Goal: Task Accomplishment & Management: Use online tool/utility

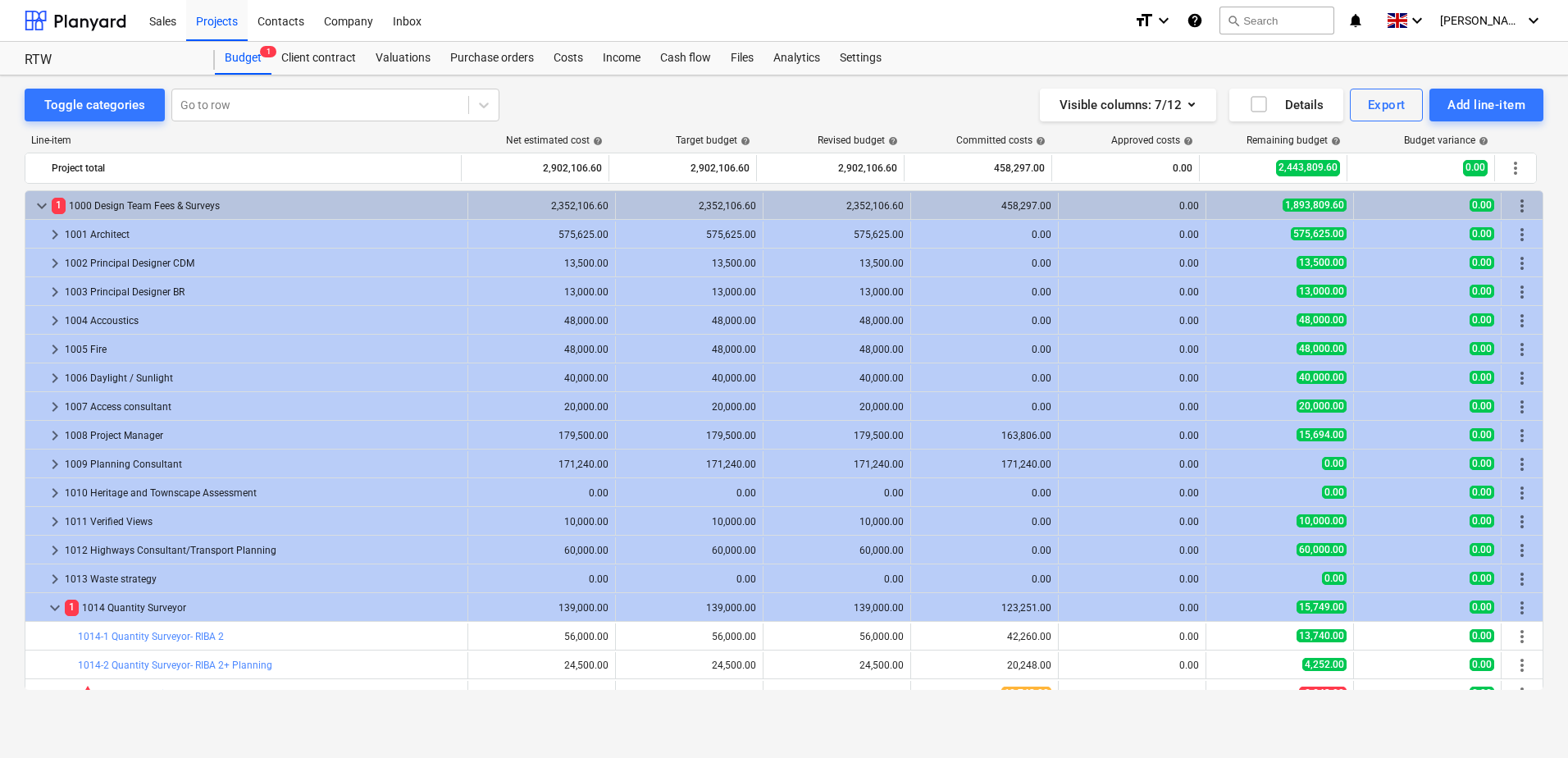
scroll to position [164, 0]
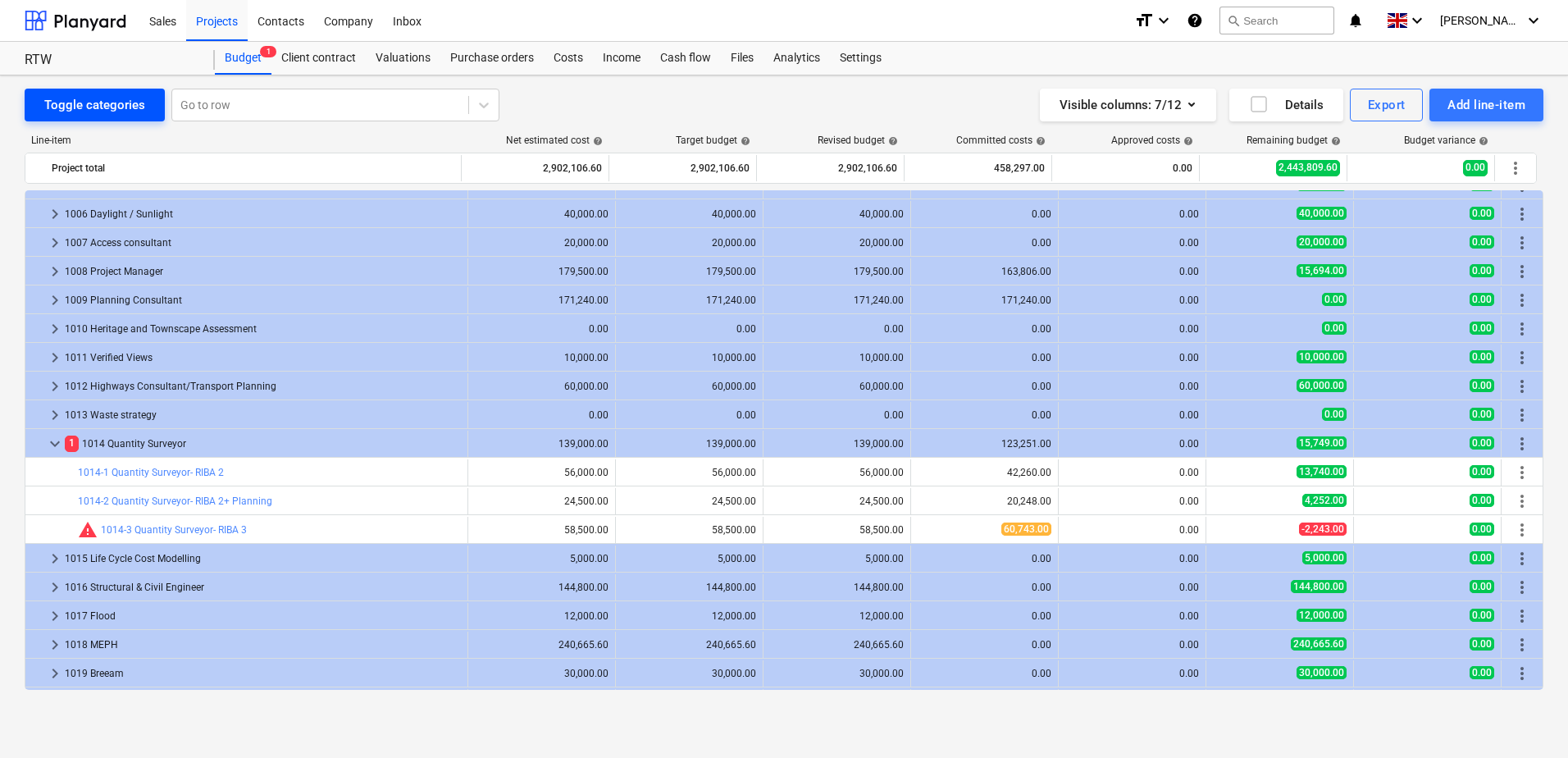
click at [114, 106] on div "Toggle categories" at bounding box center [94, 105] width 101 height 21
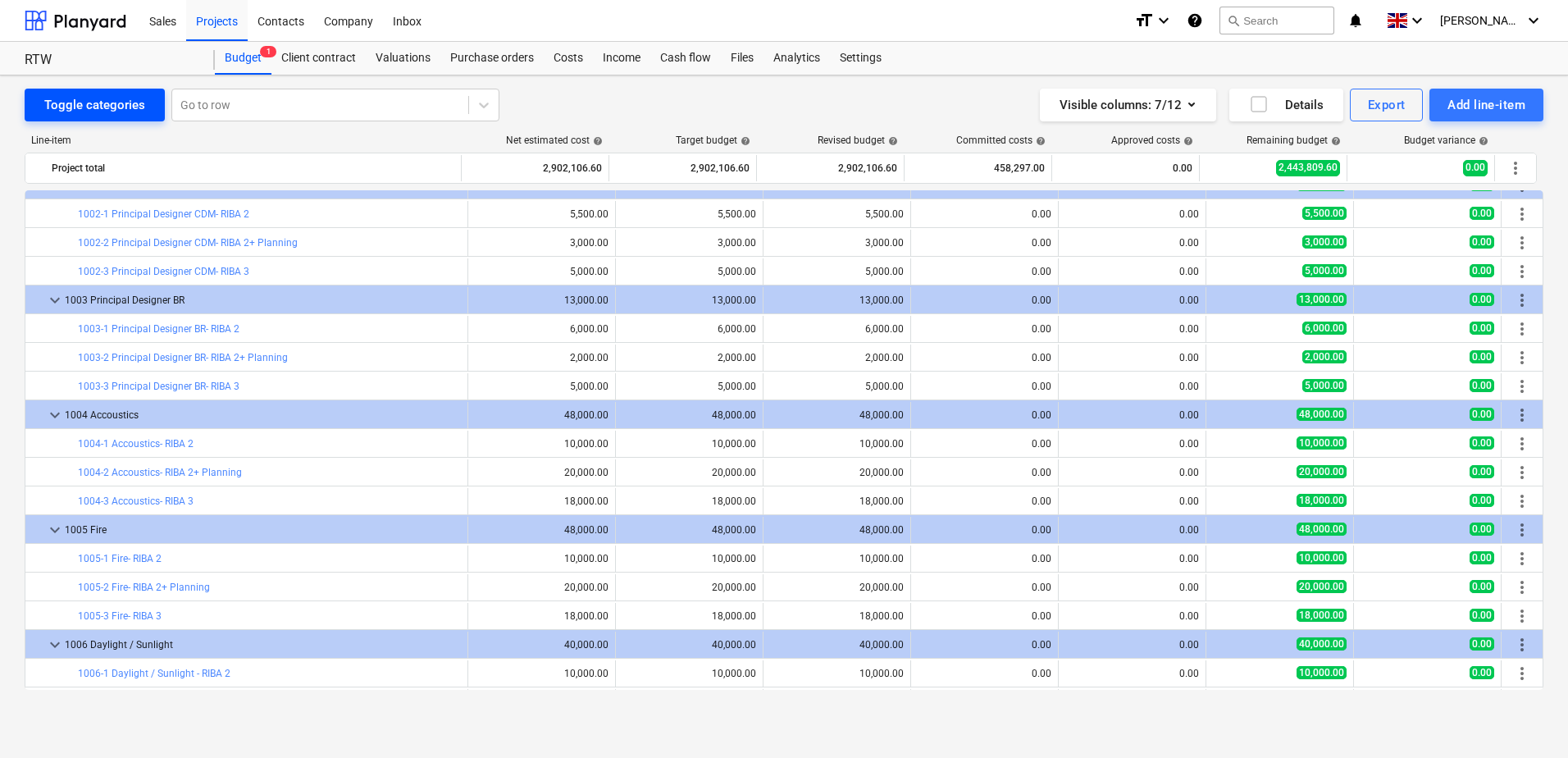
click at [121, 114] on div "Toggle categories" at bounding box center [94, 105] width 101 height 21
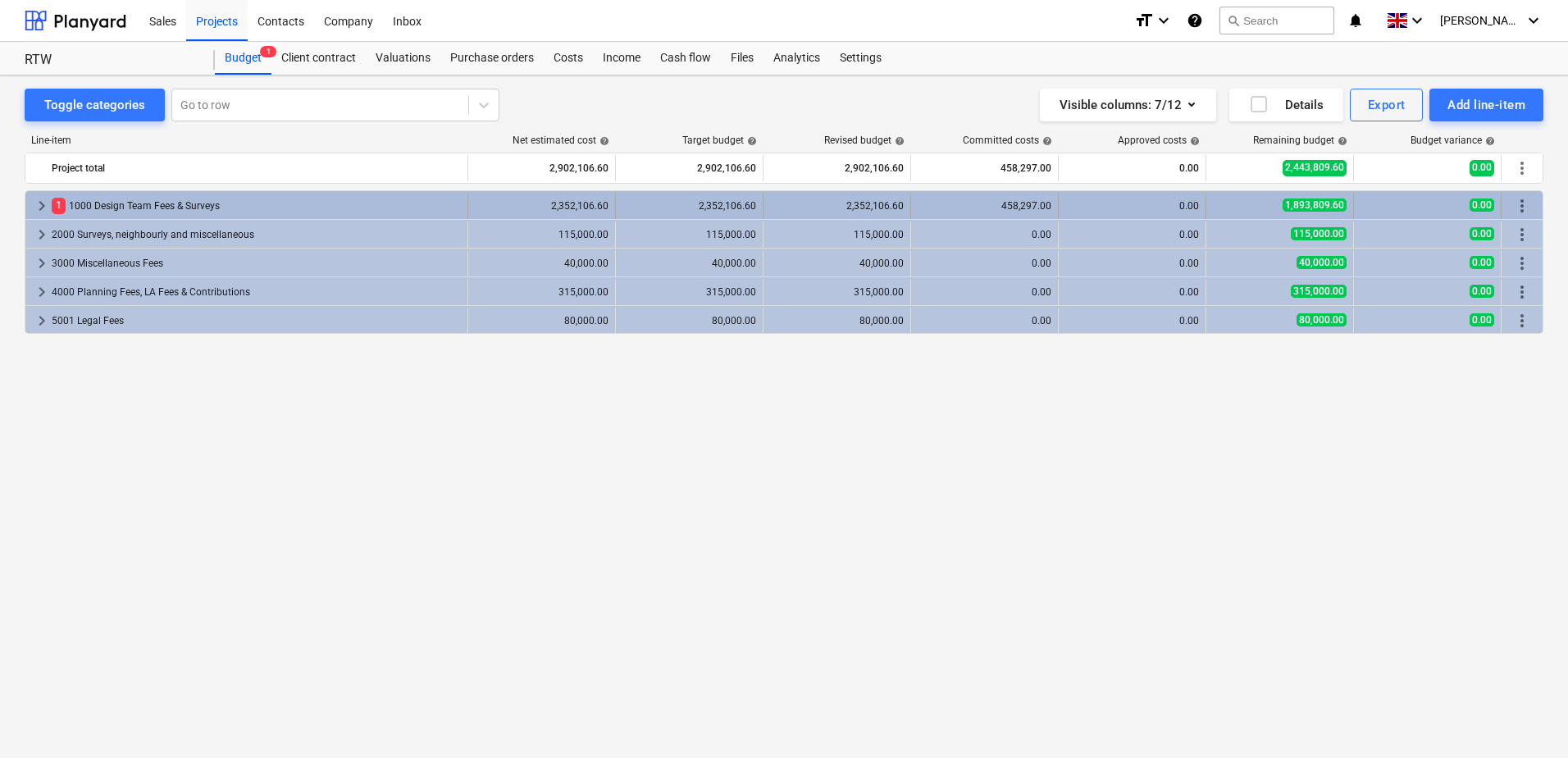
click at [41, 208] on span "keyboard_arrow_right" at bounding box center [41, 206] width 19 height 19
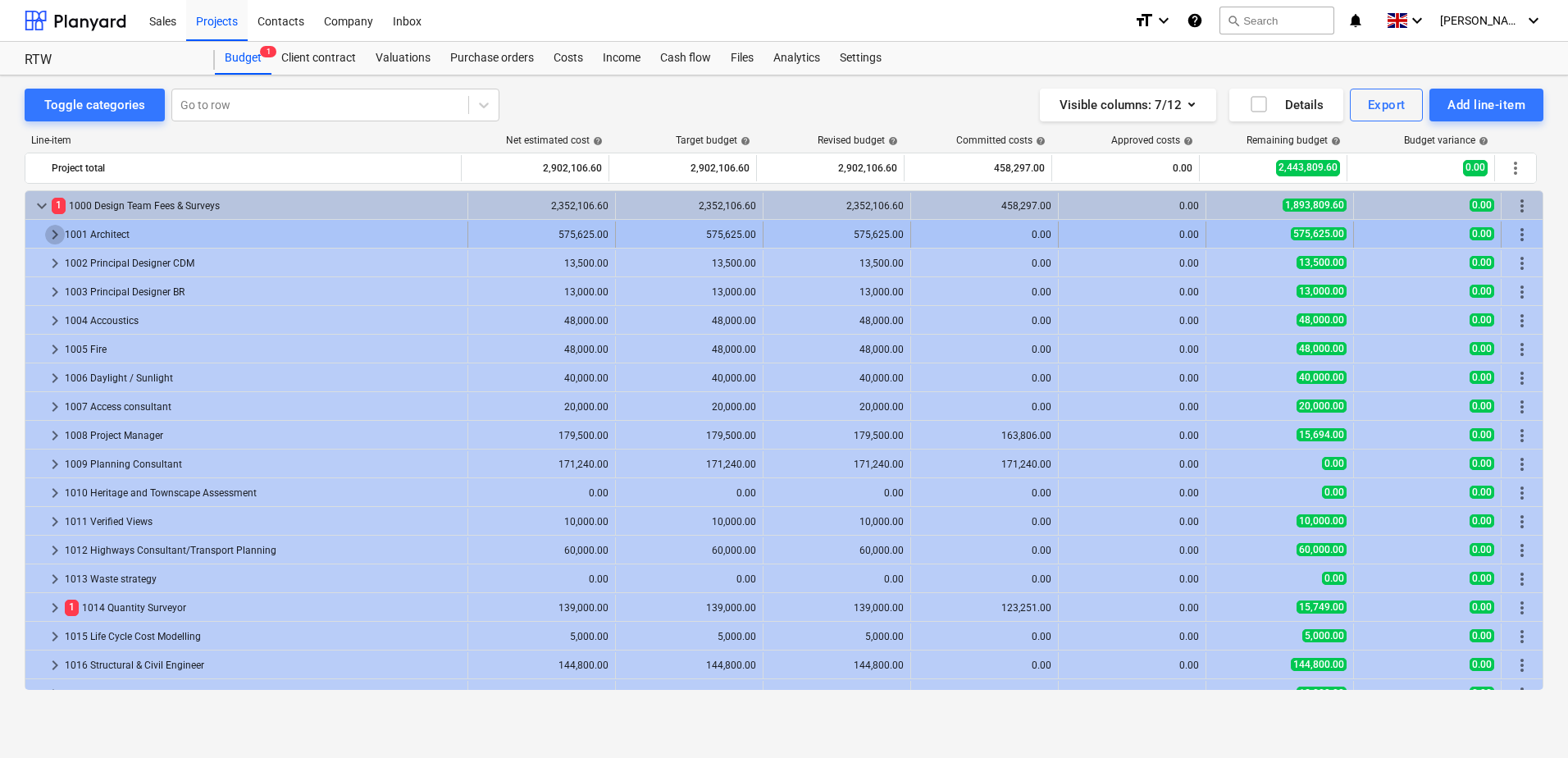
click at [53, 232] on span "keyboard_arrow_right" at bounding box center [55, 234] width 19 height 19
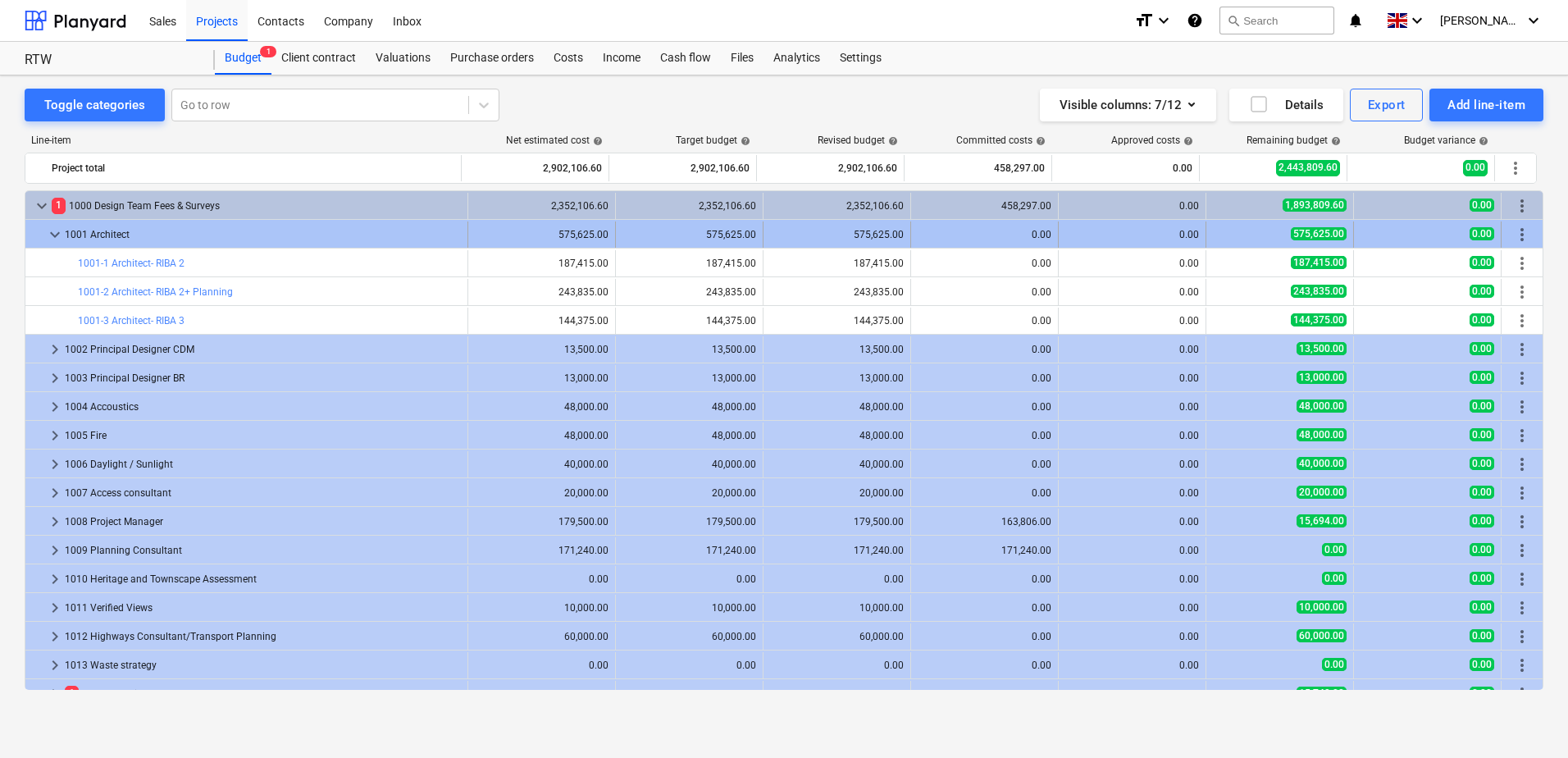
click at [55, 237] on span "keyboard_arrow_down" at bounding box center [55, 234] width 19 height 19
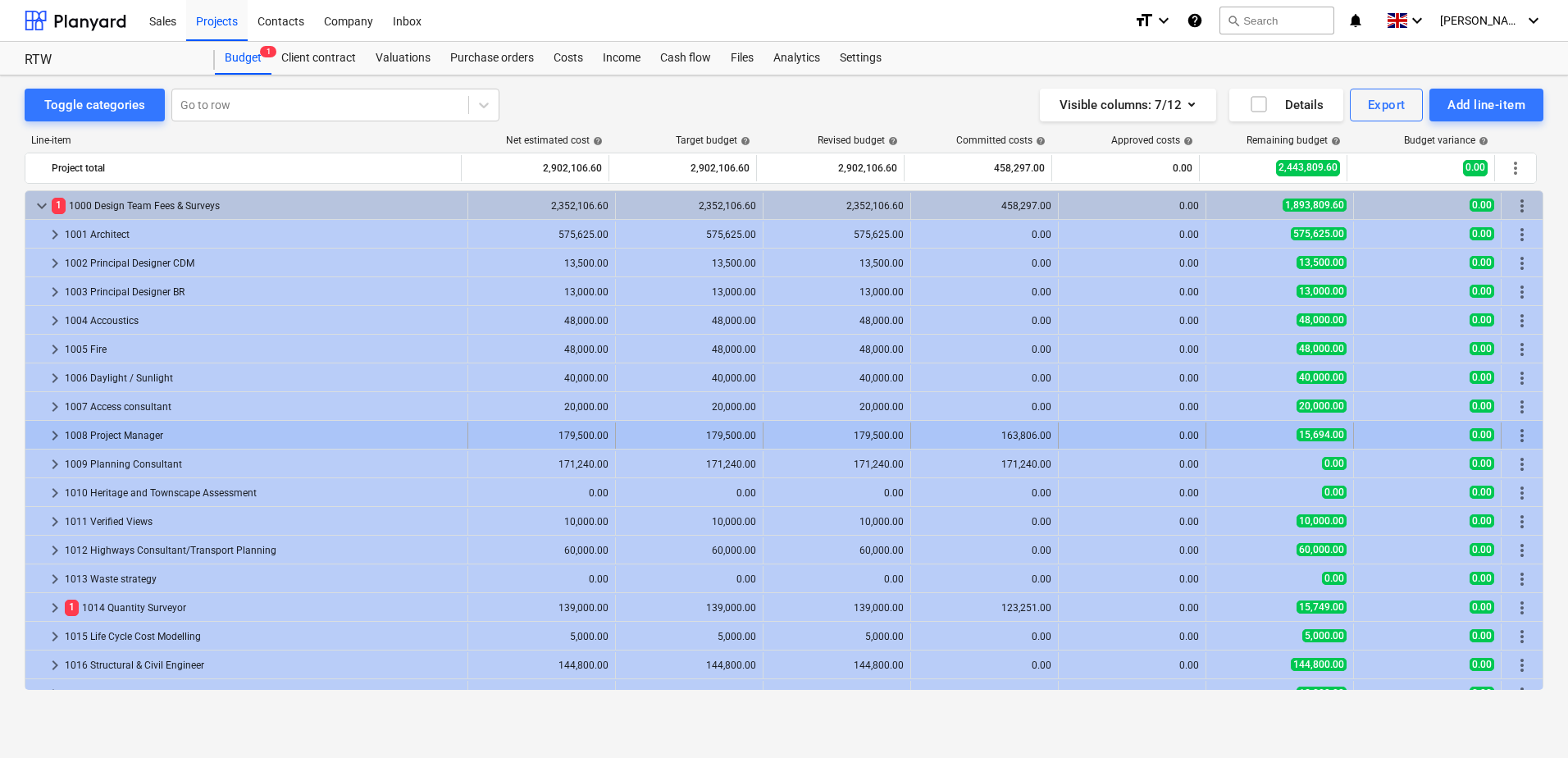
click at [53, 434] on span "keyboard_arrow_right" at bounding box center [55, 436] width 19 height 19
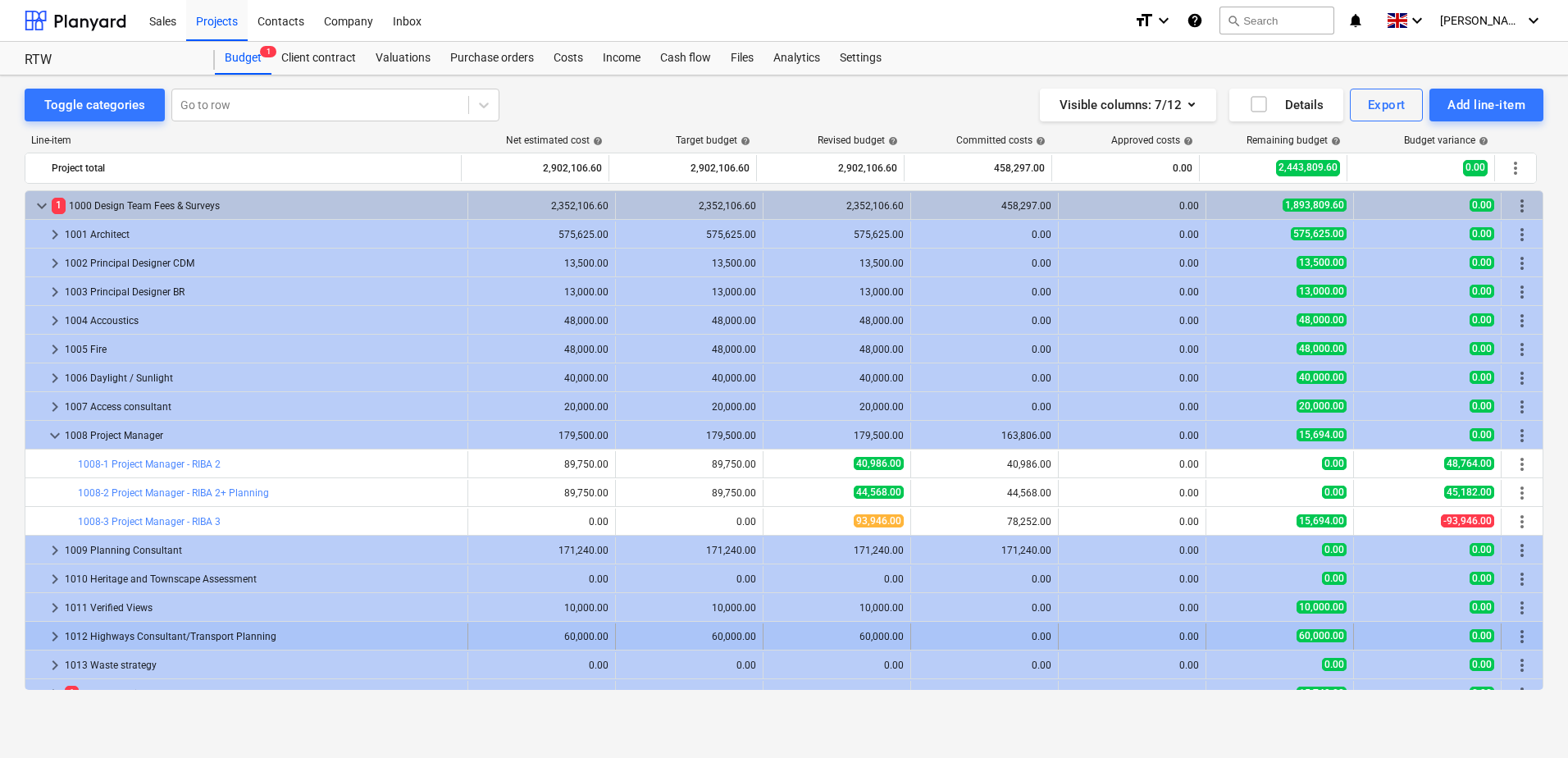
scroll to position [82, 0]
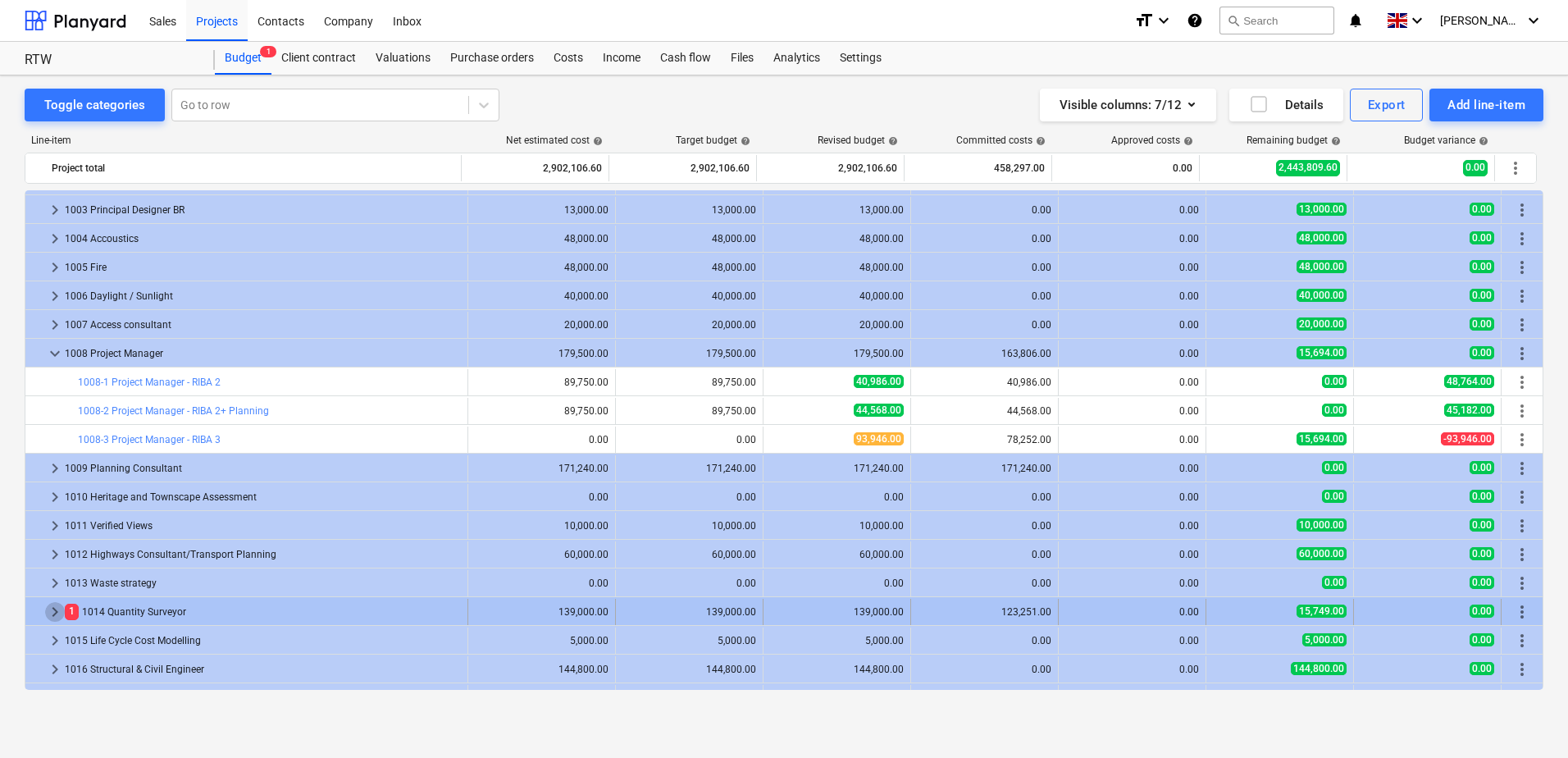
click at [51, 614] on span "keyboard_arrow_right" at bounding box center [55, 612] width 19 height 19
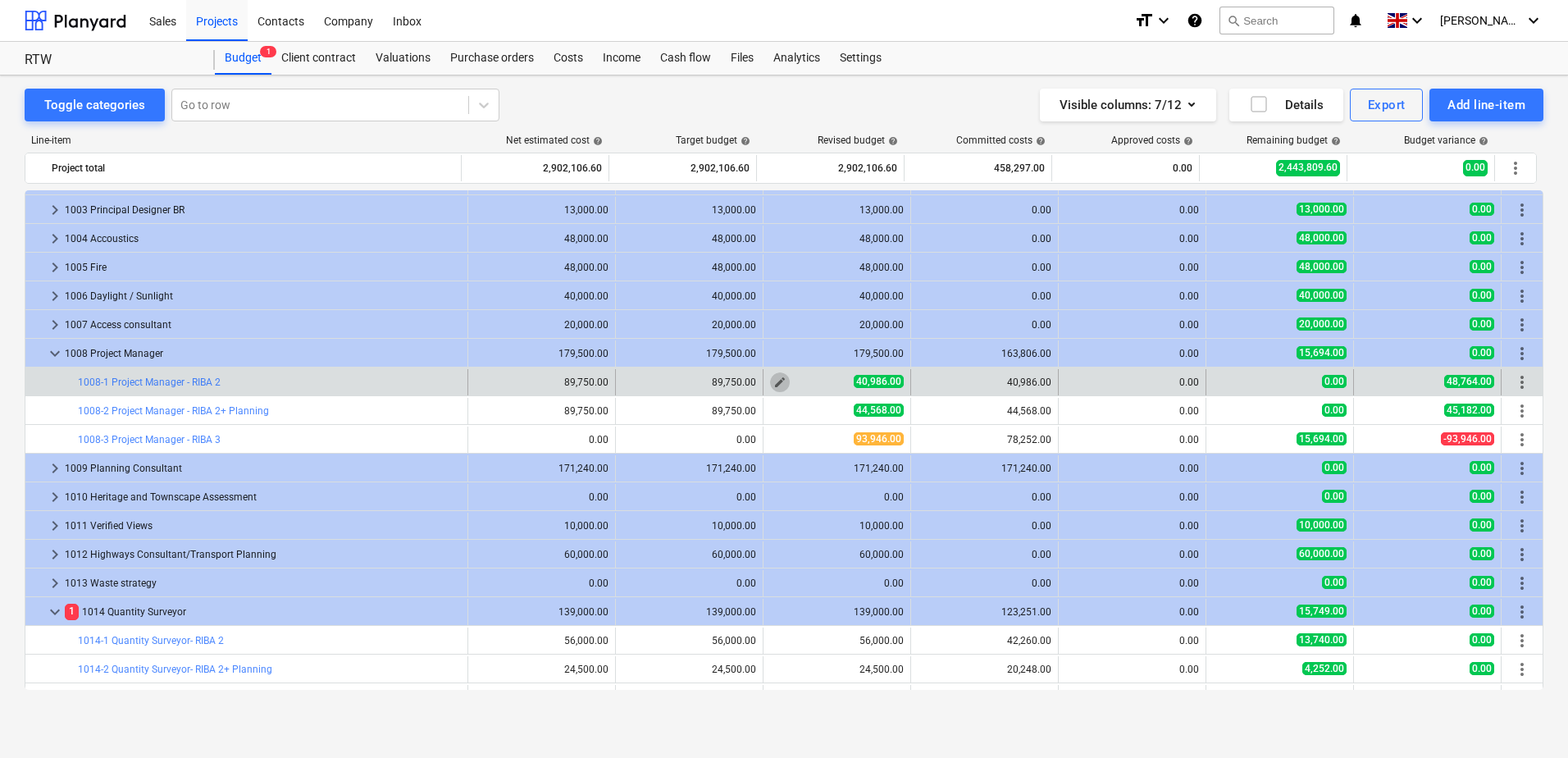
click at [773, 382] on span "edit" at bounding box center [780, 382] width 13 height 13
type textarea "x"
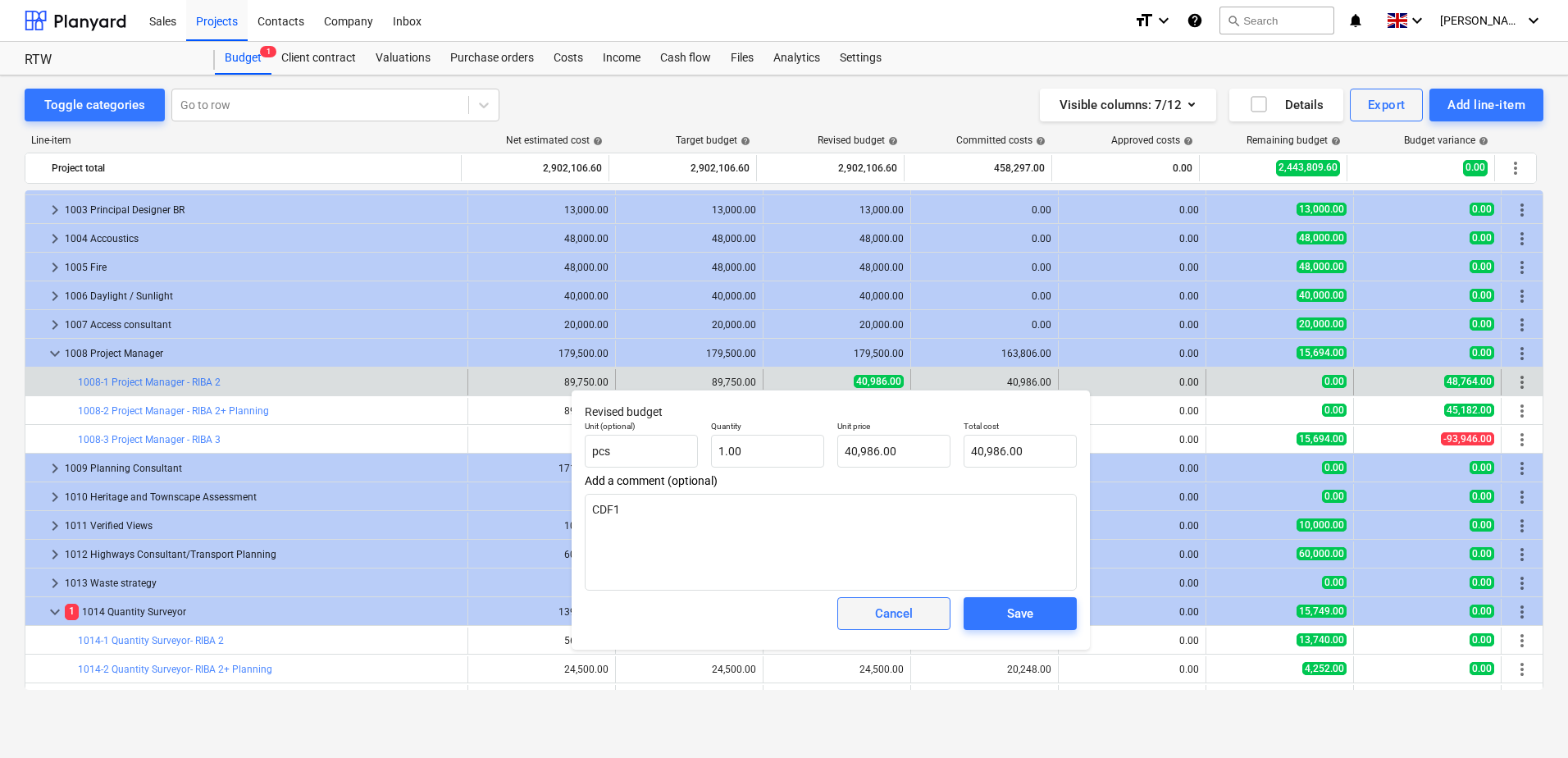
click at [885, 623] on div "Cancel" at bounding box center [893, 614] width 38 height 21
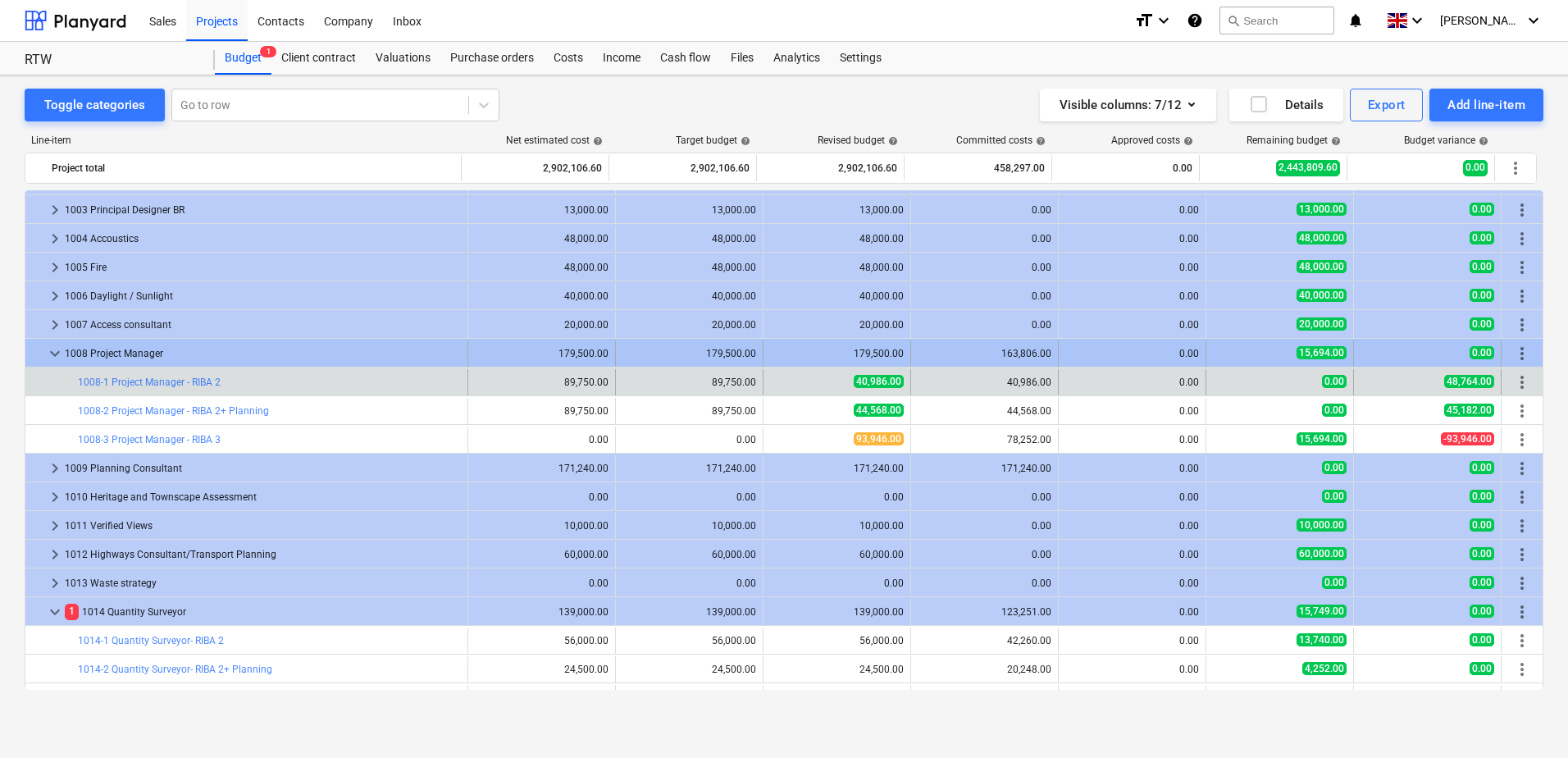
click at [54, 349] on span "keyboard_arrow_down" at bounding box center [55, 353] width 19 height 19
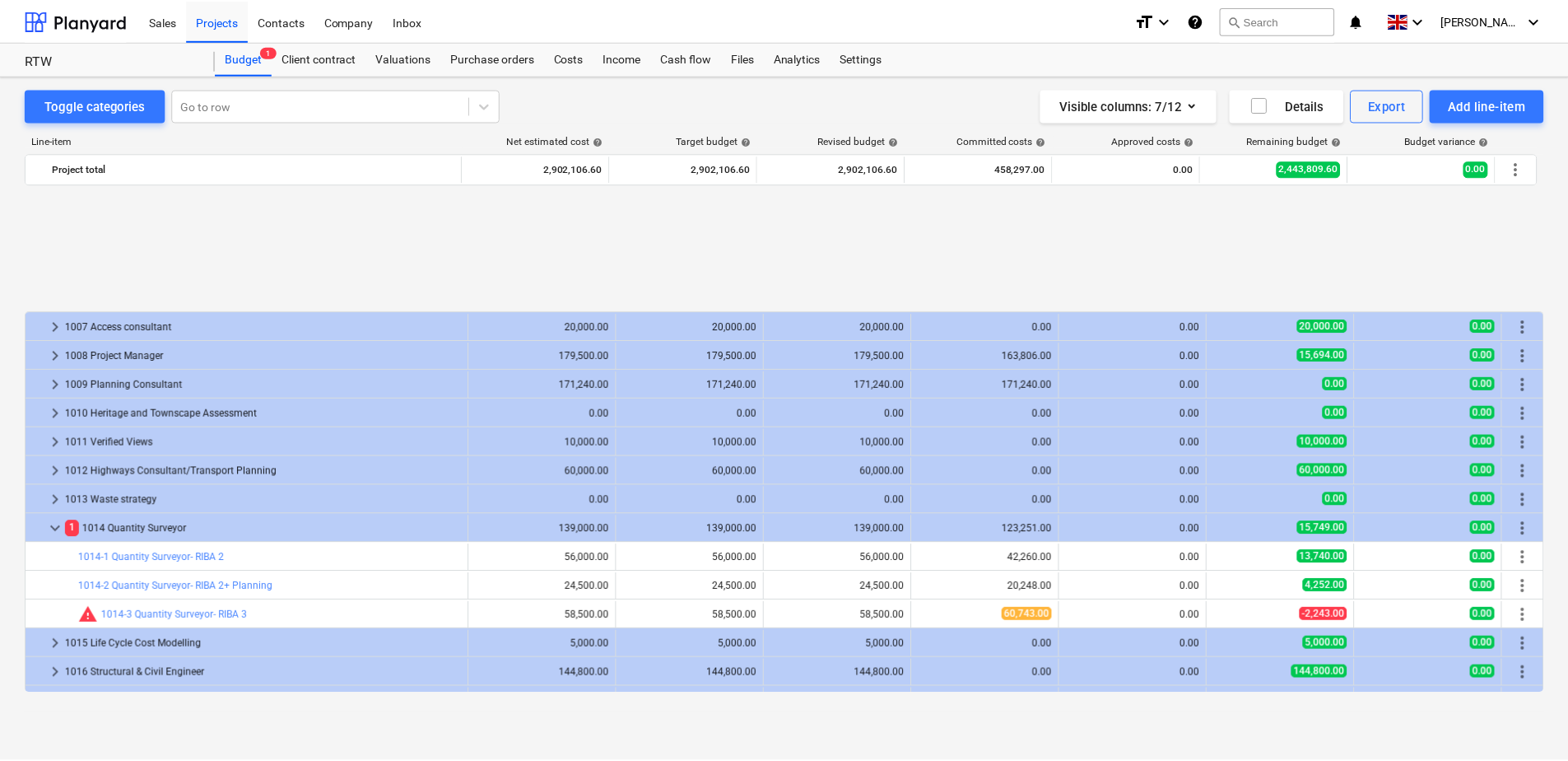
scroll to position [247, 0]
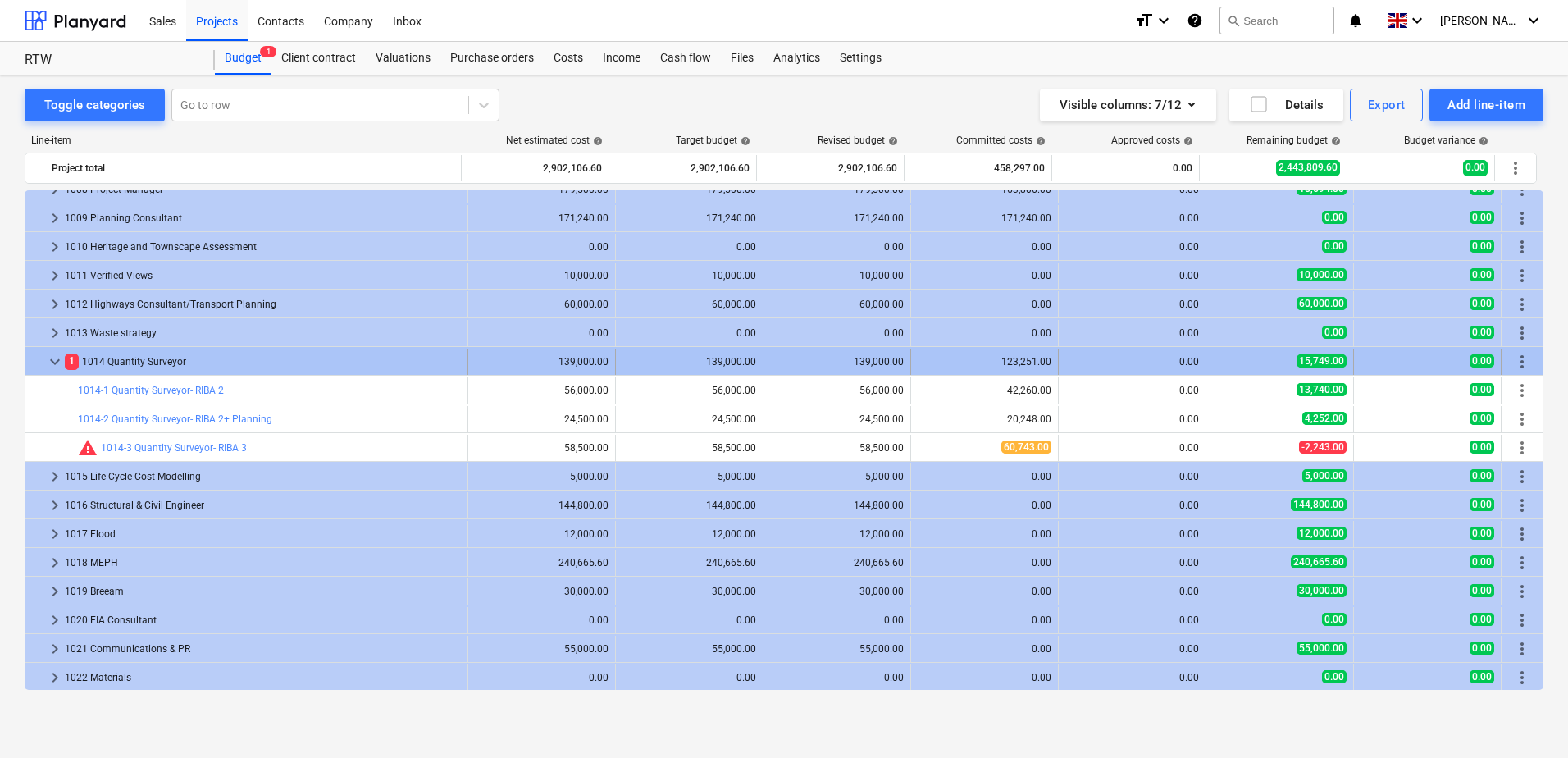
click at [58, 366] on span "keyboard_arrow_down" at bounding box center [55, 362] width 19 height 19
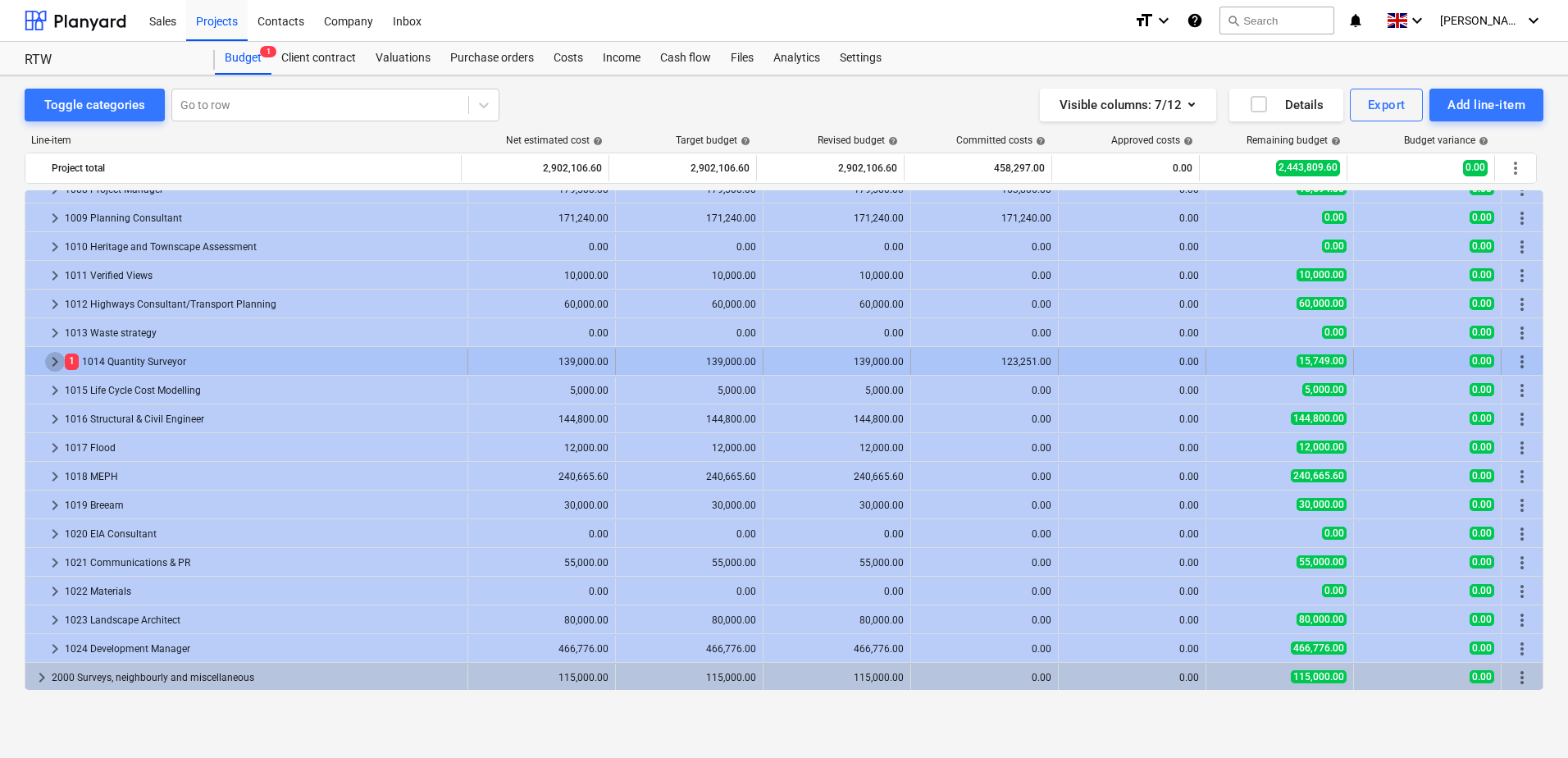
click at [50, 364] on span "keyboard_arrow_right" at bounding box center [55, 362] width 19 height 19
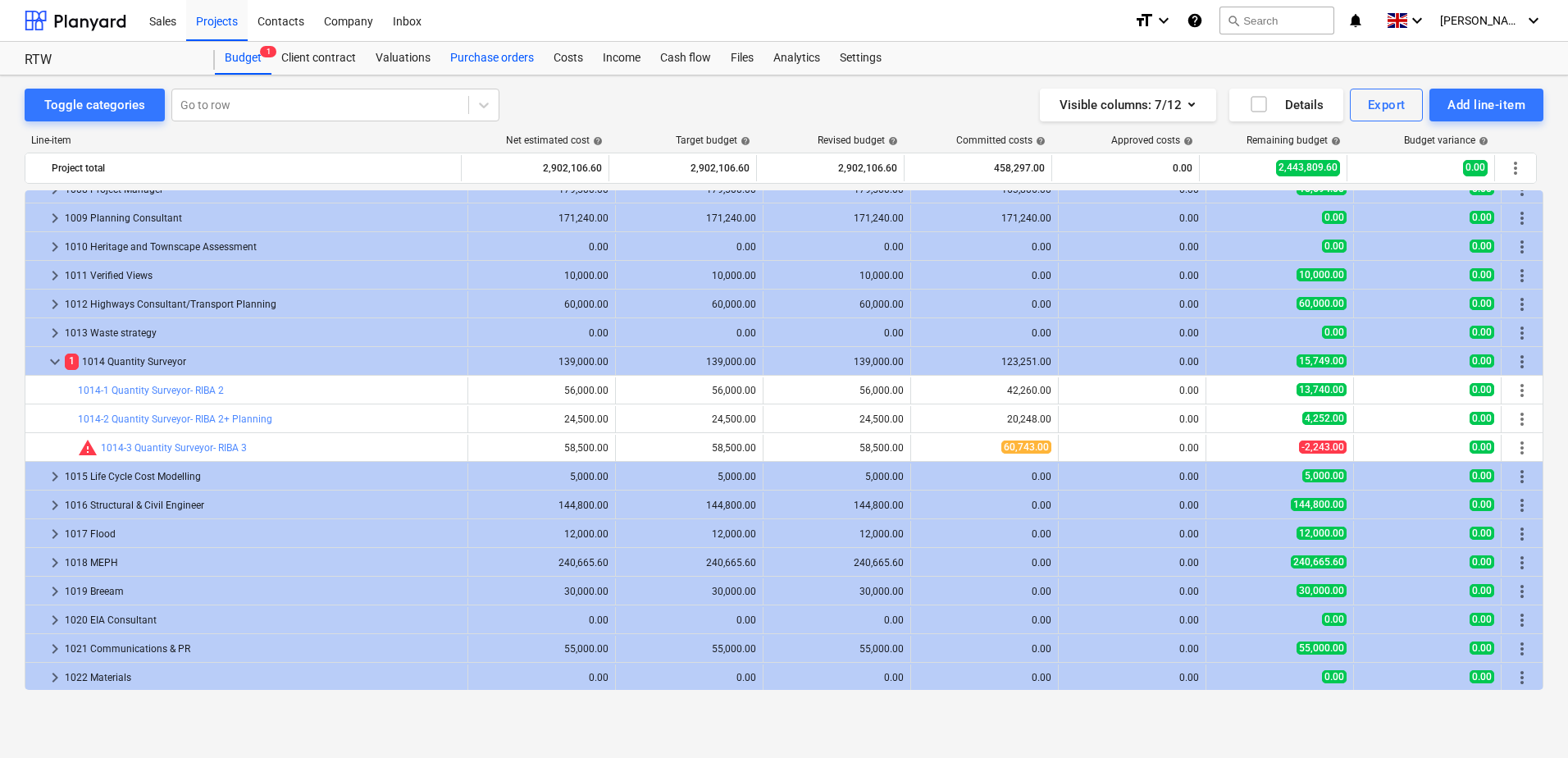
click at [514, 57] on div "Purchase orders" at bounding box center [491, 58] width 103 height 33
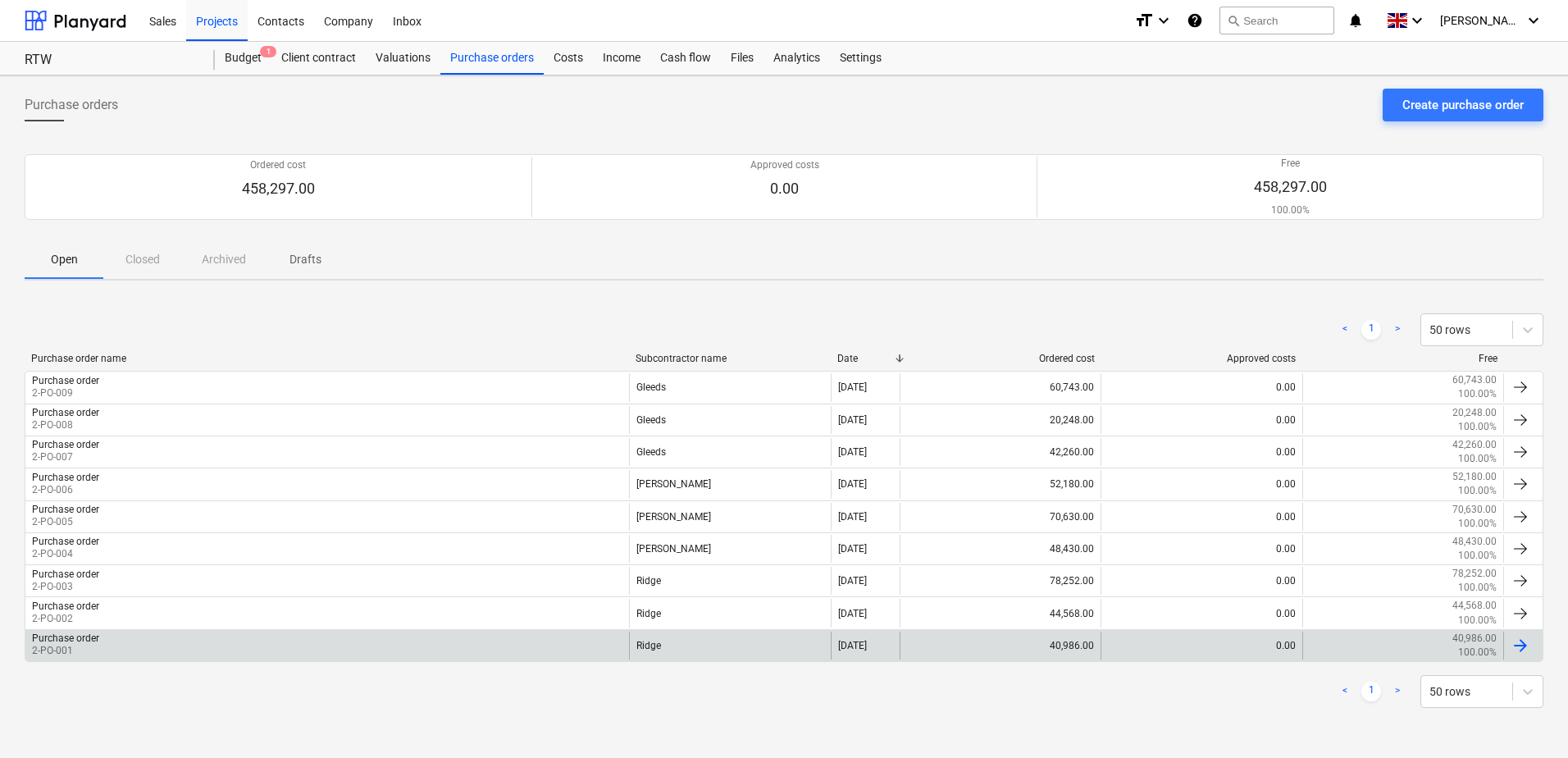
click at [660, 644] on div "Ridge" at bounding box center [729, 646] width 201 height 28
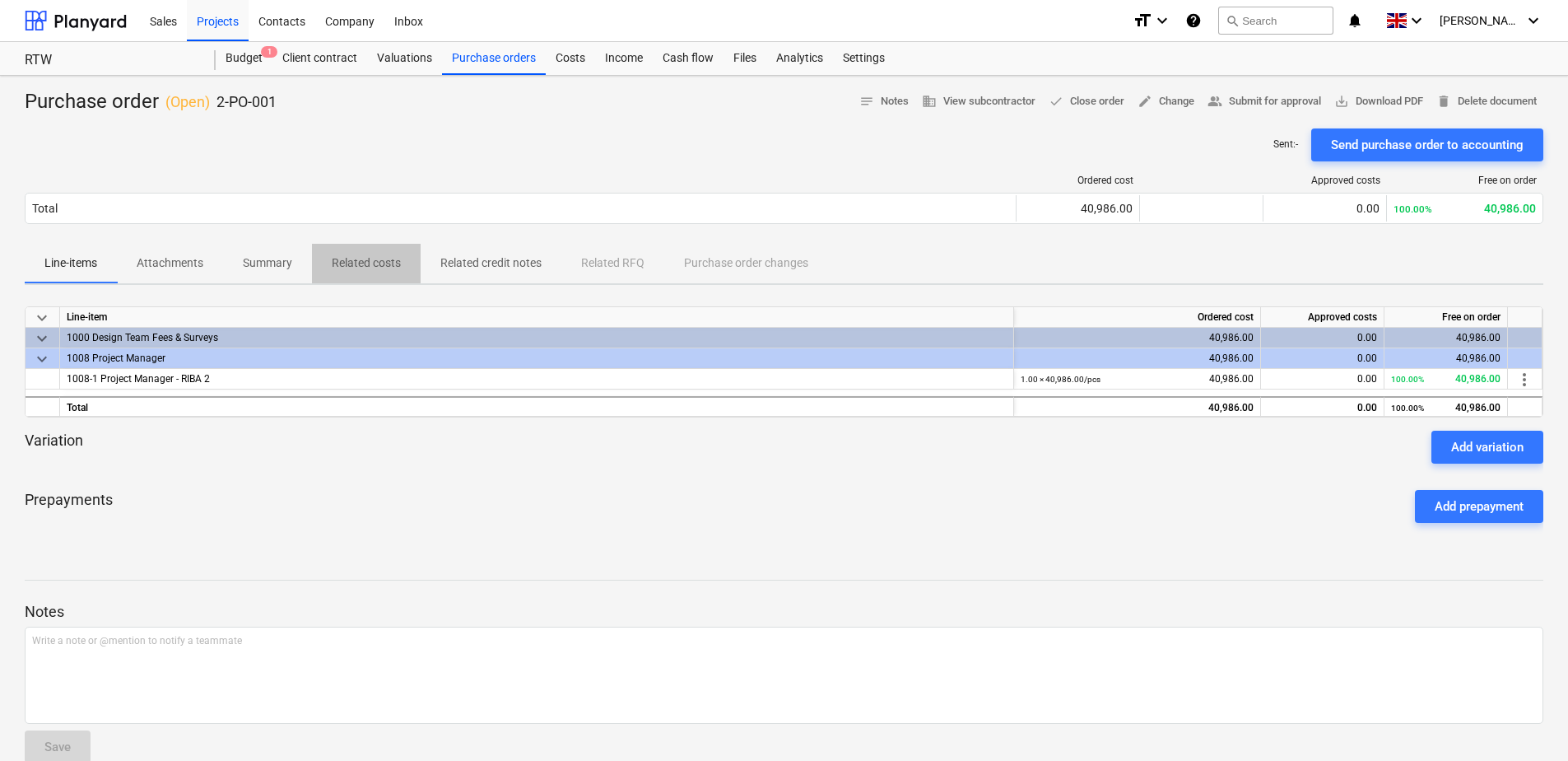
click at [360, 260] on p "Related costs" at bounding box center [367, 263] width 69 height 18
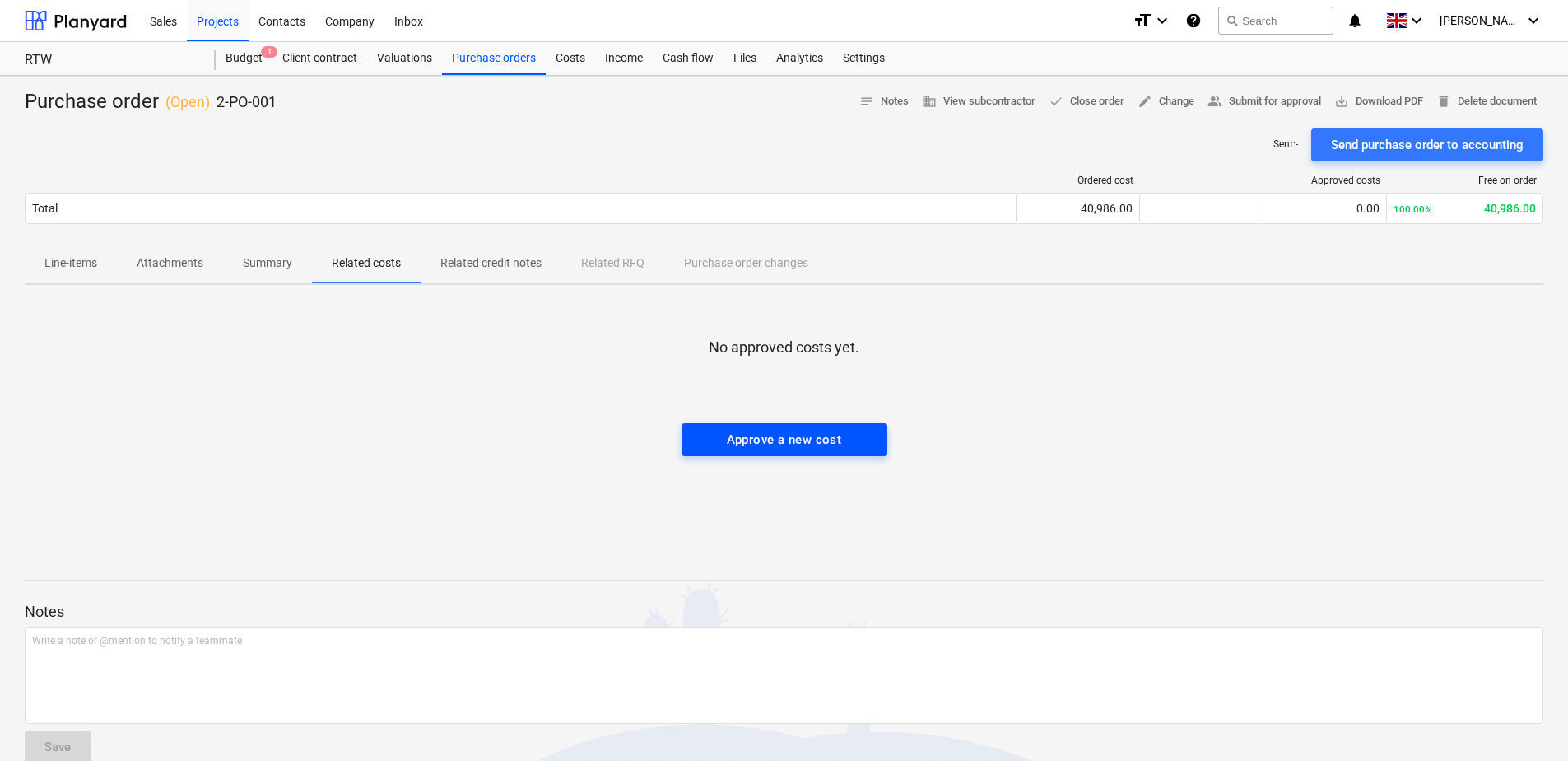
click at [749, 441] on div "Approve a new cost" at bounding box center [784, 440] width 115 height 21
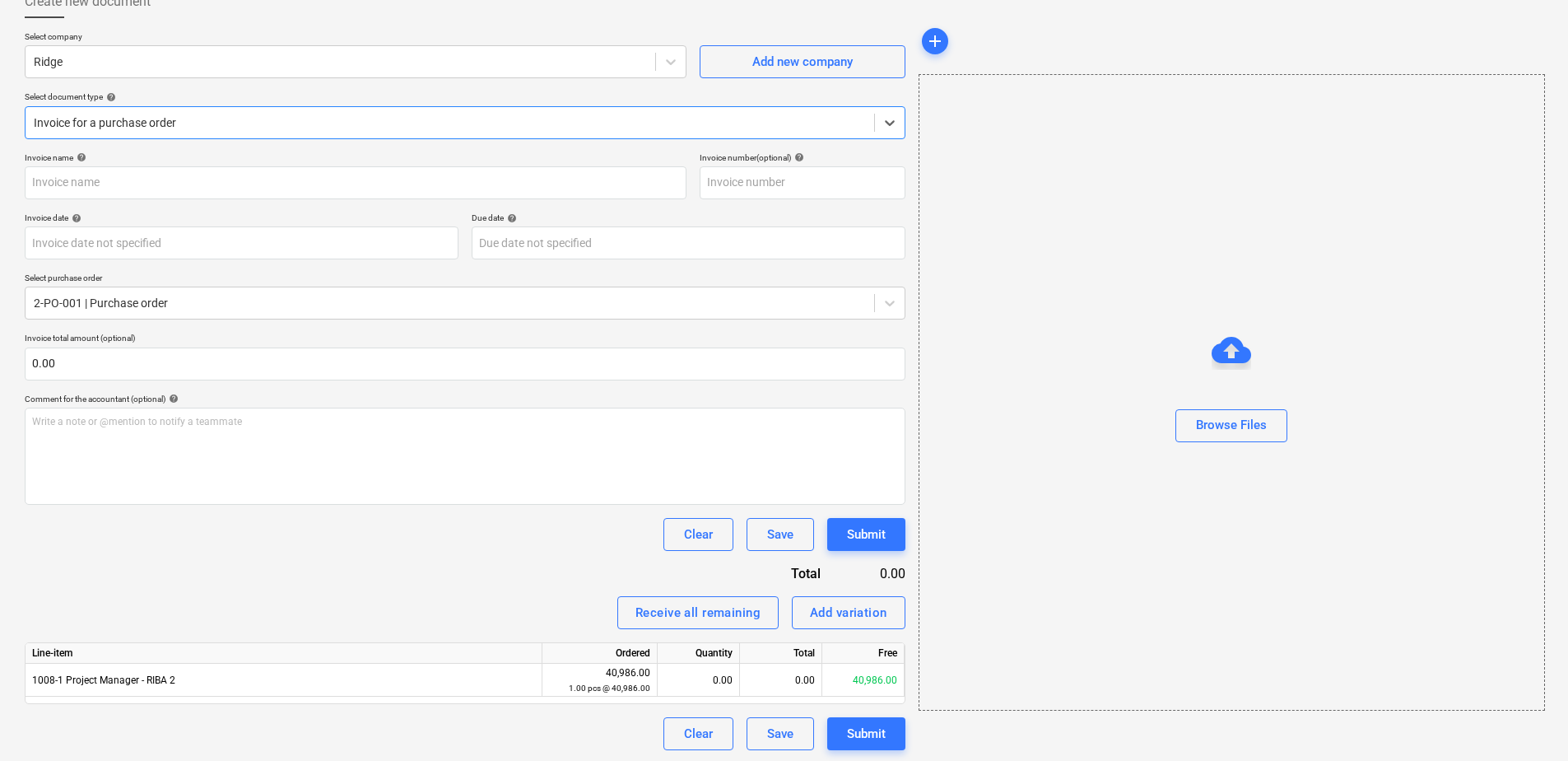
scroll to position [106, 0]
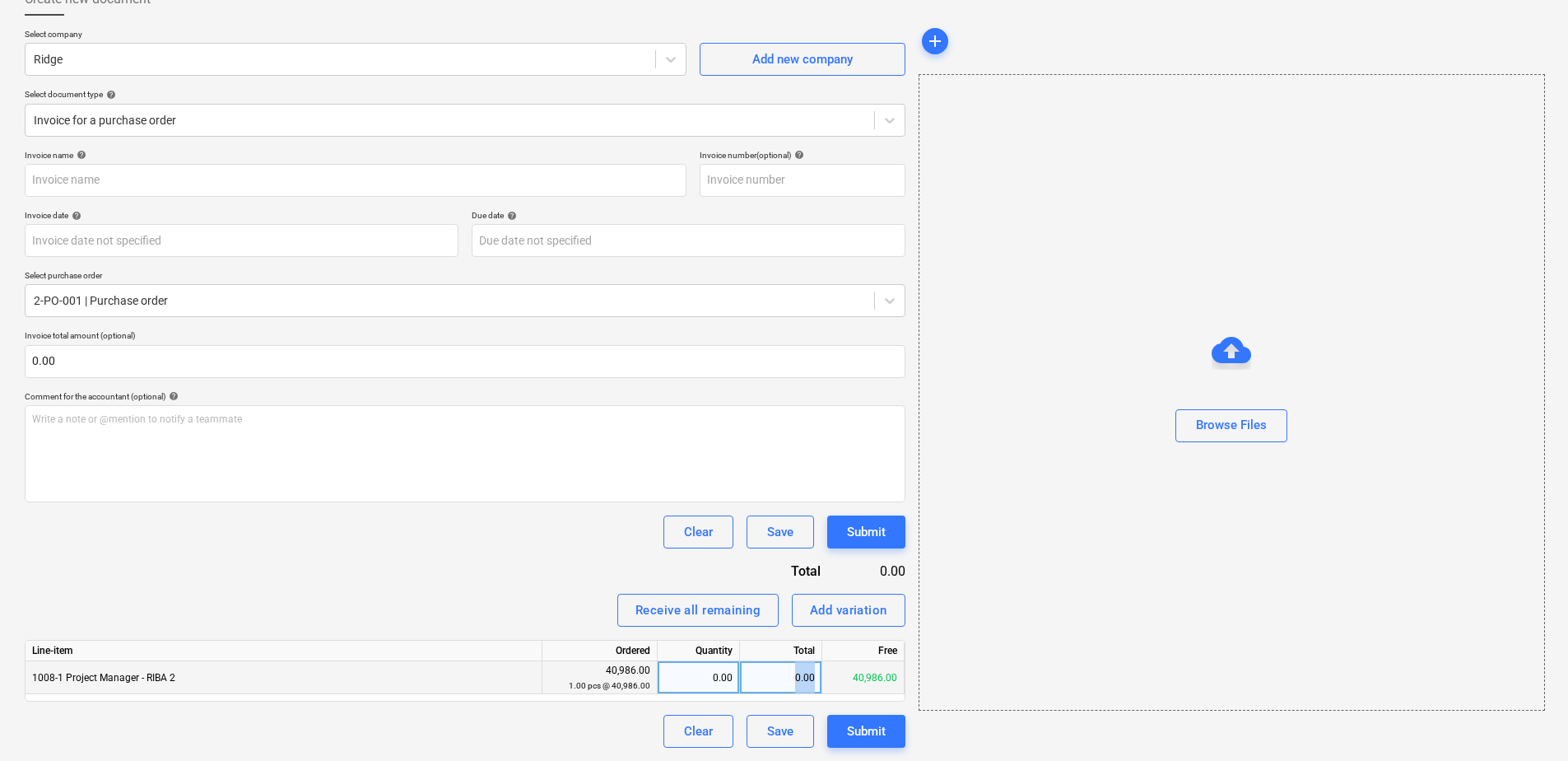
drag, startPoint x: 767, startPoint y: 676, endPoint x: 832, endPoint y: 677, distance: 65.0
click at [0, 0] on div "1008-1 Project Manager - RIBA 2 40,986.00 1.00 pcs @ 40,986.00 0.00 0.00 40,986…" at bounding box center [0, 0] width 0 height 0
drag, startPoint x: 832, startPoint y: 677, endPoint x: 709, endPoint y: 692, distance: 123.9
click at [709, 692] on div "0.00" at bounding box center [698, 677] width 68 height 33
type input "1"
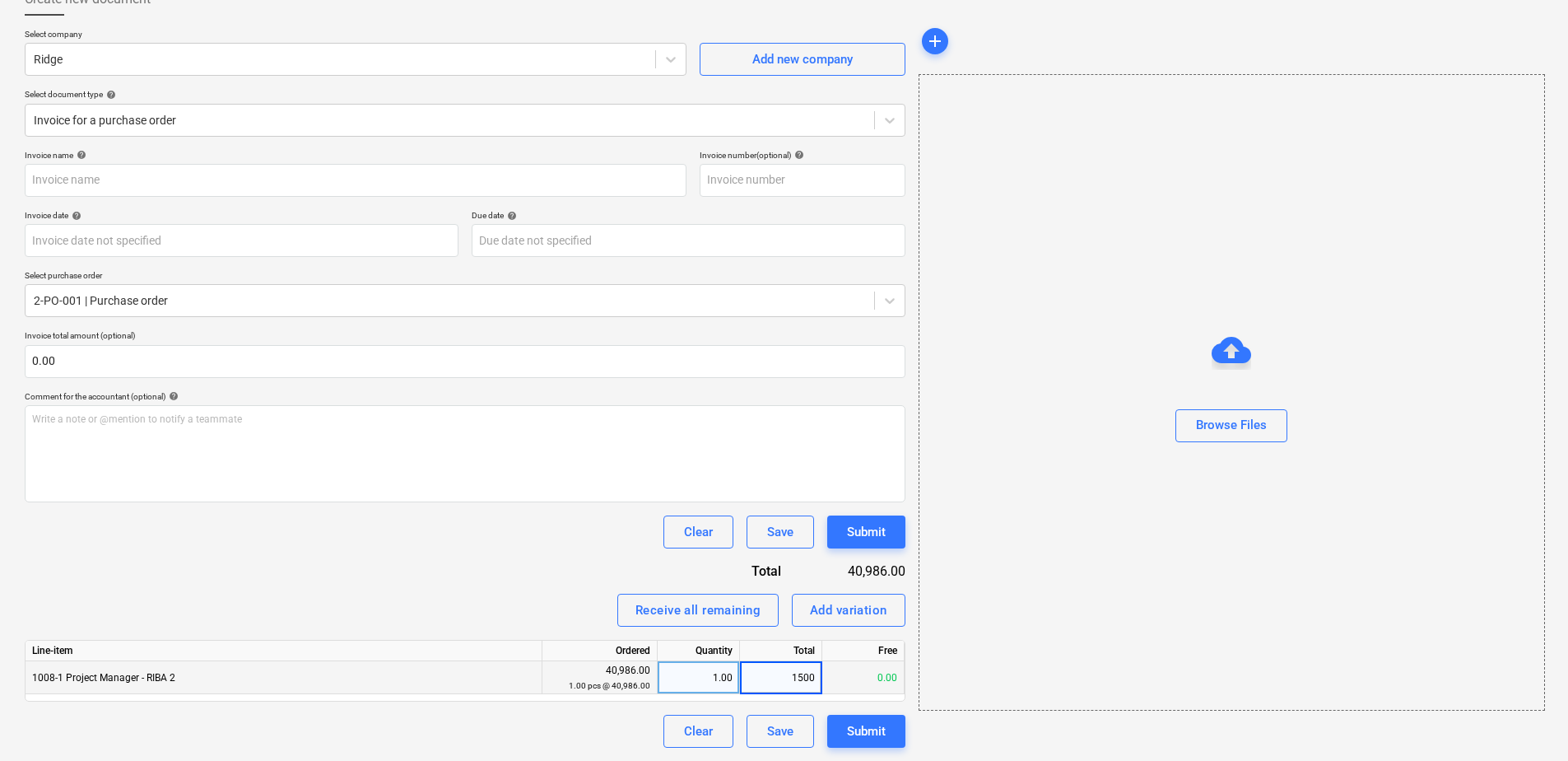
type input "15000"
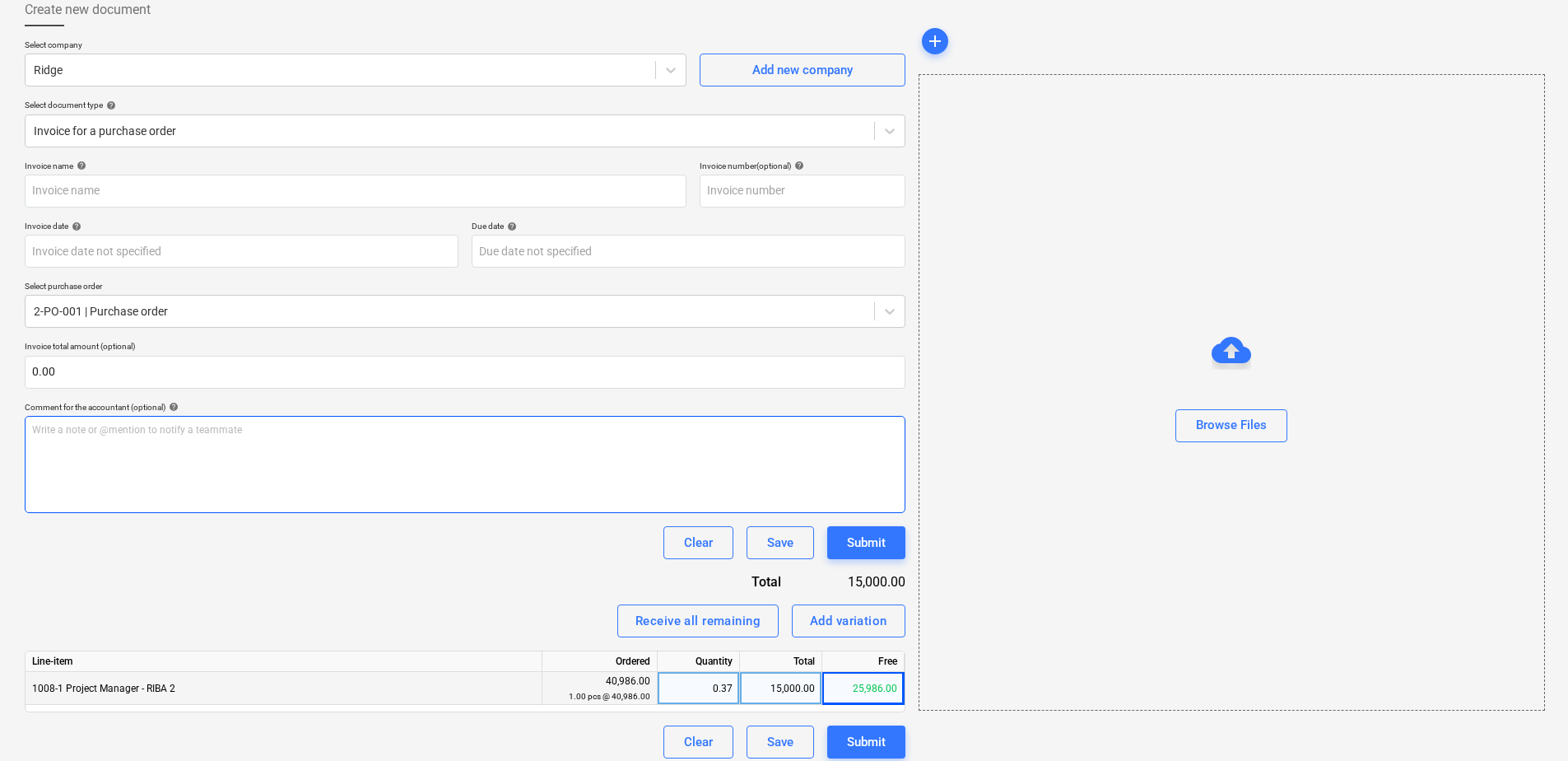
scroll to position [24, 0]
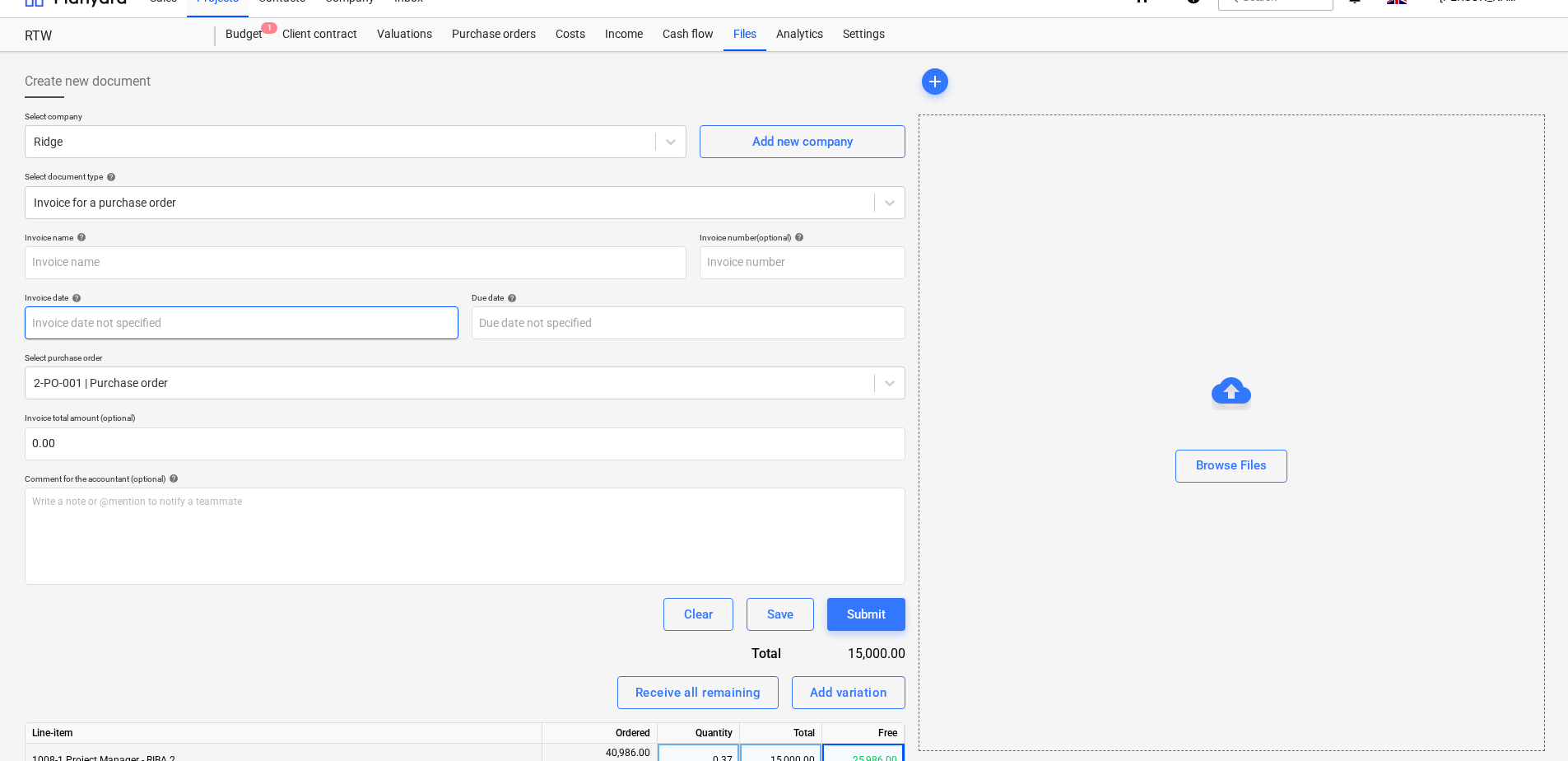
click at [205, 317] on body "Sales Projects Contacts Company Inbox format_size keyboard_arrow_down help sear…" at bounding box center [784, 356] width 1568 height 761
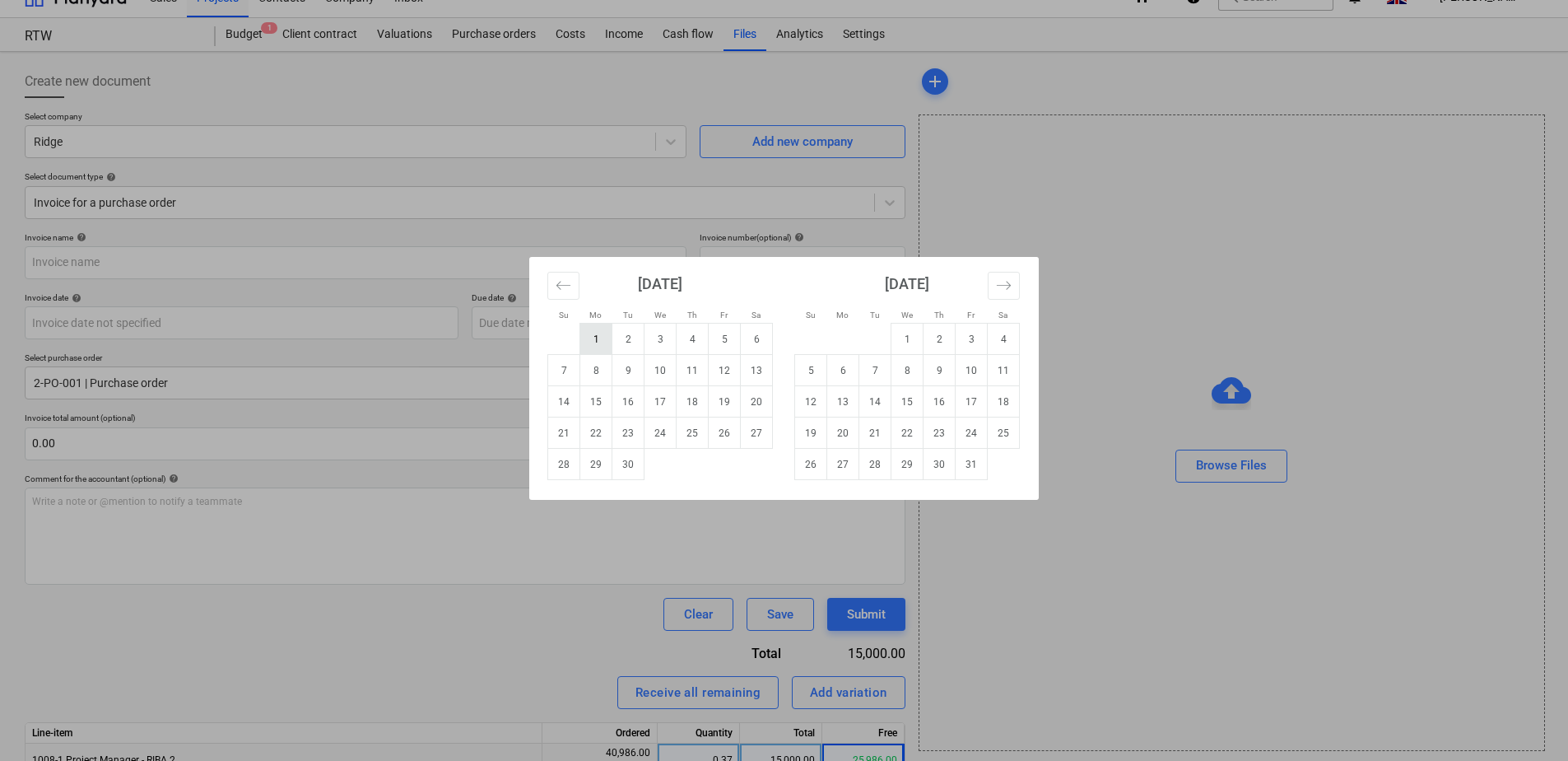
click at [605, 339] on td "1" at bounding box center [596, 339] width 32 height 31
type input "[DATE]"
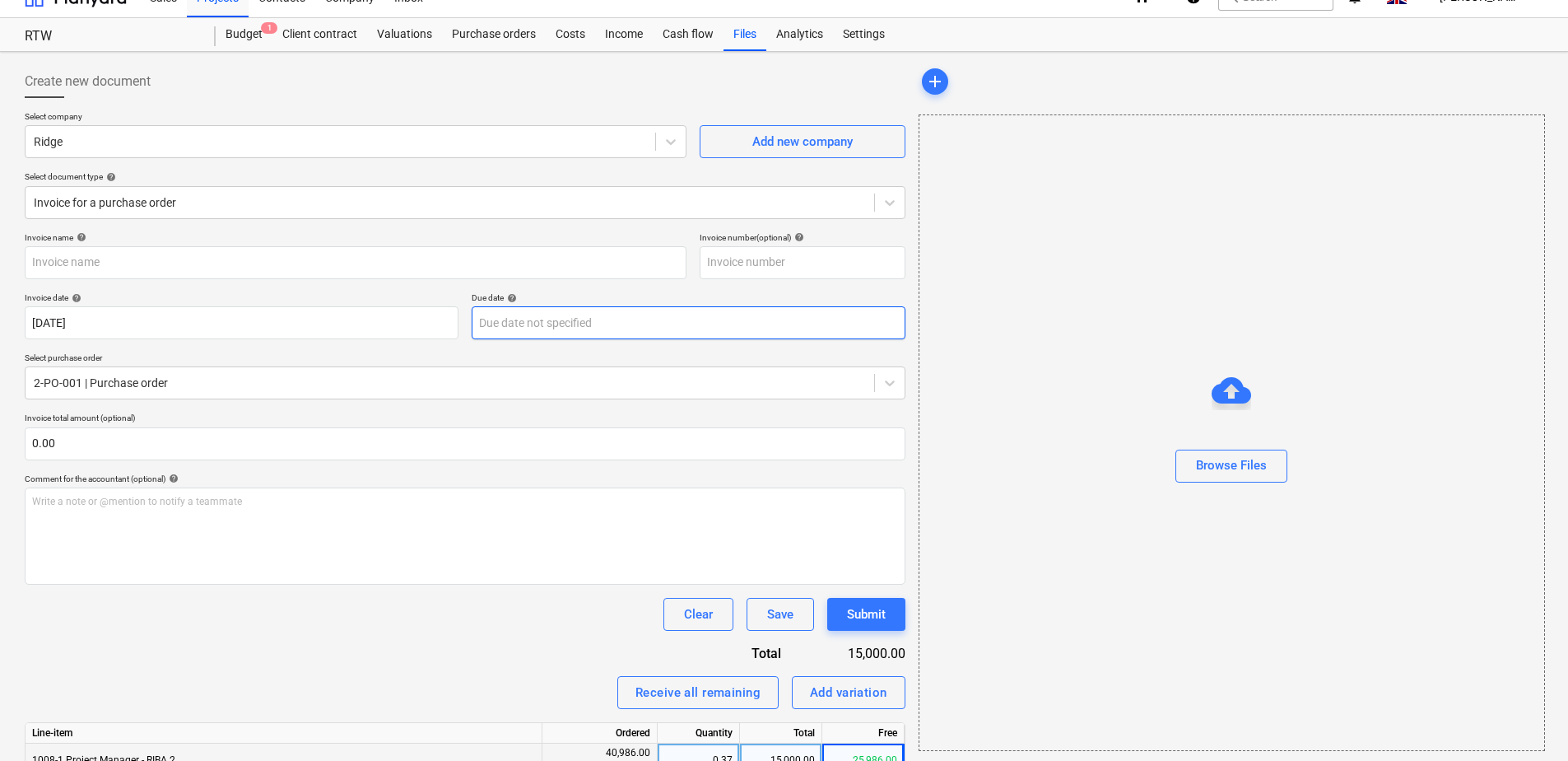
click at [571, 322] on body "Sales Projects Contacts Company Inbox format_size keyboard_arrow_down help sear…" at bounding box center [784, 356] width 1568 height 761
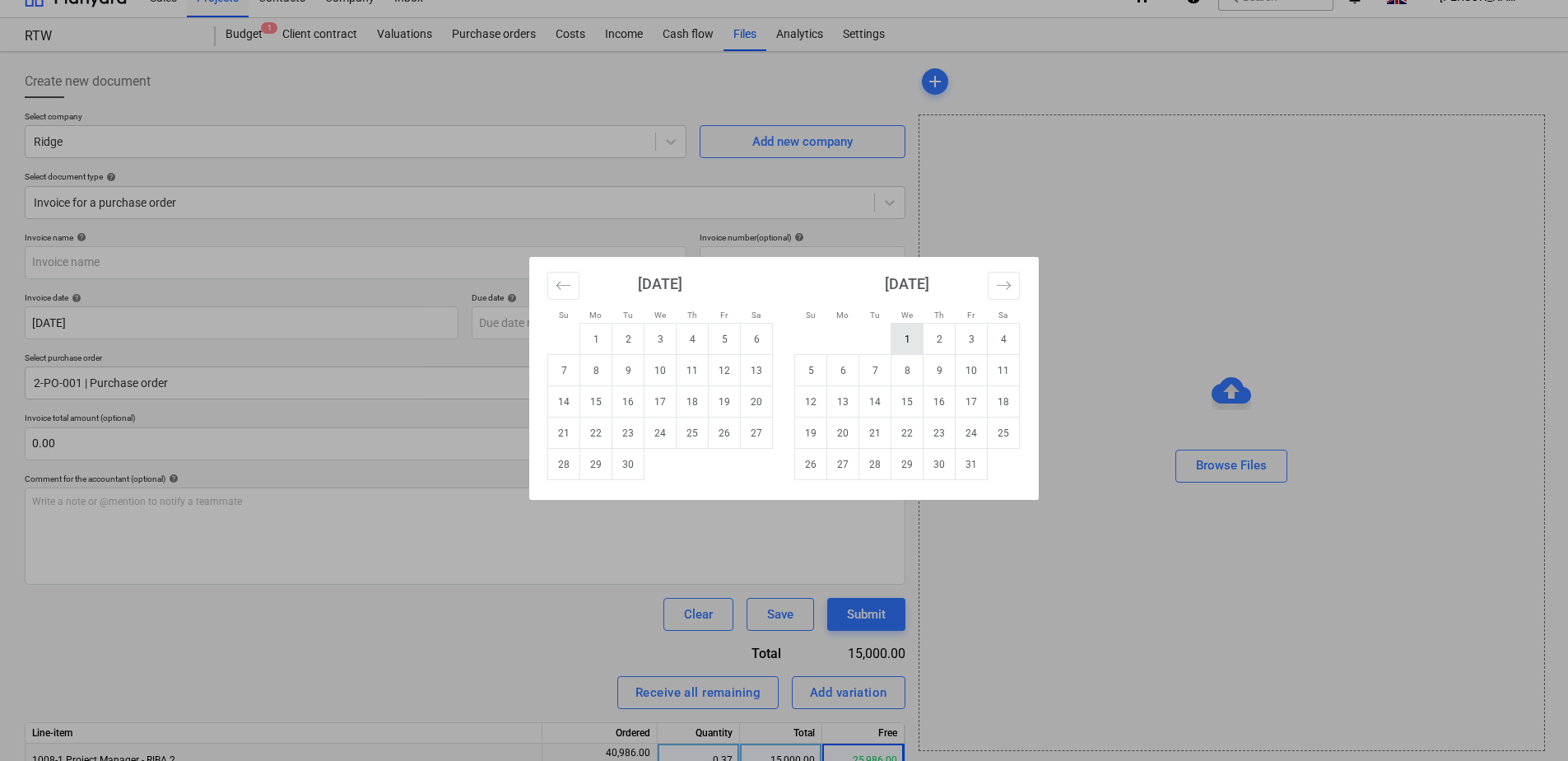
click at [906, 336] on td "1" at bounding box center [907, 339] width 32 height 31
type input "[DATE]"
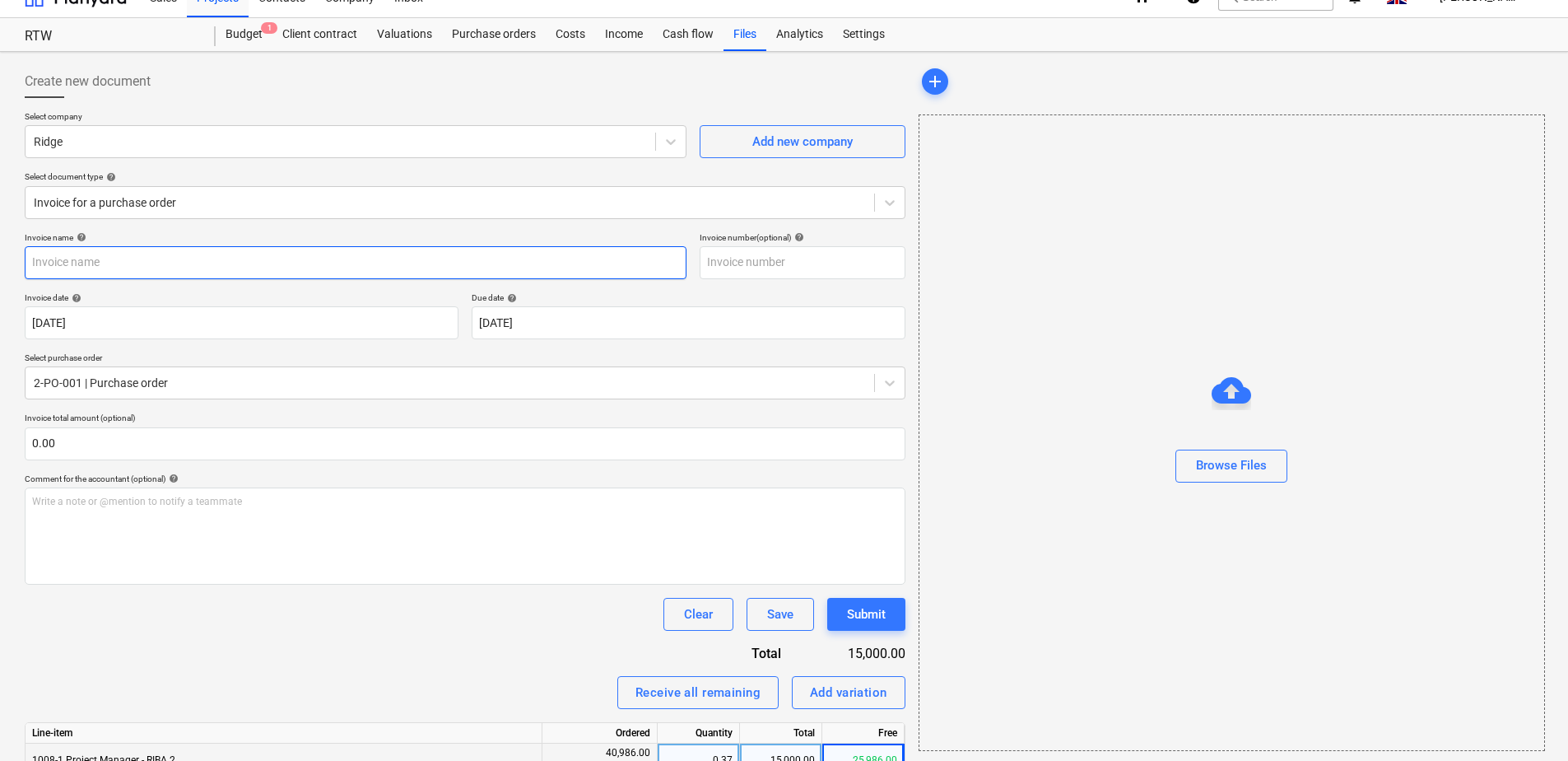
click at [175, 256] on input "text" at bounding box center [355, 263] width 662 height 33
type input "Stage 2 (1)"
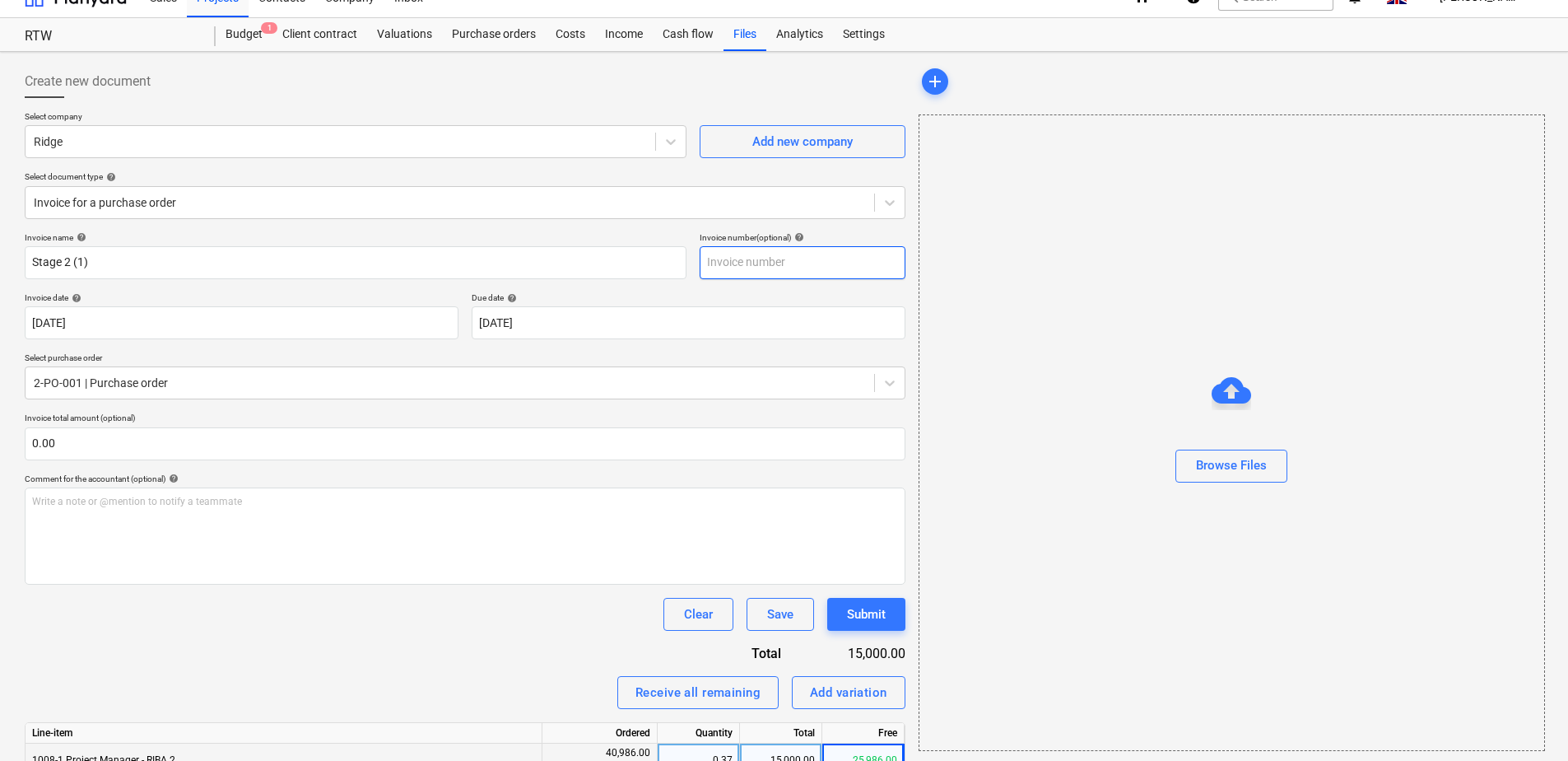
click at [734, 263] on input "text" at bounding box center [802, 263] width 206 height 33
type input "kfgu"
click at [874, 618] on div "Submit" at bounding box center [867, 614] width 39 height 21
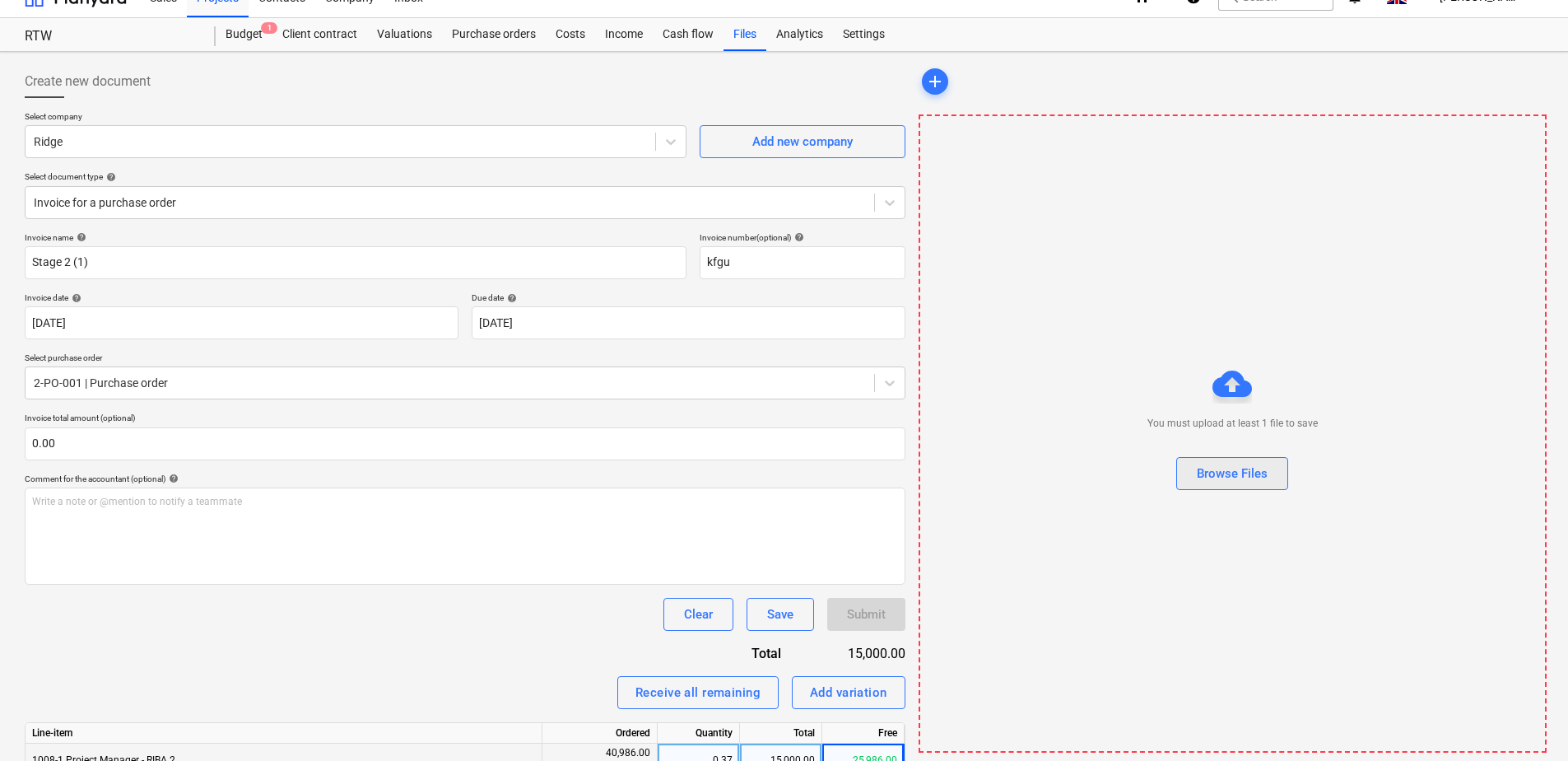
click at [1238, 478] on div "Browse Files" at bounding box center [1232, 474] width 71 height 21
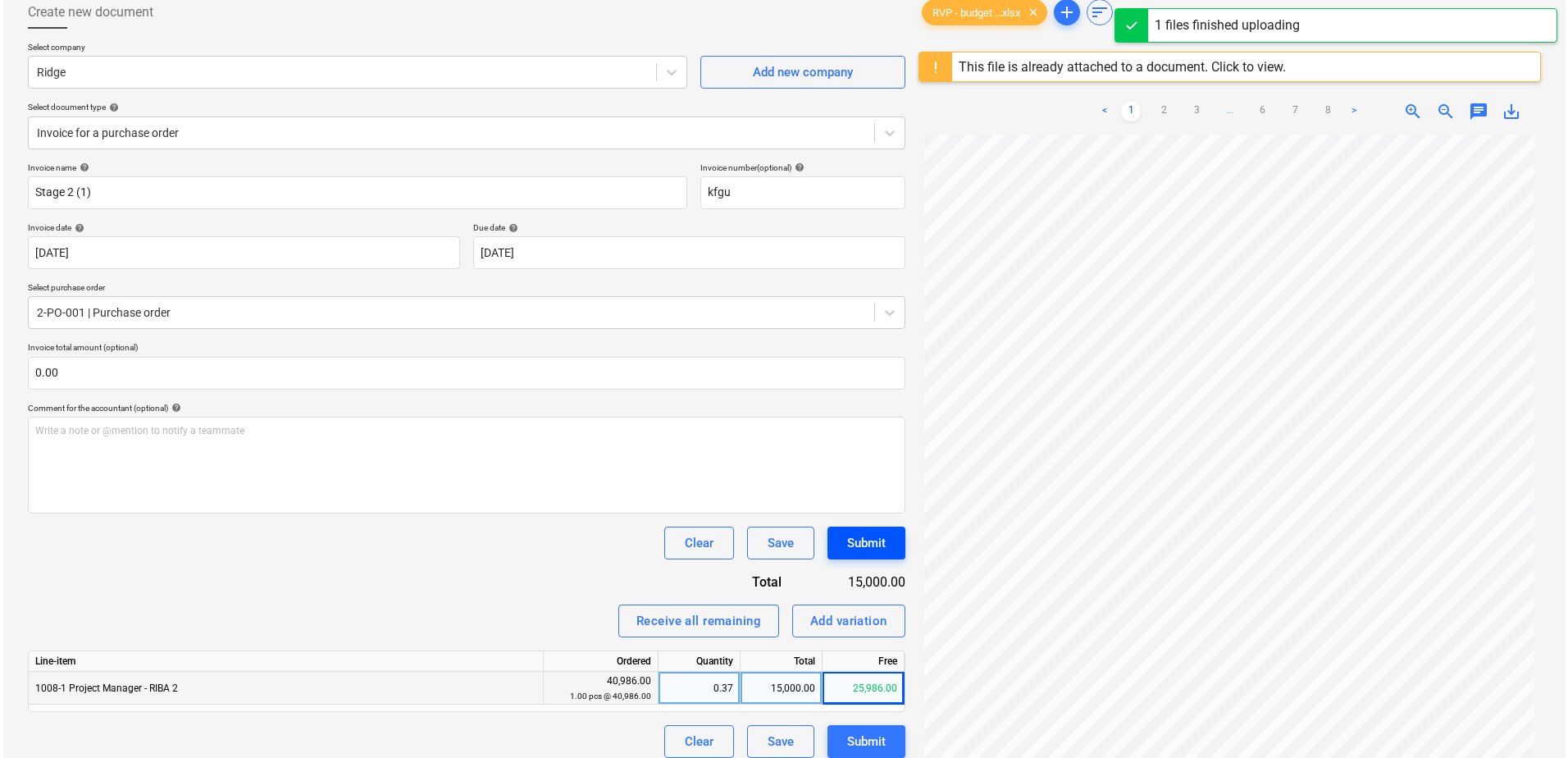
scroll to position [188, 0]
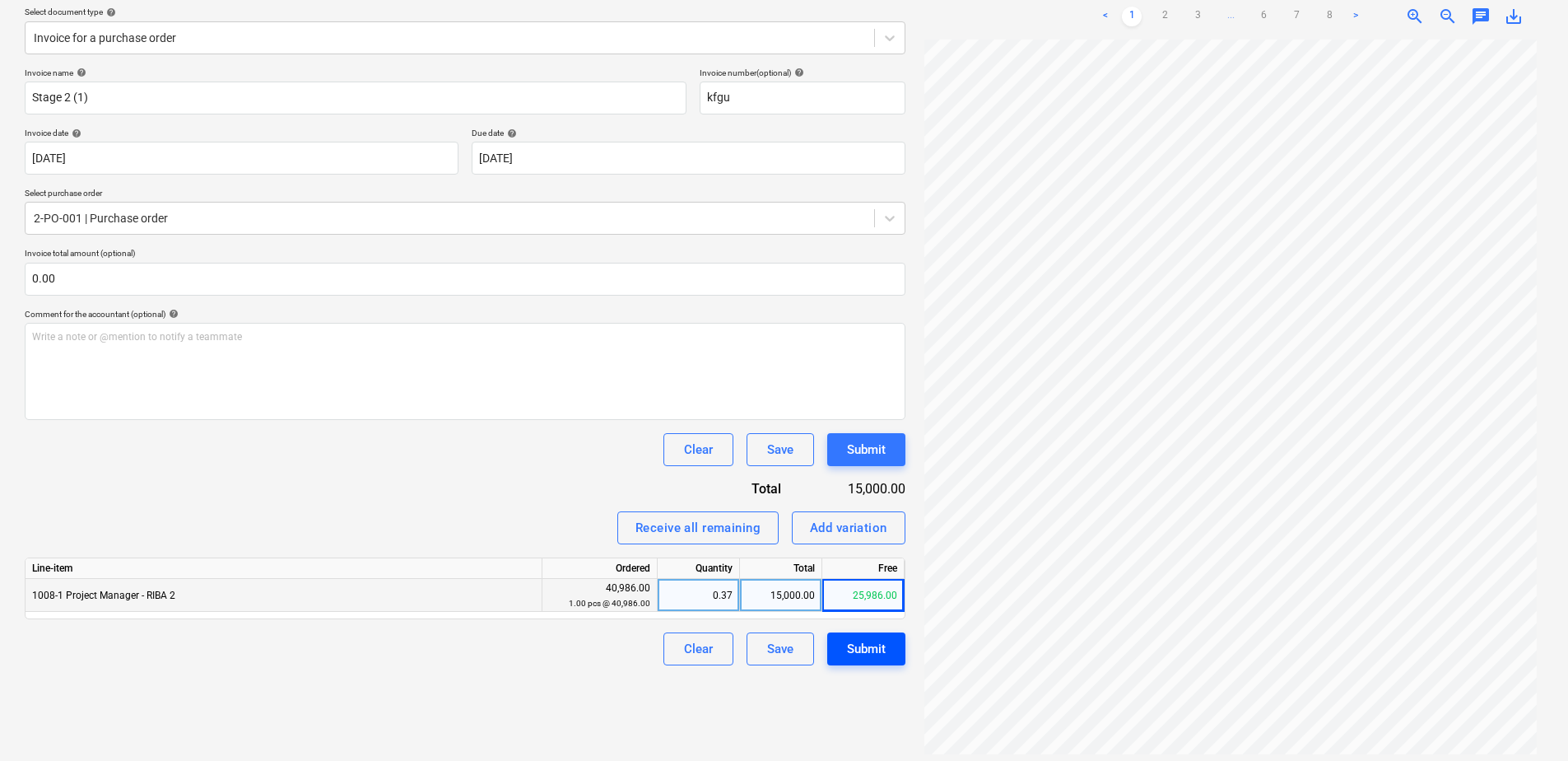
click at [876, 651] on div "Submit" at bounding box center [867, 649] width 39 height 21
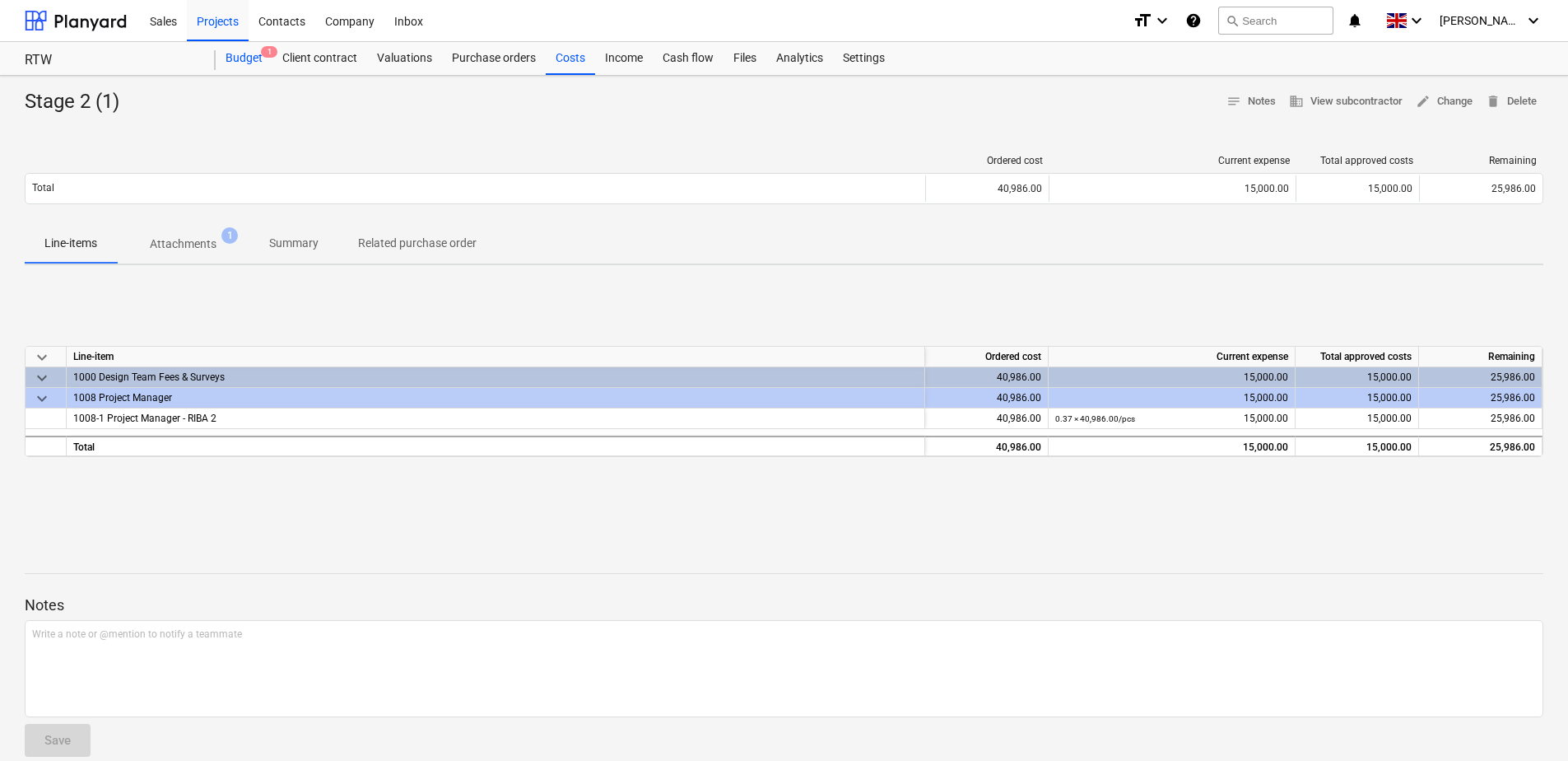
click at [246, 63] on div "Budget 1" at bounding box center [244, 58] width 57 height 33
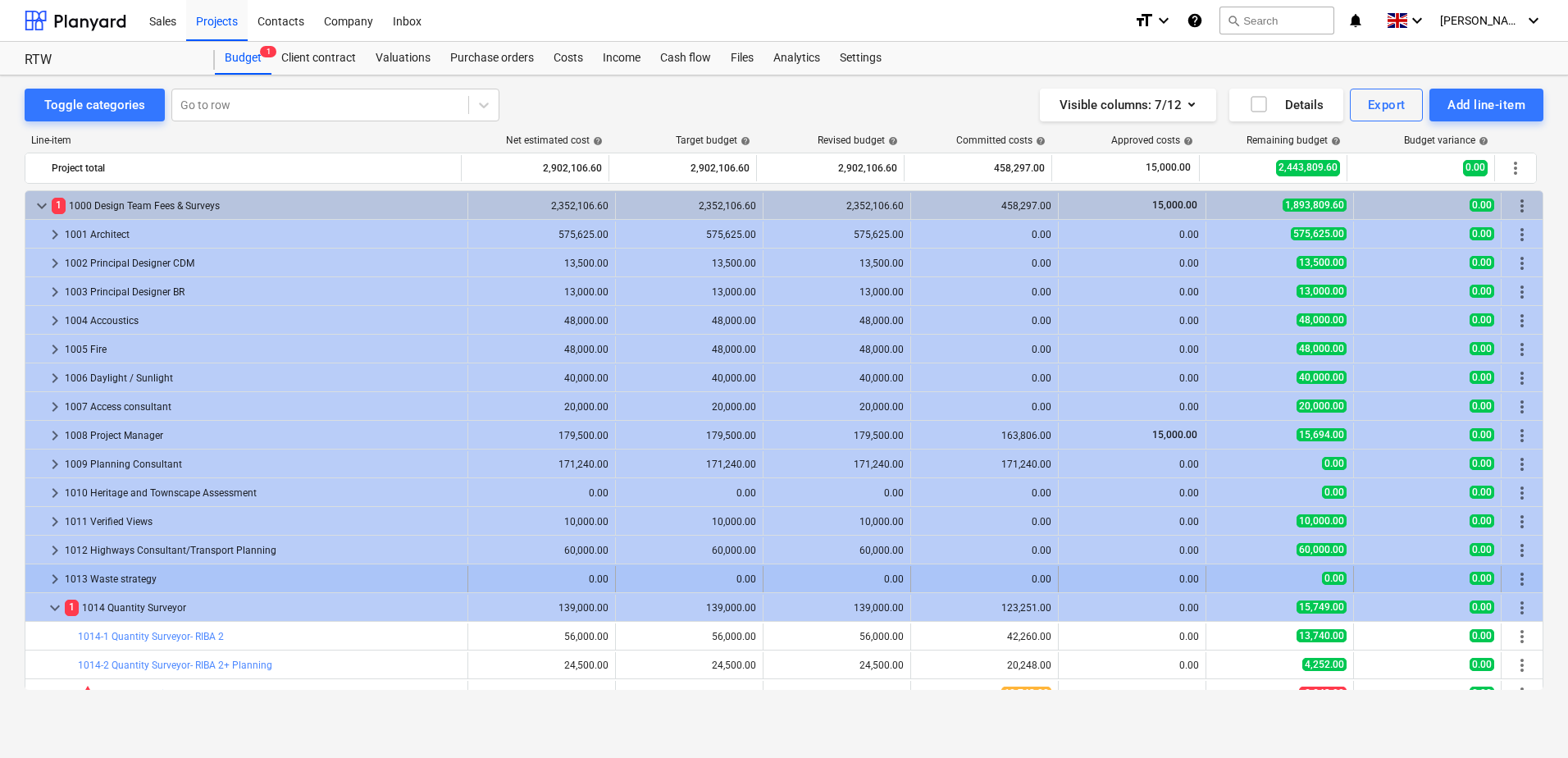
scroll to position [247, 0]
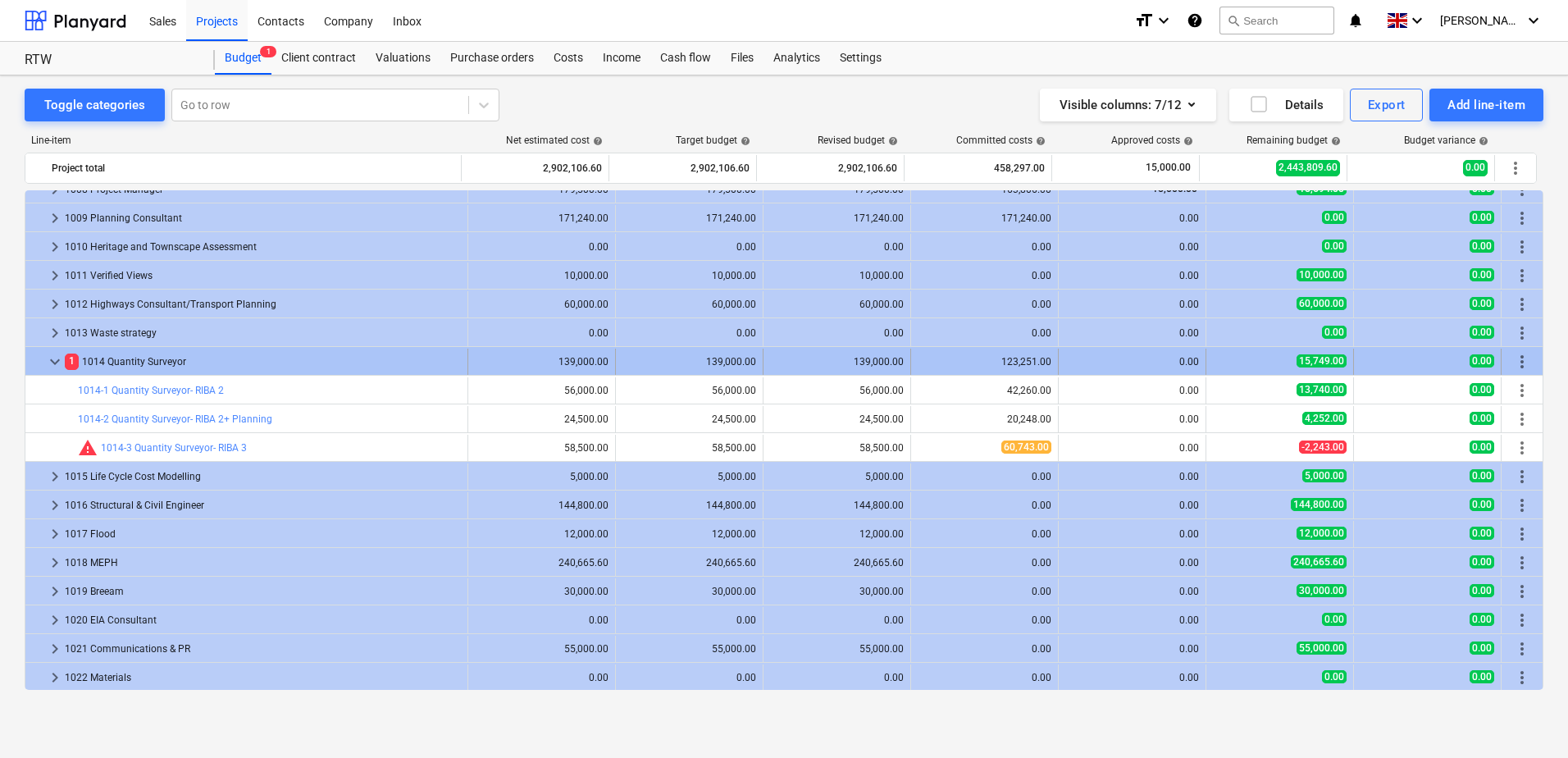
click at [48, 361] on span "keyboard_arrow_down" at bounding box center [55, 362] width 19 height 19
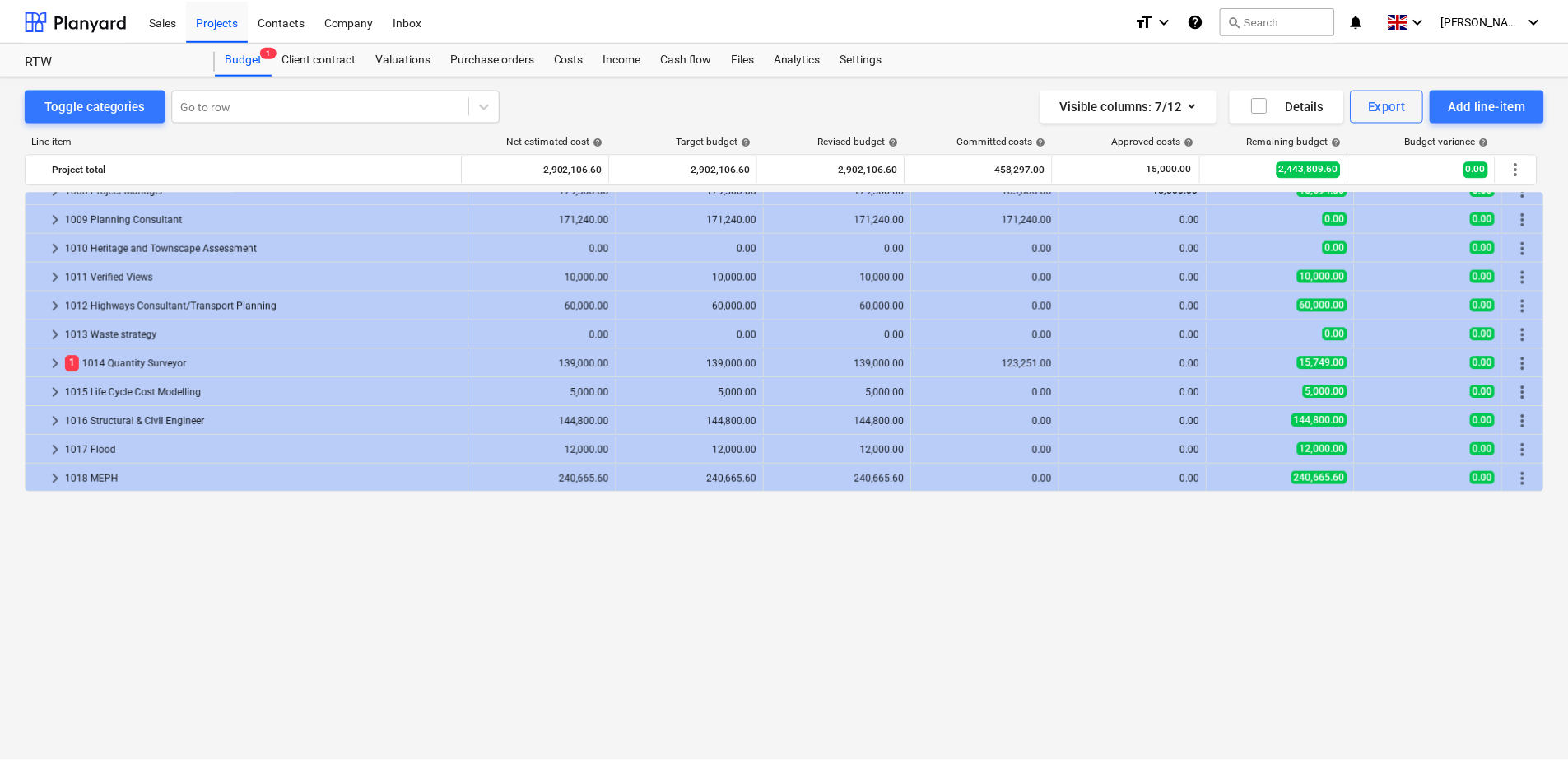
scroll to position [0, 0]
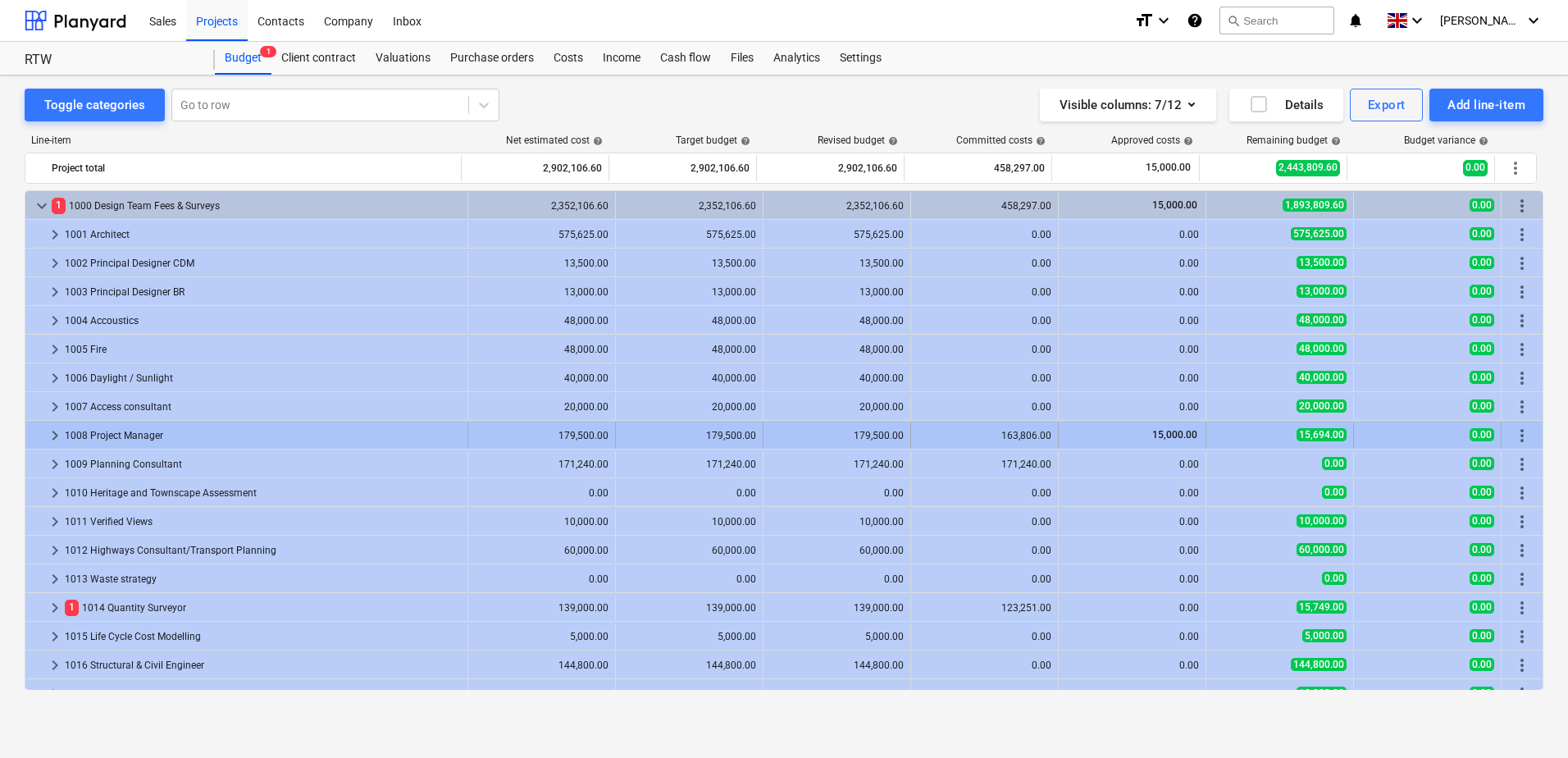
click at [50, 432] on span "keyboard_arrow_right" at bounding box center [55, 436] width 19 height 19
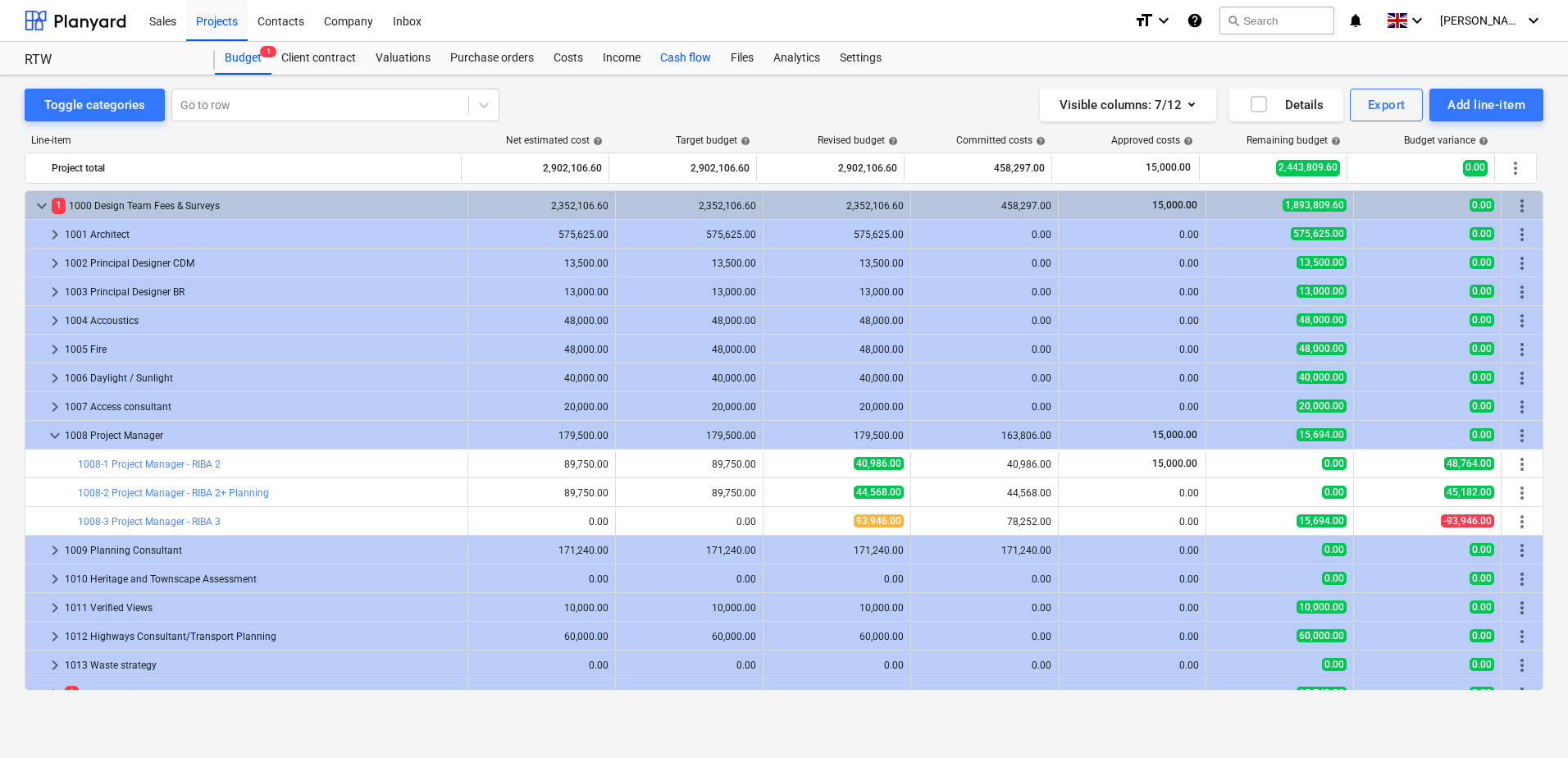
click at [684, 65] on div "Cash flow" at bounding box center [685, 58] width 70 height 33
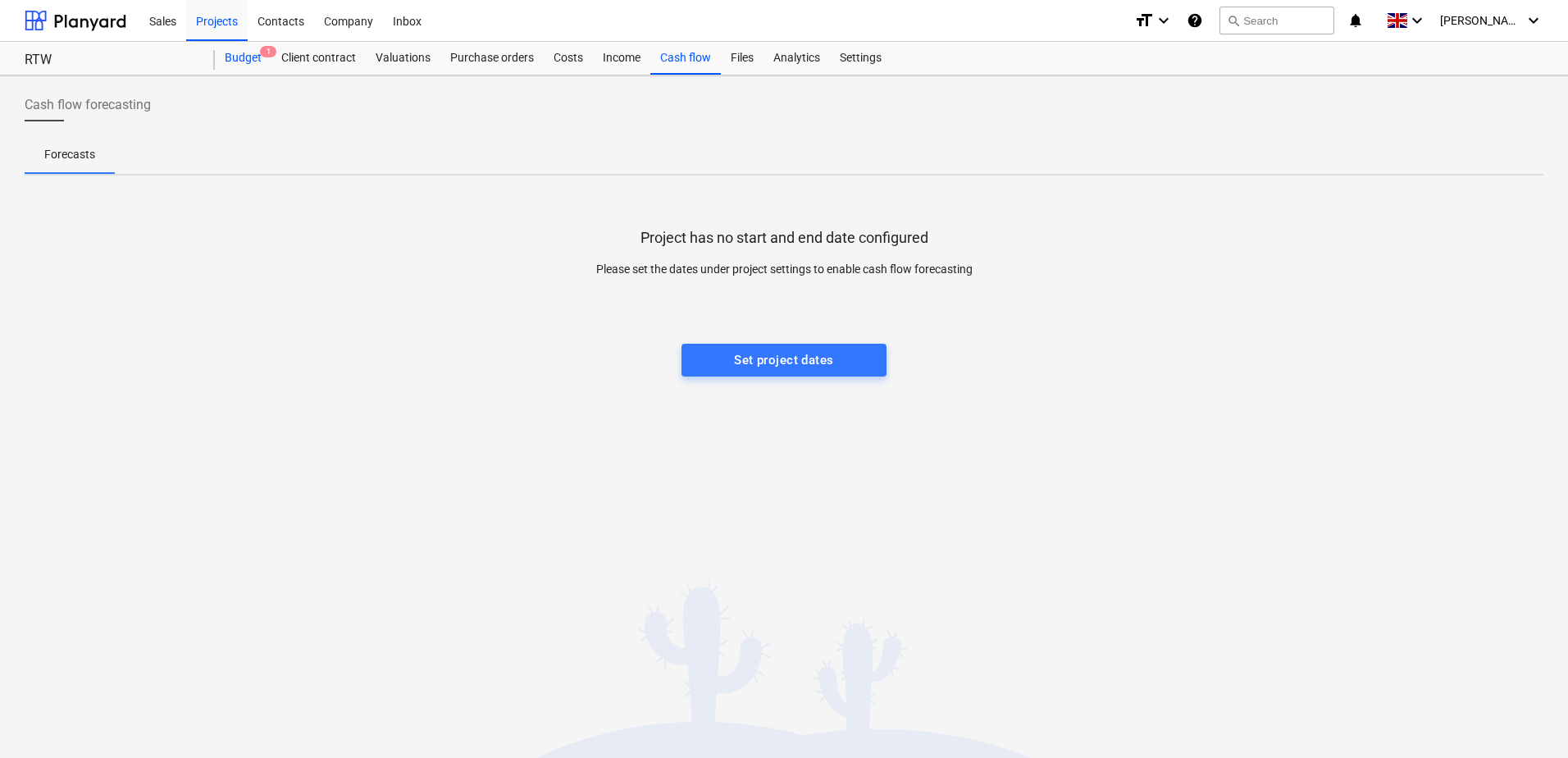
click at [244, 55] on div "Budget 1" at bounding box center [243, 58] width 56 height 33
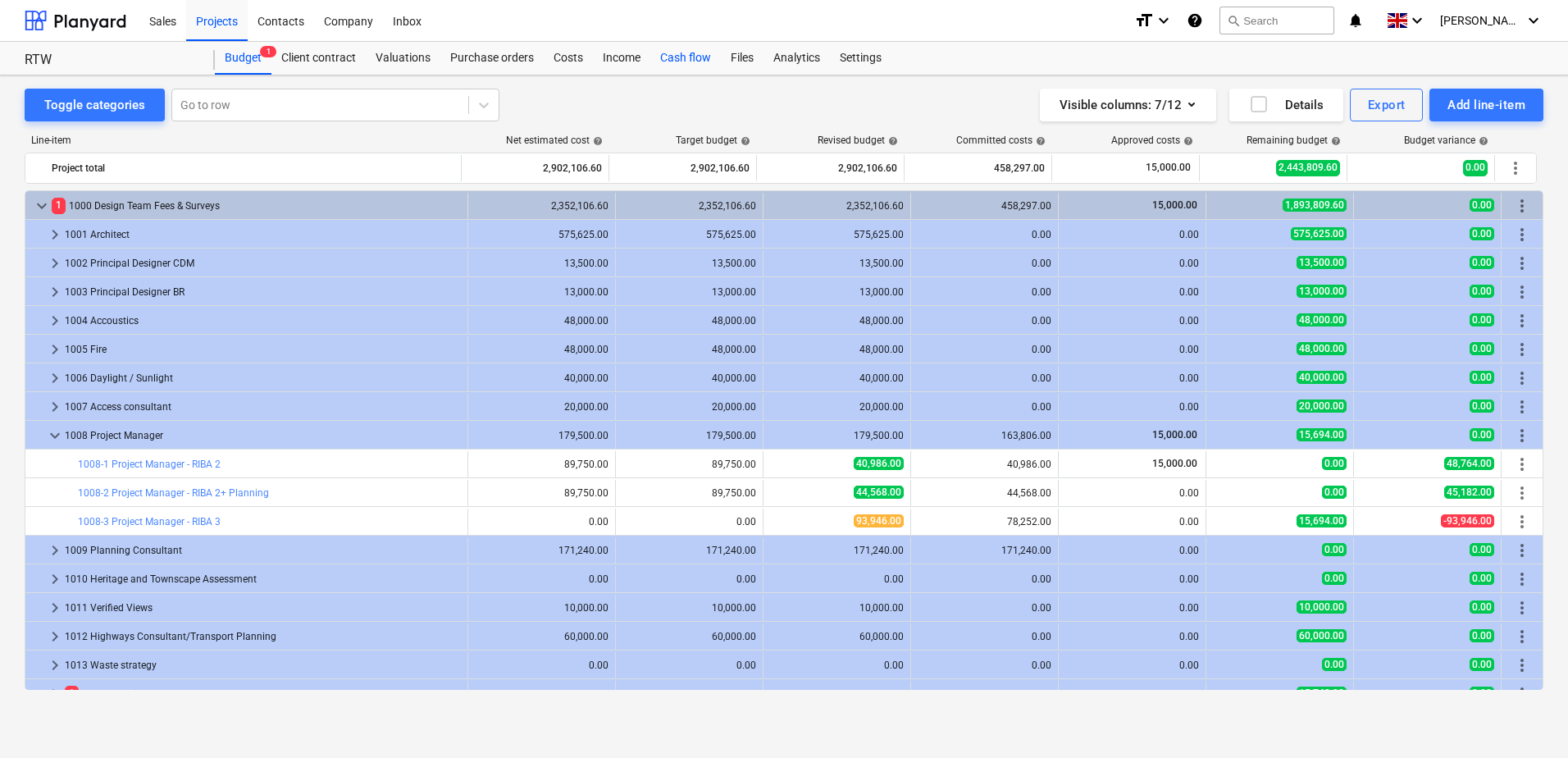
click at [687, 54] on div "Cash flow" at bounding box center [685, 58] width 70 height 33
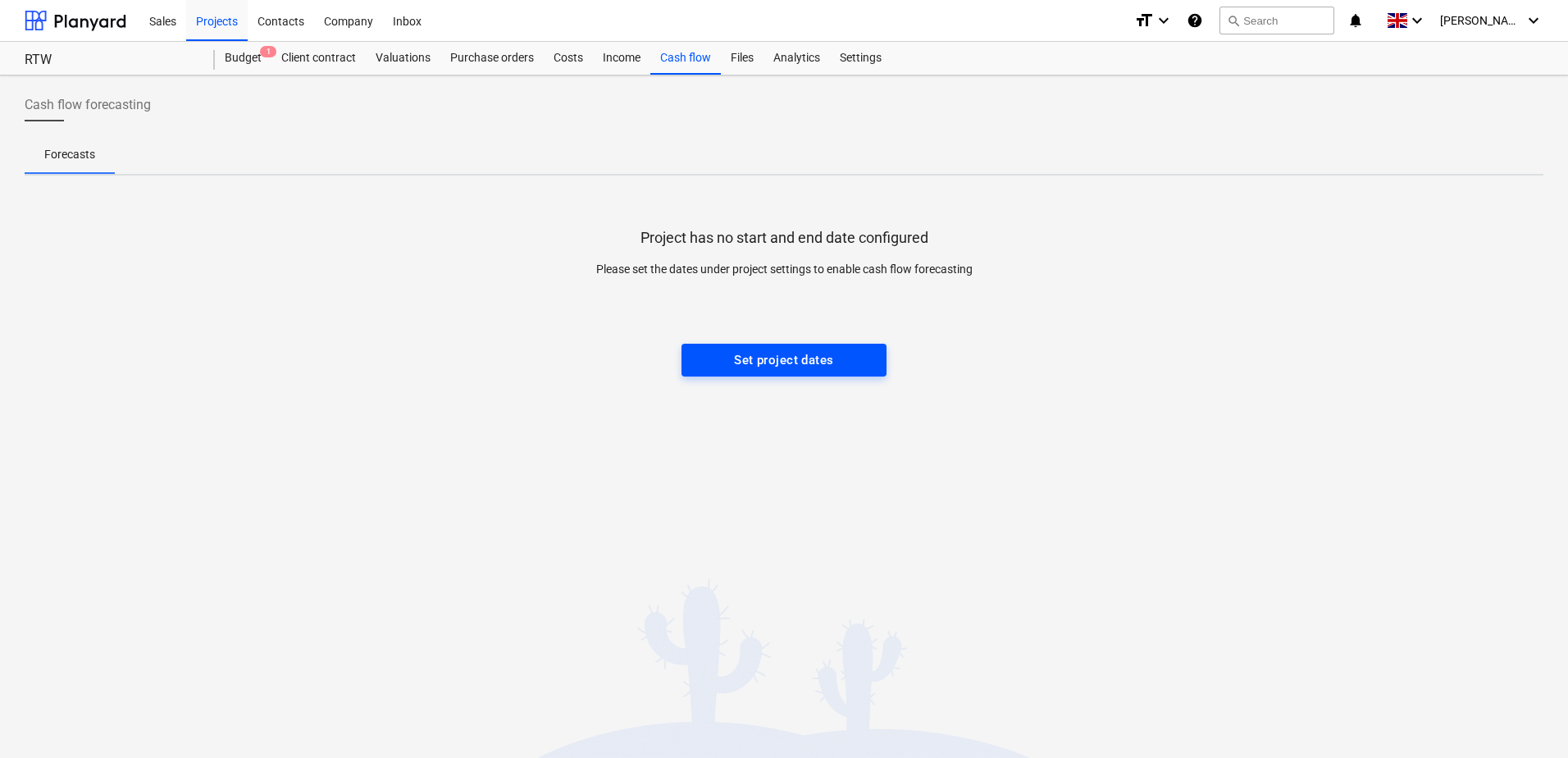
click at [773, 363] on div "Set project dates" at bounding box center [783, 360] width 99 height 21
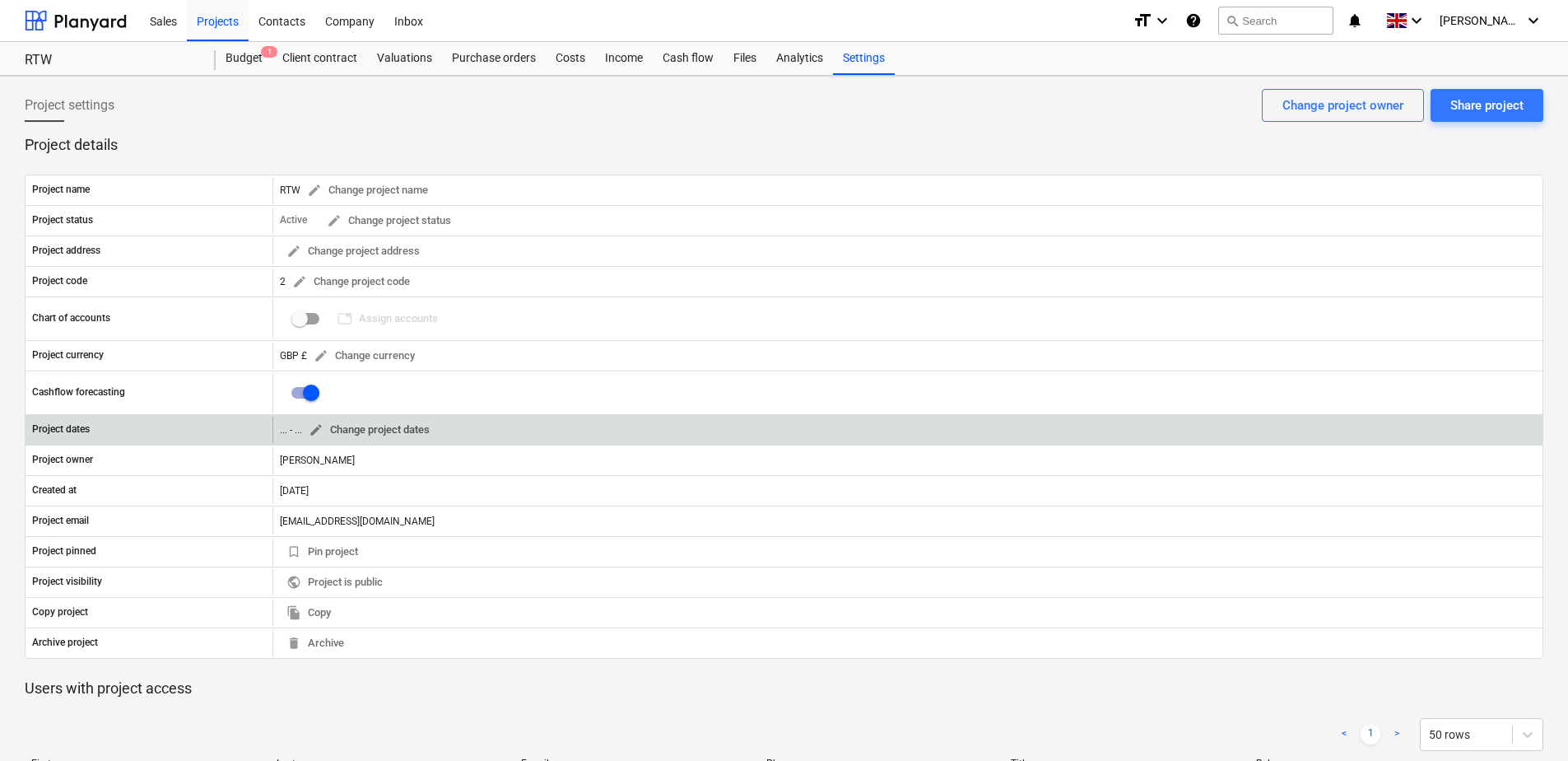
click at [316, 431] on span "edit" at bounding box center [315, 430] width 15 height 15
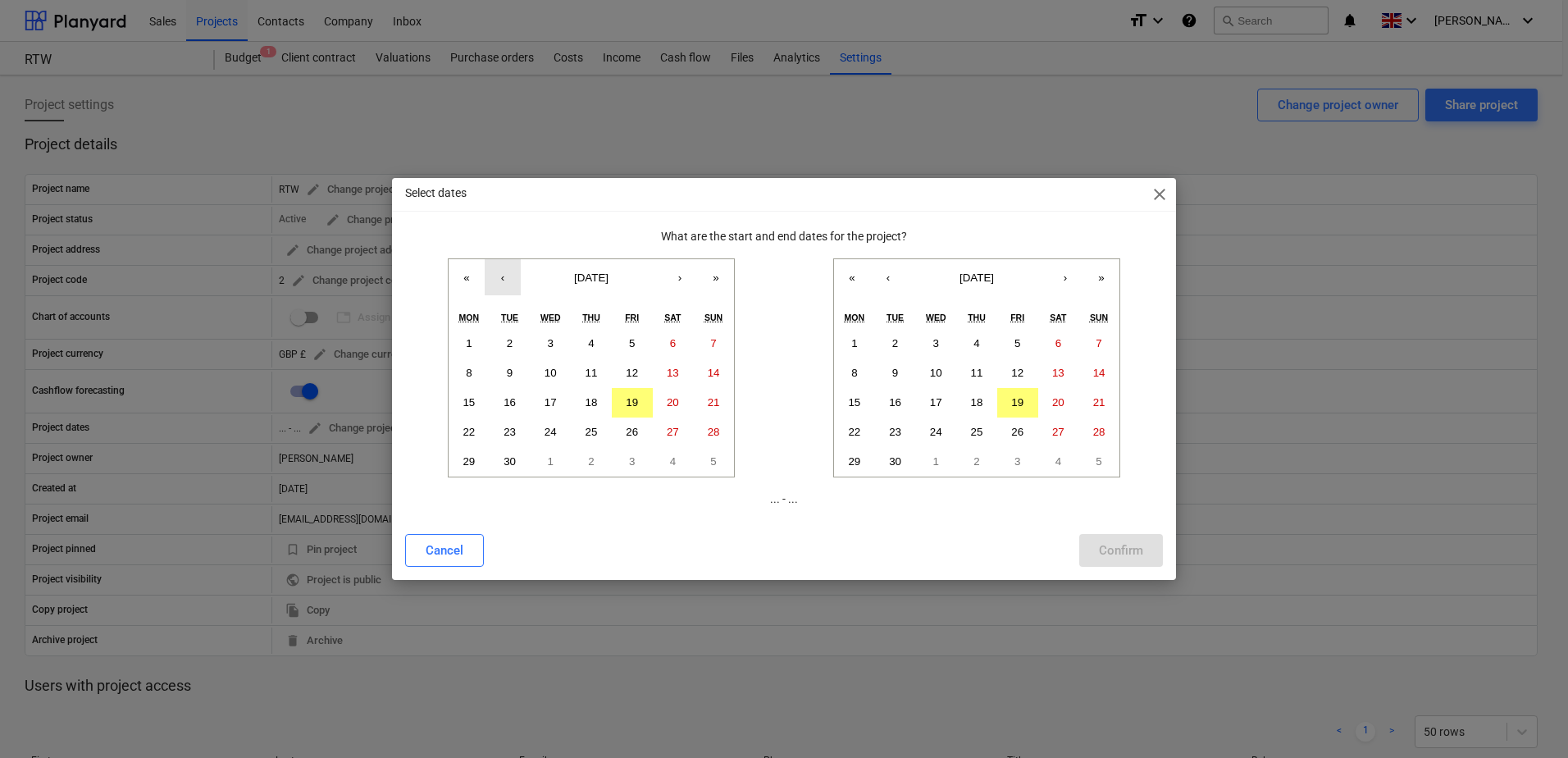
click at [499, 277] on button "‹" at bounding box center [502, 276] width 36 height 36
click at [626, 343] on button "1" at bounding box center [632, 344] width 41 height 30
click at [1068, 283] on button "›" at bounding box center [1065, 276] width 36 height 36
click at [1066, 283] on button "›" at bounding box center [1065, 276] width 36 height 36
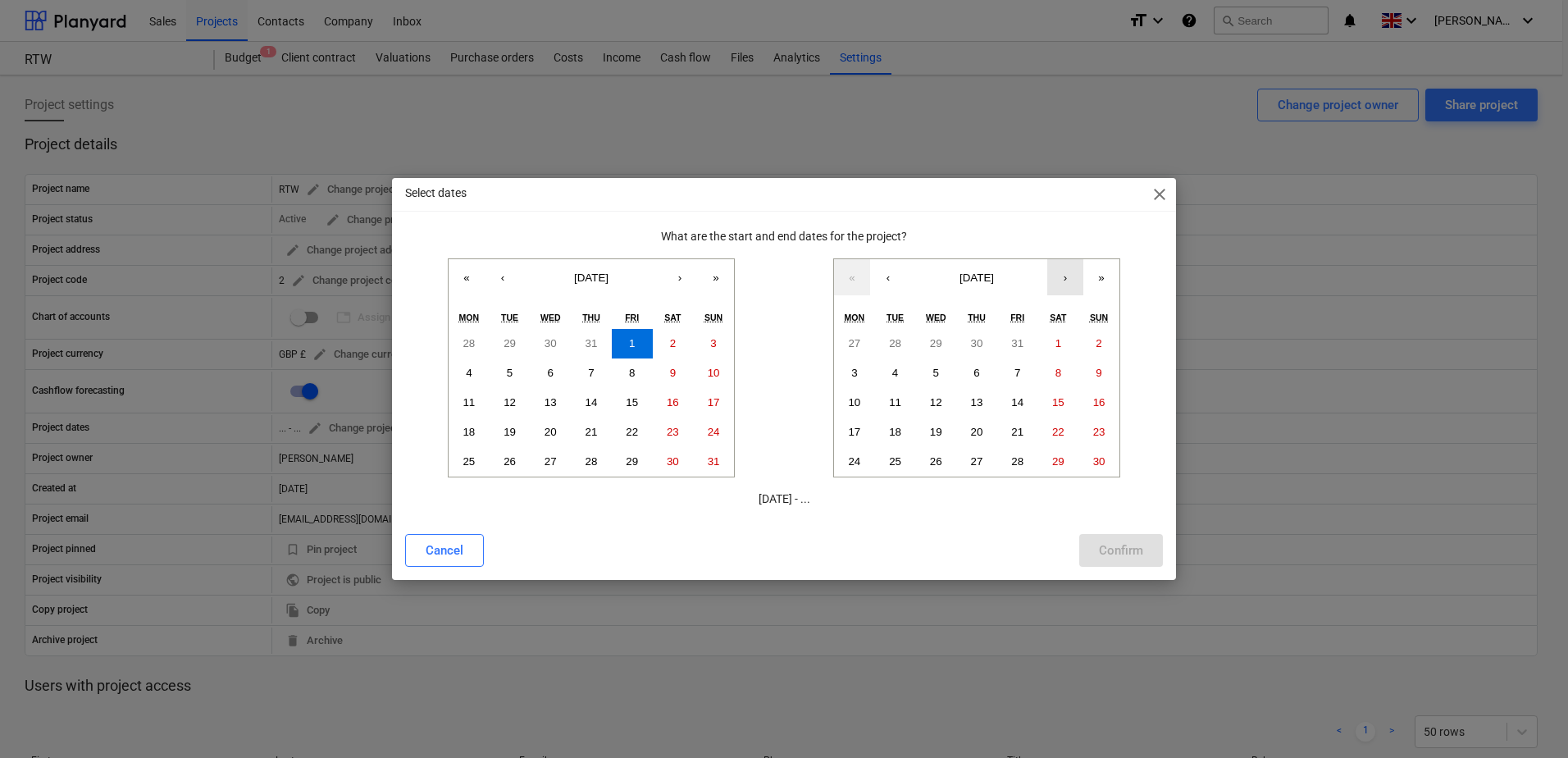
click at [1066, 283] on button "›" at bounding box center [1065, 276] width 36 height 36
click at [1097, 283] on button "»" at bounding box center [1101, 276] width 36 height 36
click at [1097, 281] on button "»" at bounding box center [1101, 276] width 36 height 36
click at [1103, 272] on button "»" at bounding box center [1101, 276] width 36 height 36
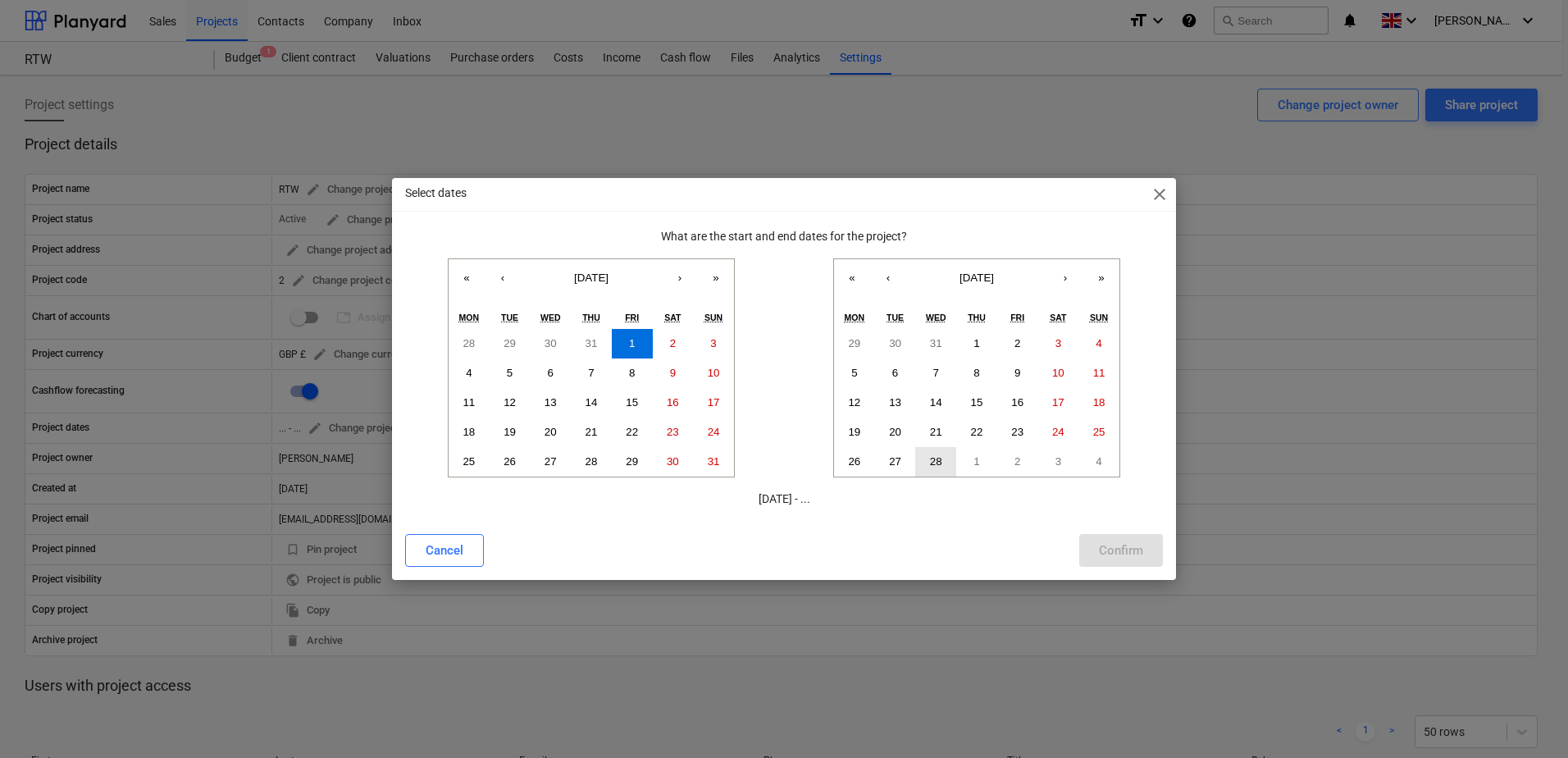
click at [934, 462] on abbr "28" at bounding box center [936, 461] width 12 height 12
click at [1139, 559] on div "Confirm" at bounding box center [1121, 550] width 44 height 21
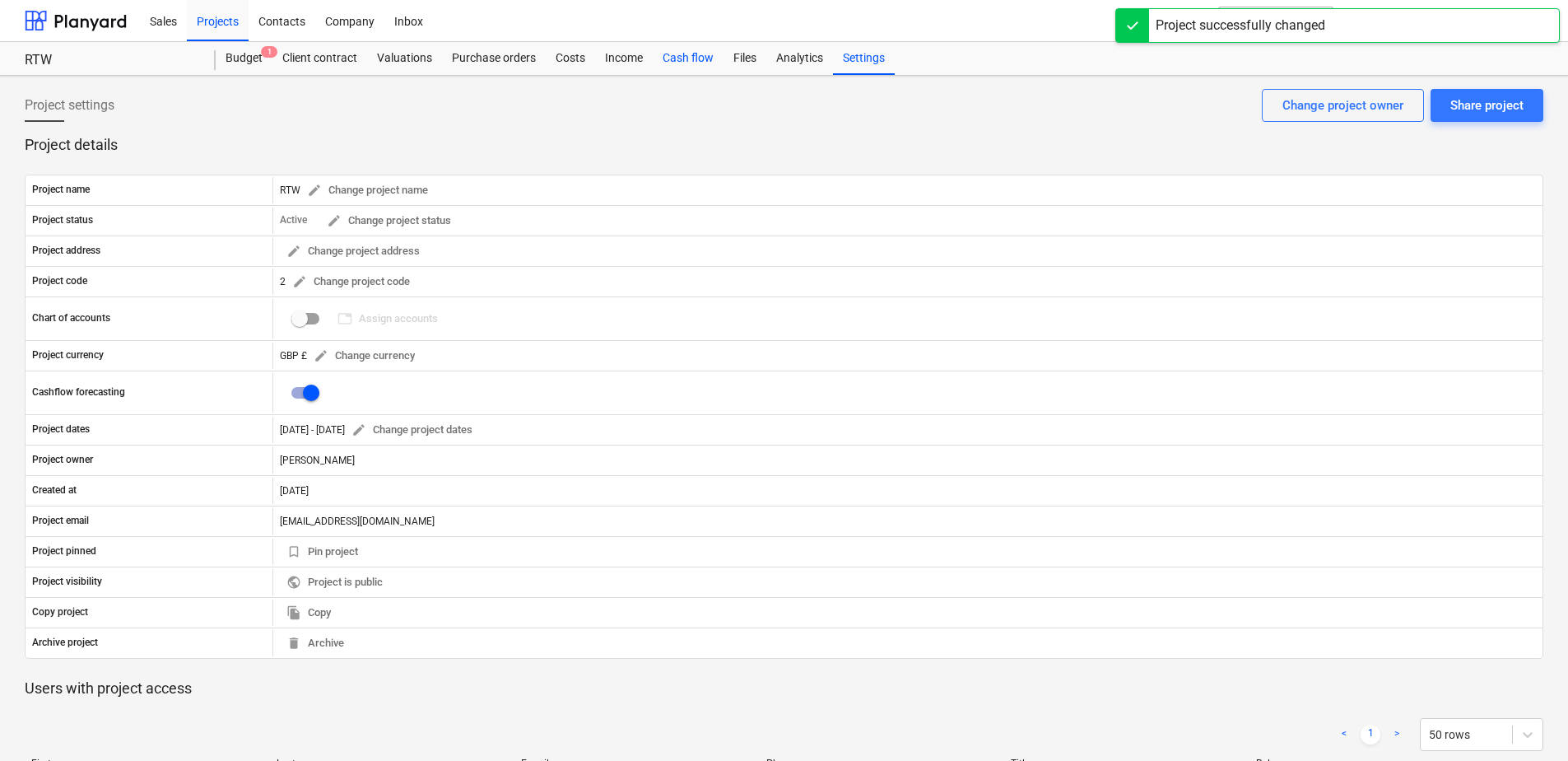
click at [703, 60] on div "Cash flow" at bounding box center [688, 58] width 71 height 33
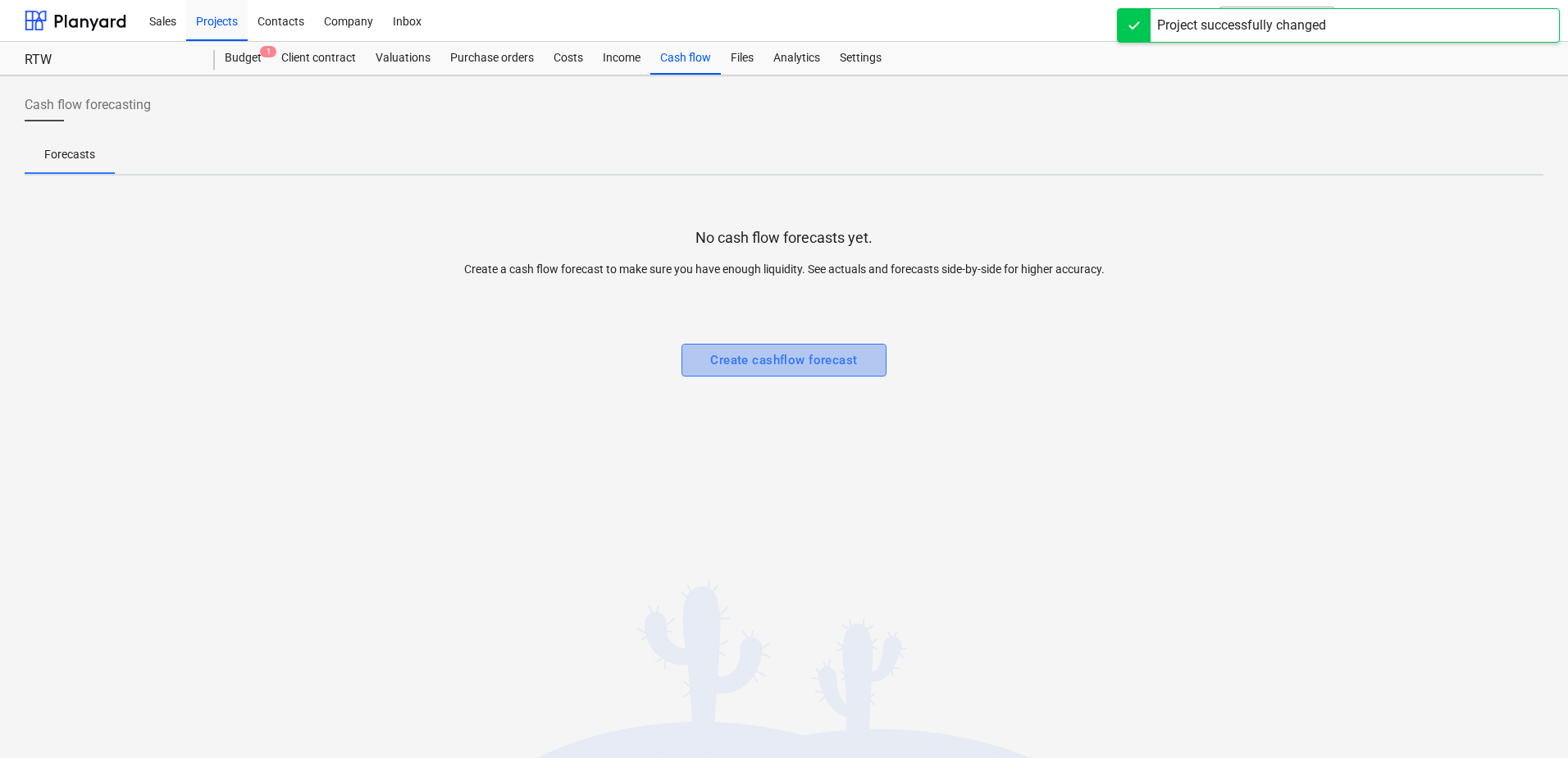
click at [744, 357] on div "Create cashflow forecast" at bounding box center [783, 360] width 147 height 21
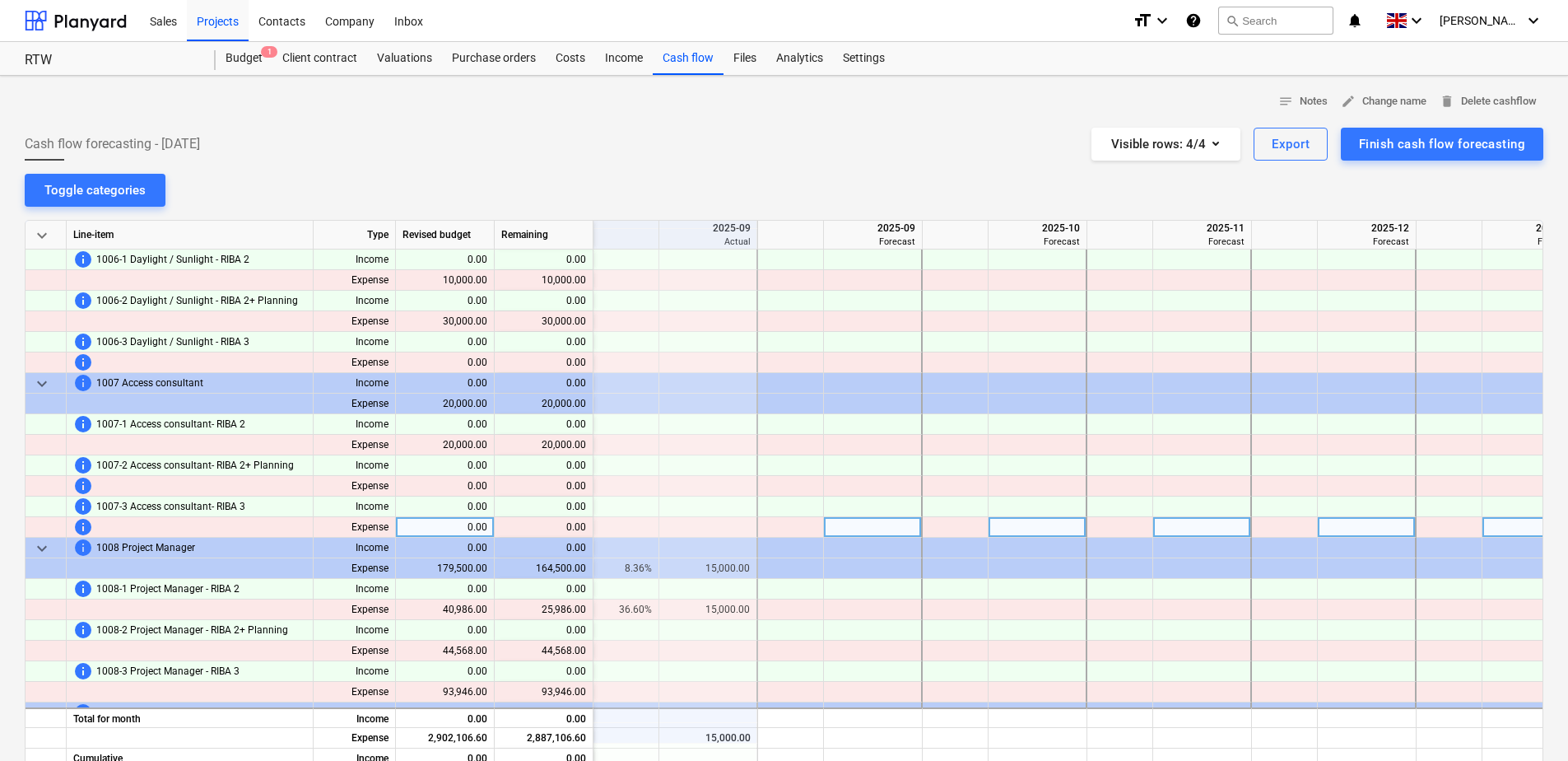
scroll to position [988, 330]
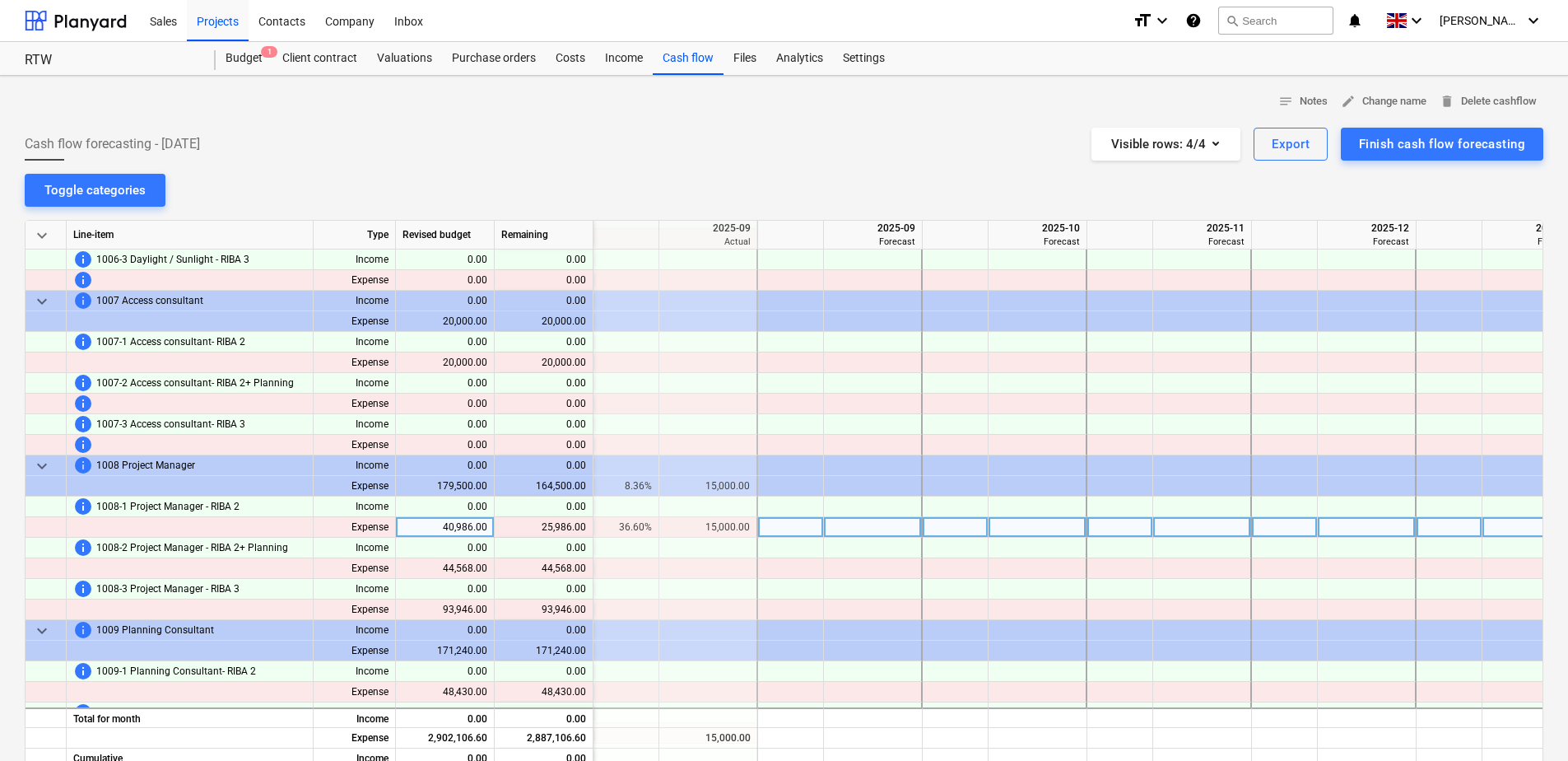
click at [780, 526] on div at bounding box center [791, 527] width 66 height 20
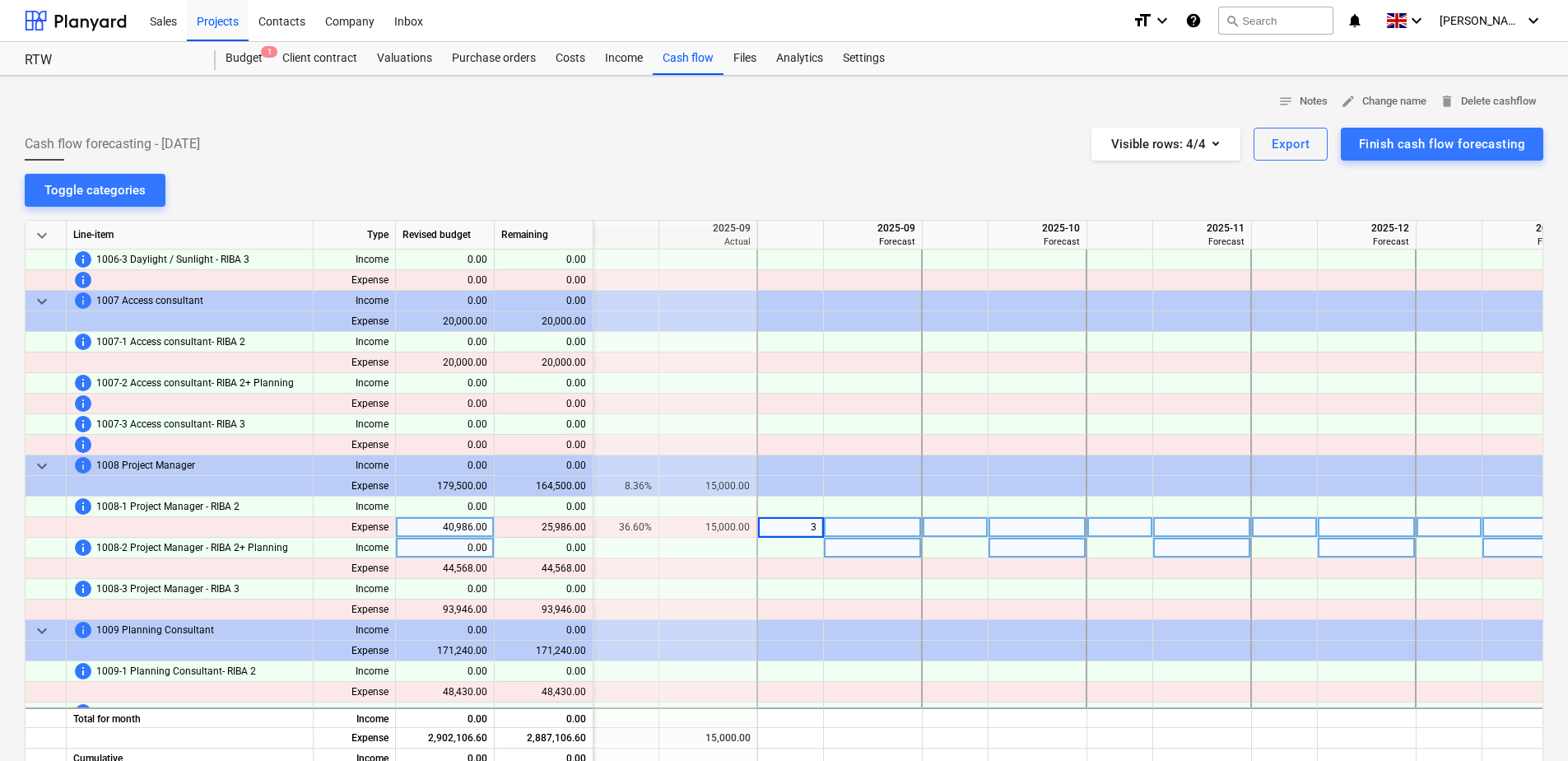
type input "34"
type input "33"
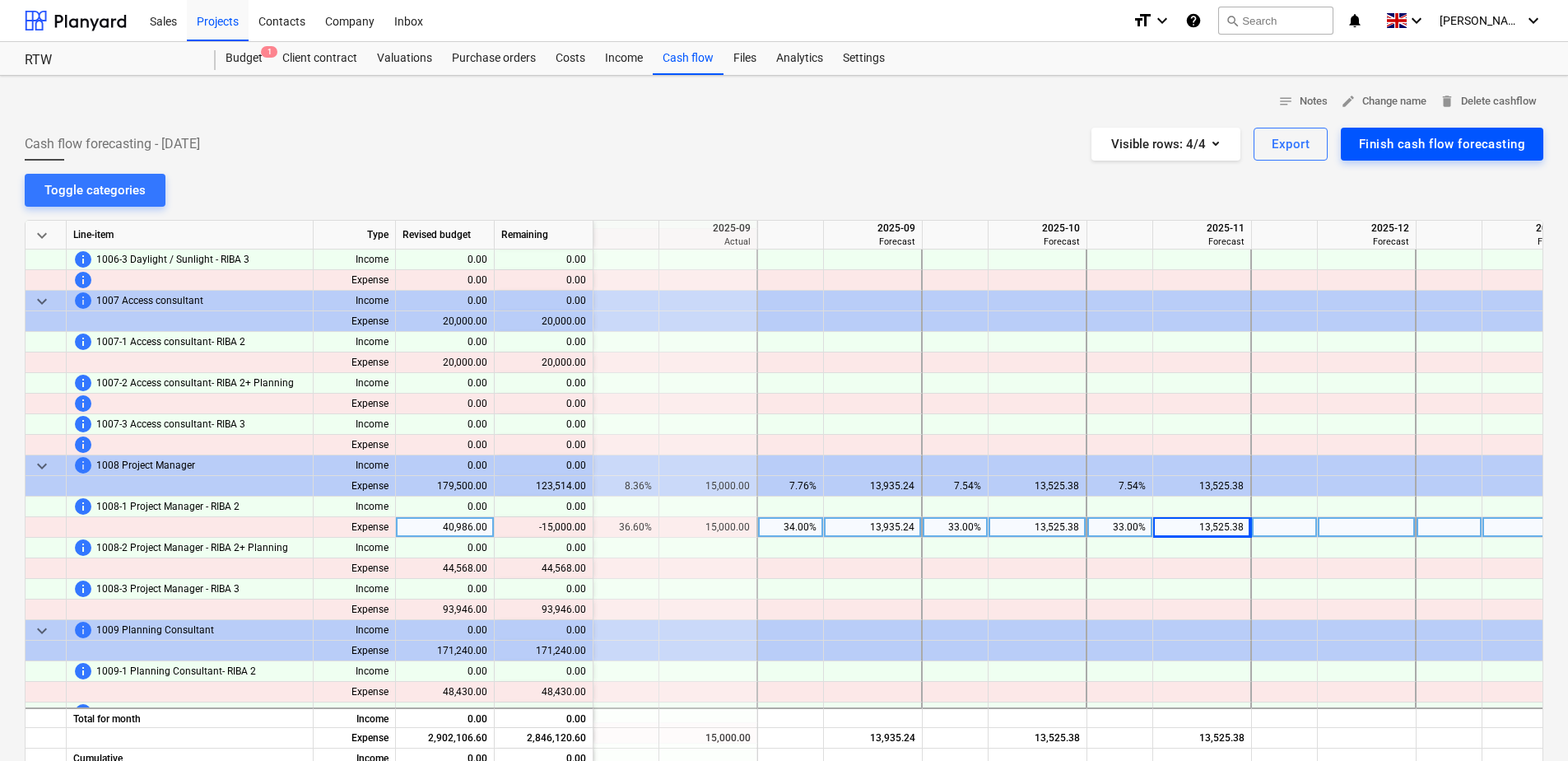
click at [1447, 146] on div "Finish cash flow forecasting" at bounding box center [1443, 144] width 166 height 21
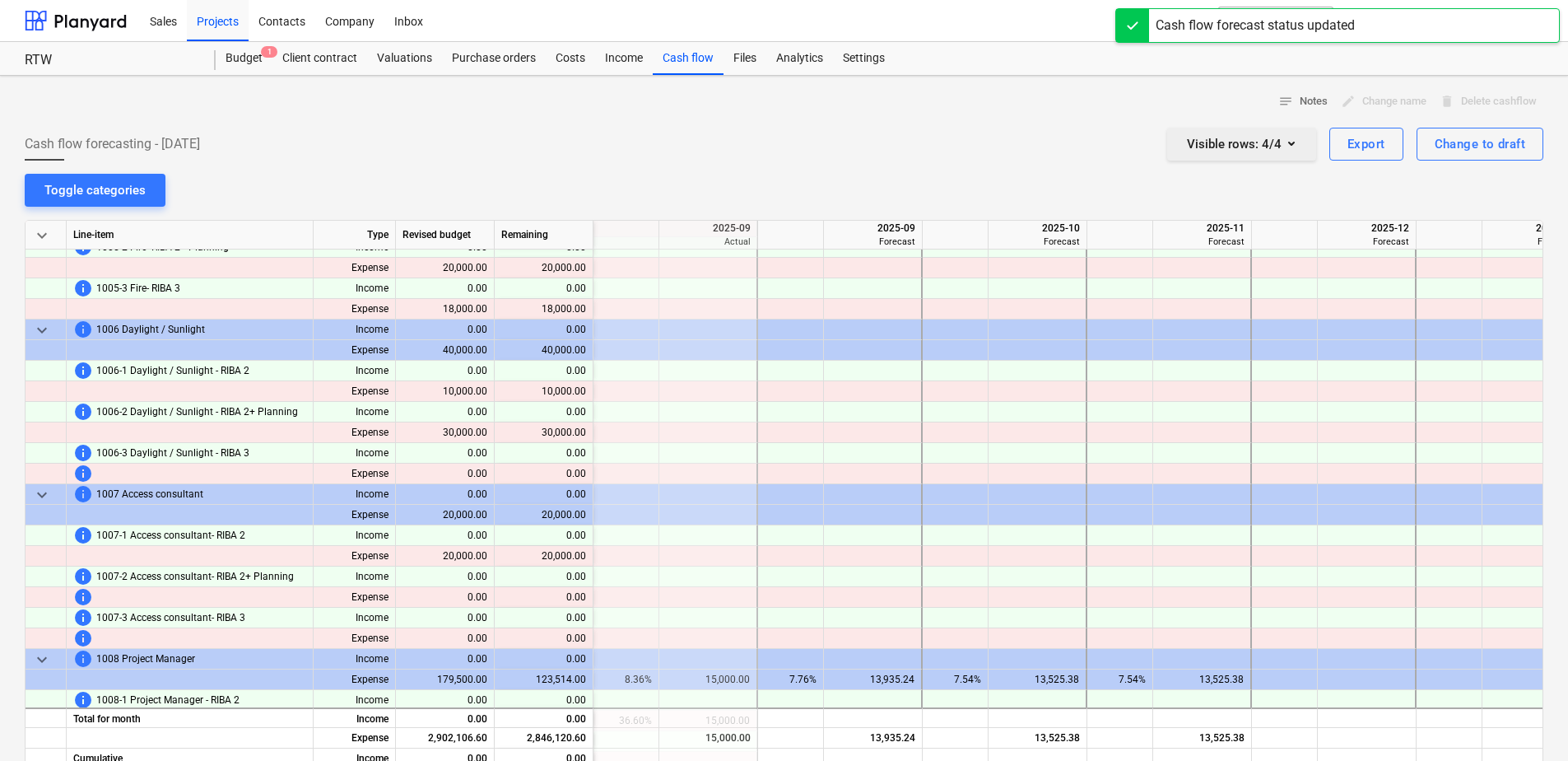
scroll to position [824, 330]
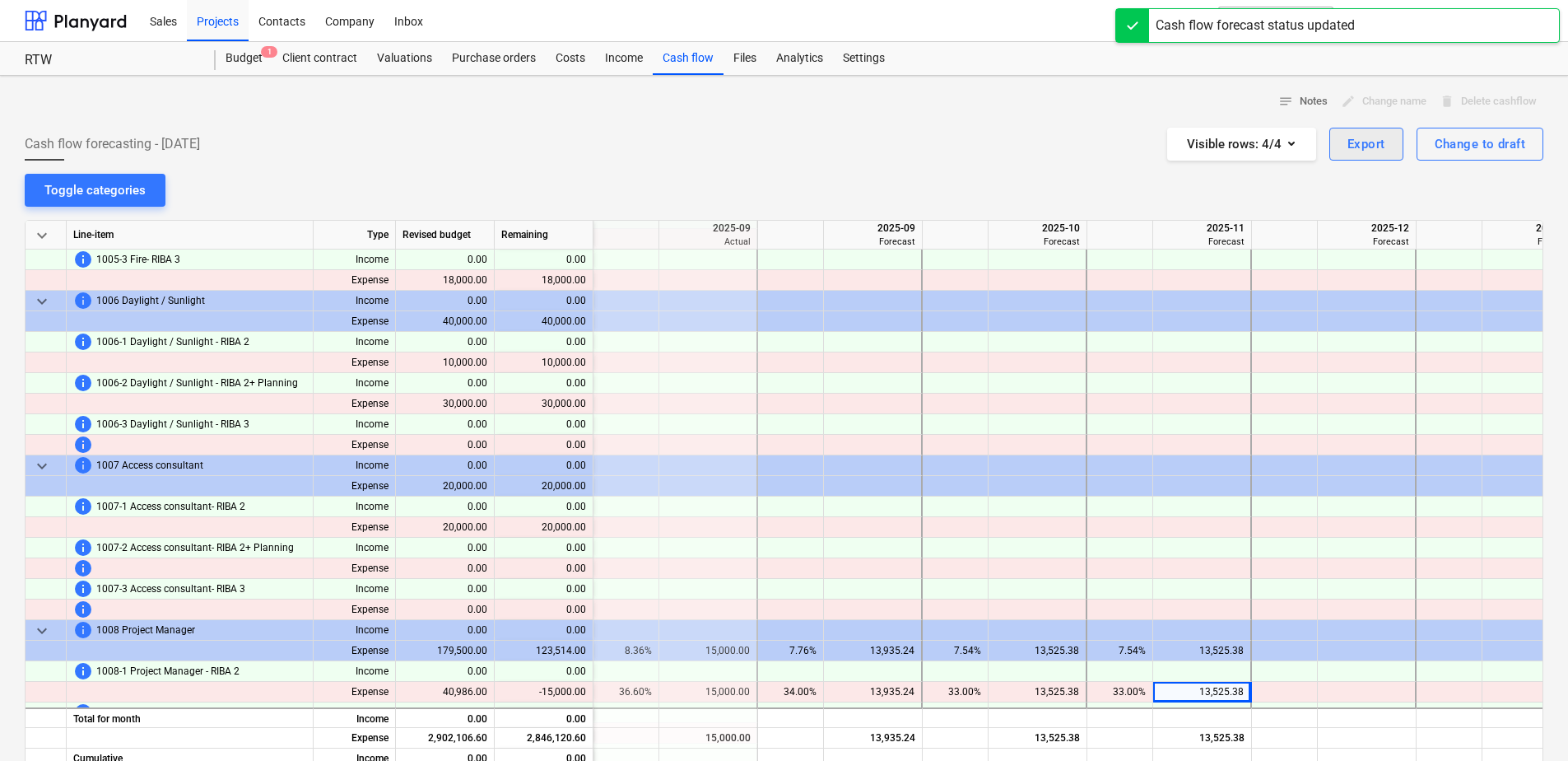
click at [1373, 144] on div "Export" at bounding box center [1367, 144] width 38 height 21
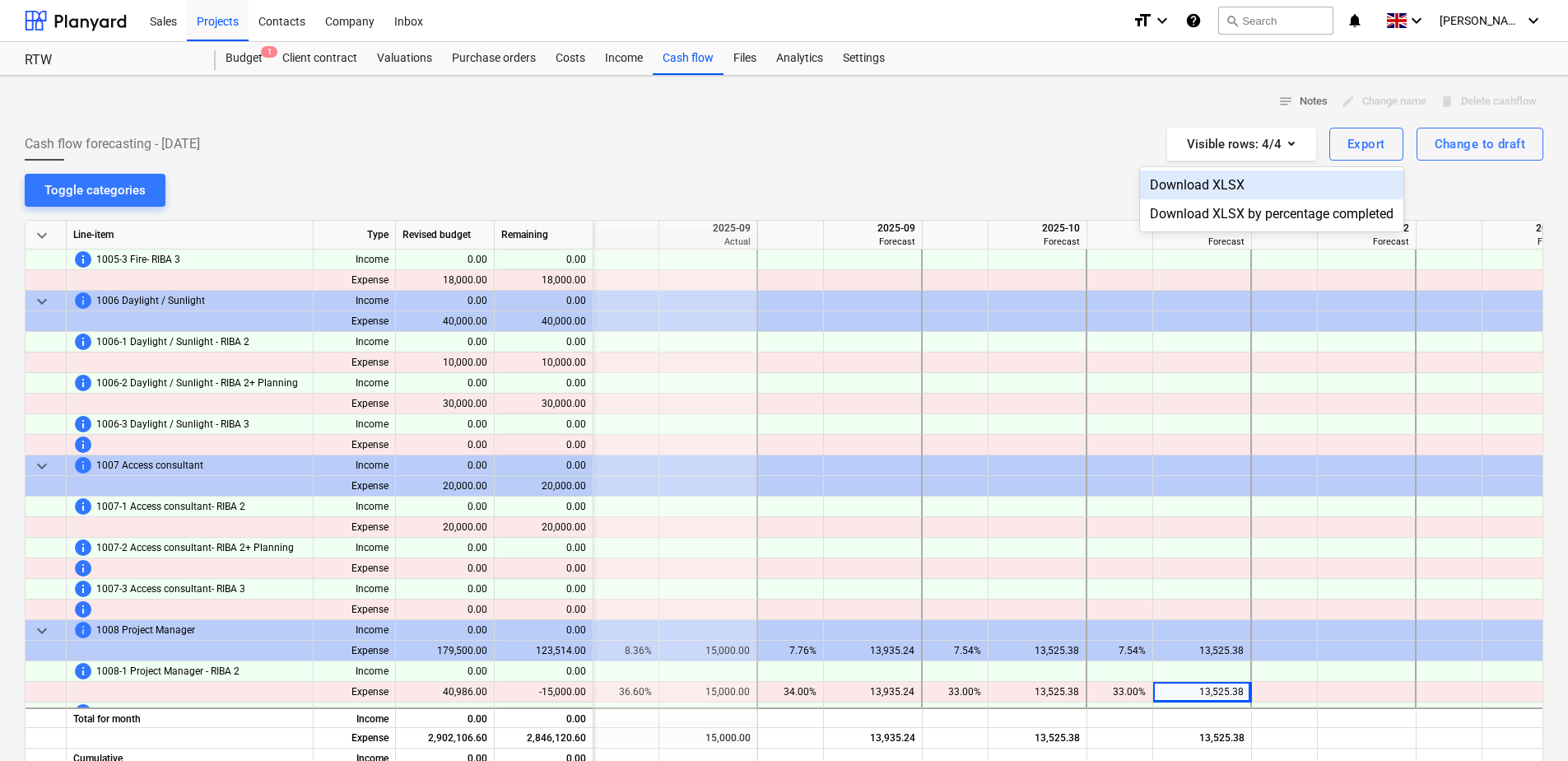
click at [1267, 180] on div "Download XLSX" at bounding box center [1272, 185] width 263 height 29
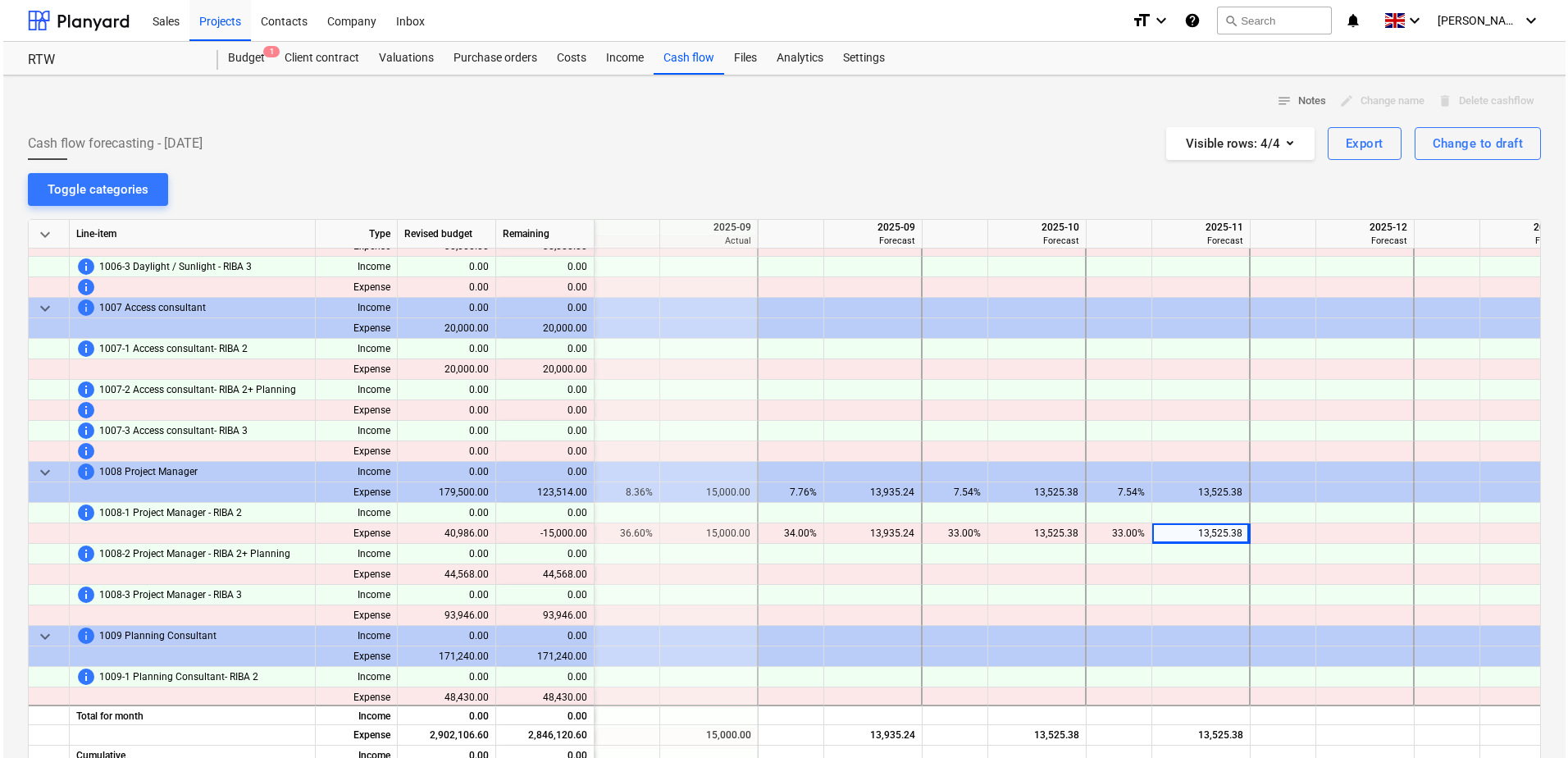
scroll to position [984, 328]
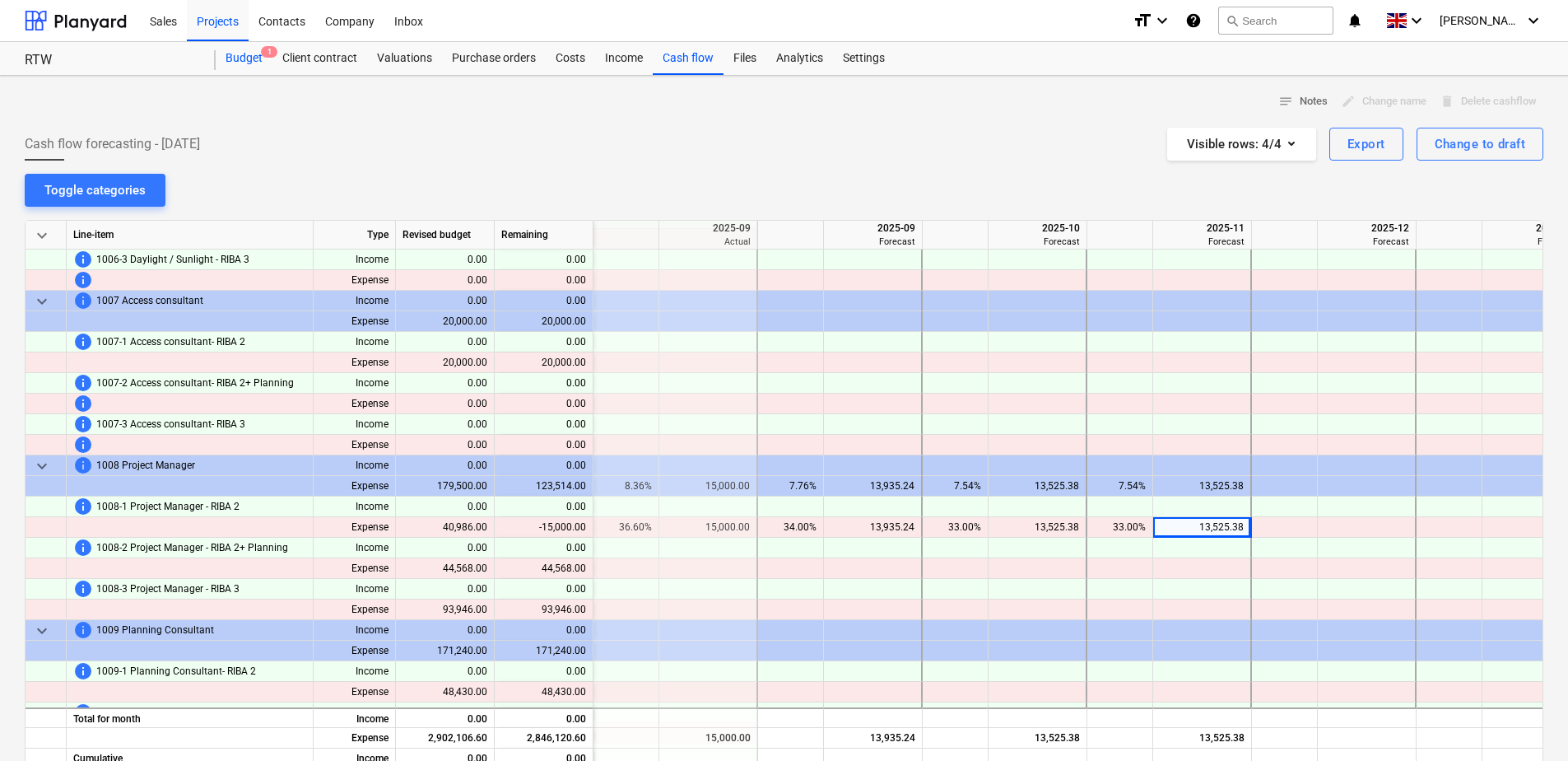
click at [246, 60] on div "Budget 1" at bounding box center [244, 58] width 57 height 33
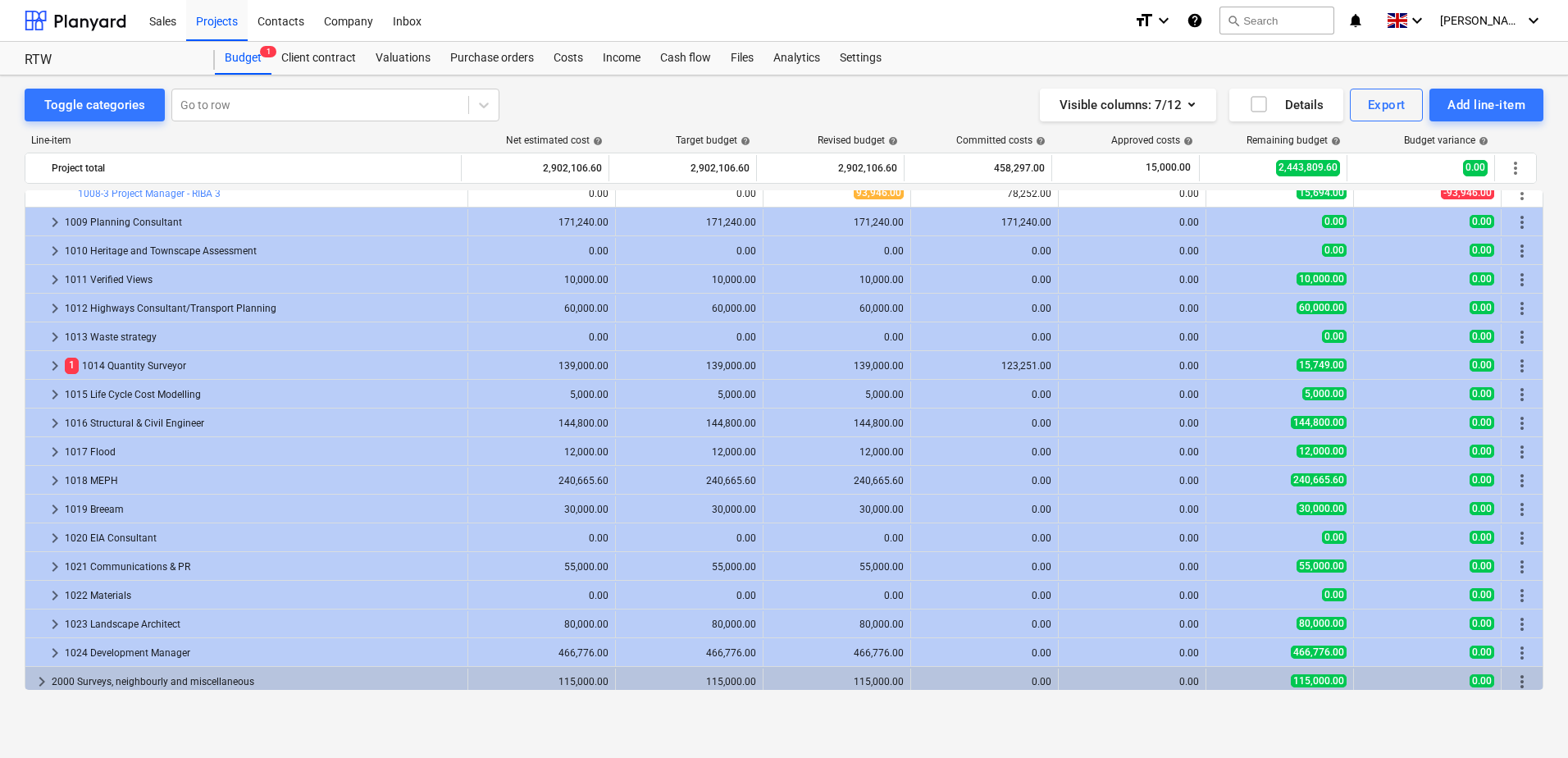
scroll to position [419, 0]
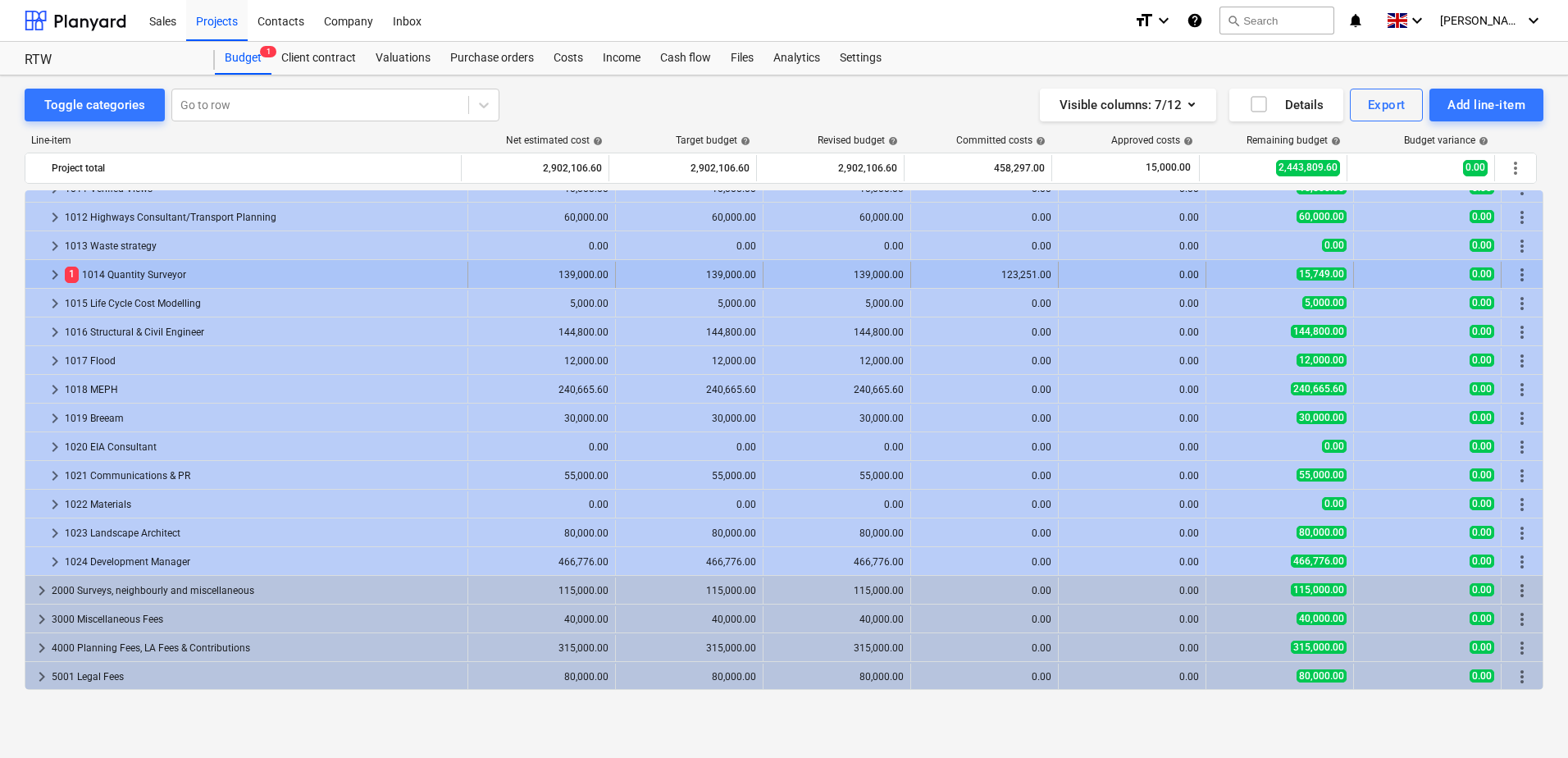
click at [55, 270] on span "keyboard_arrow_right" at bounding box center [55, 275] width 19 height 19
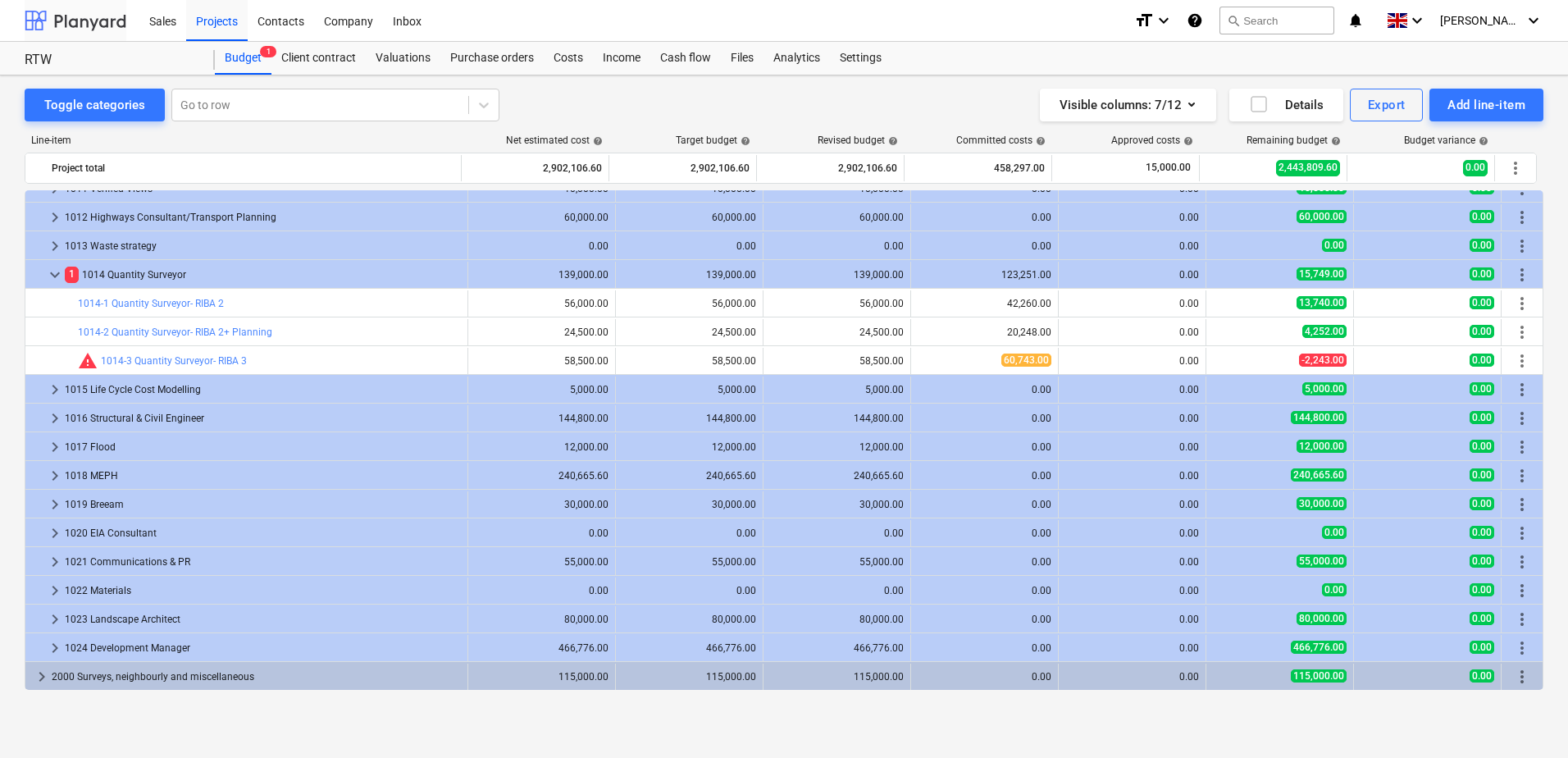
click at [91, 26] on div at bounding box center [76, 20] width 102 height 41
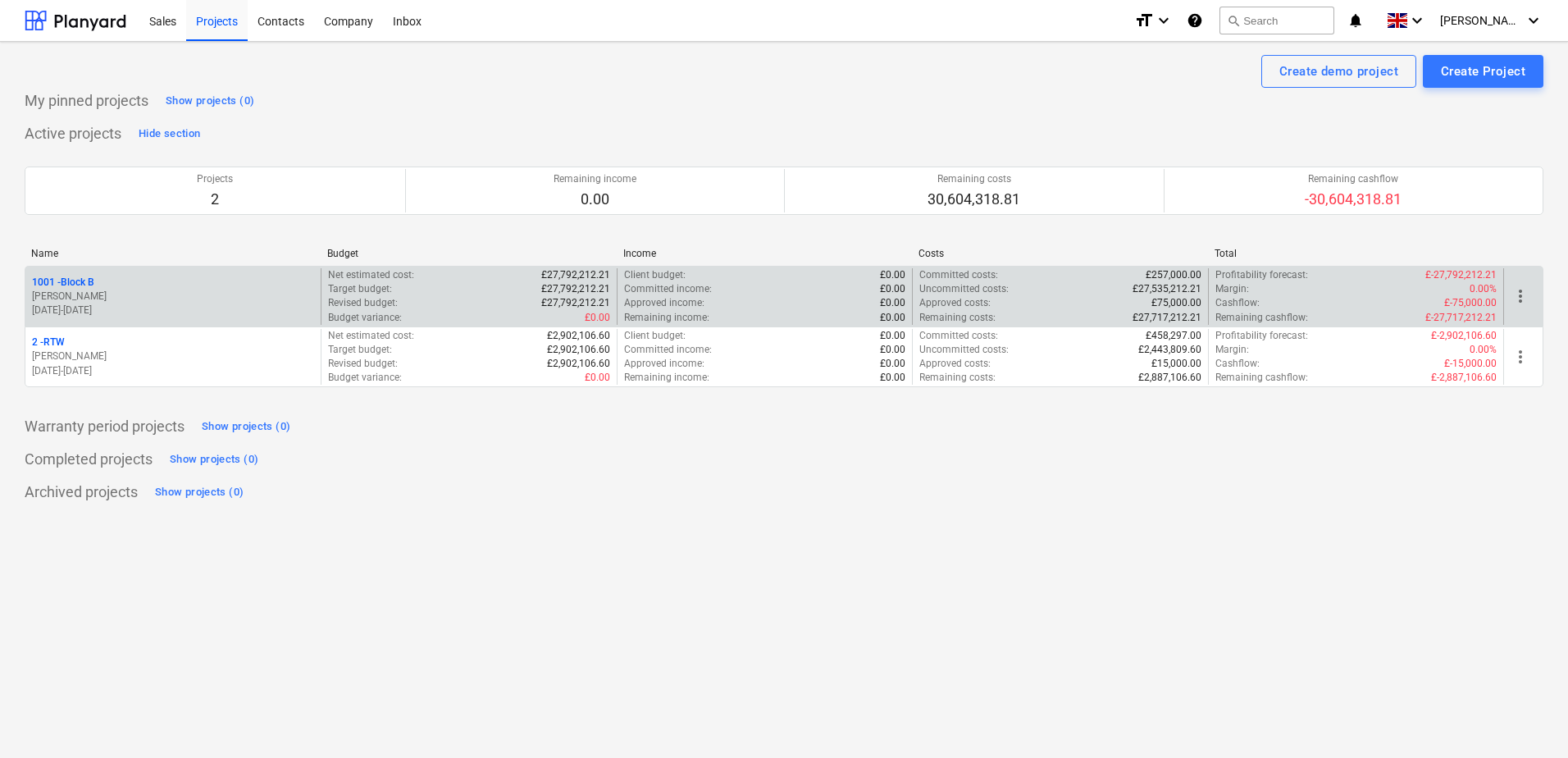
click at [84, 283] on p "1001 - Block B" at bounding box center [62, 283] width 62 height 14
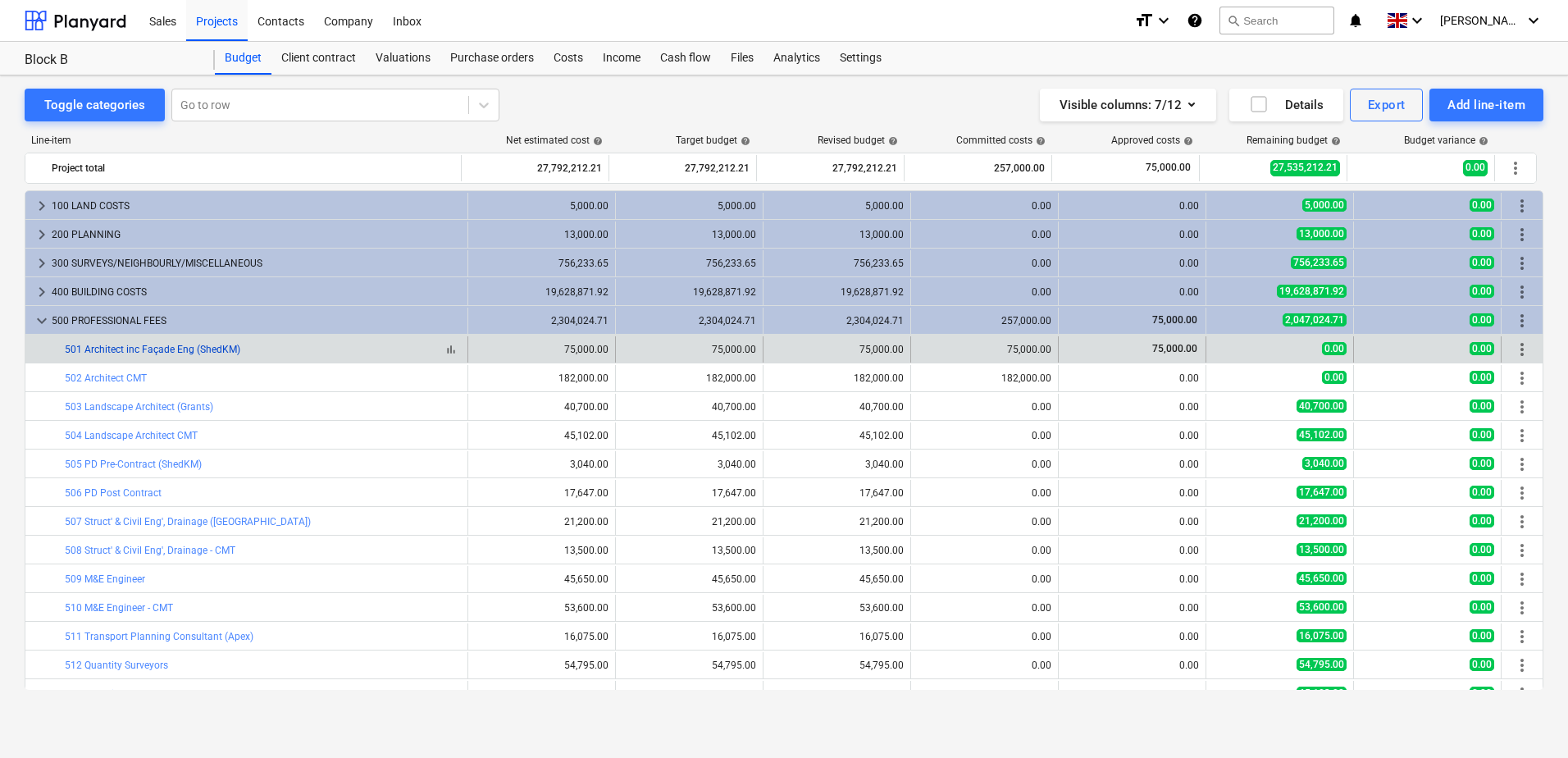
click at [197, 351] on link "501 Architect inc Façade Eng (ShedKM)" at bounding box center [152, 349] width 175 height 11
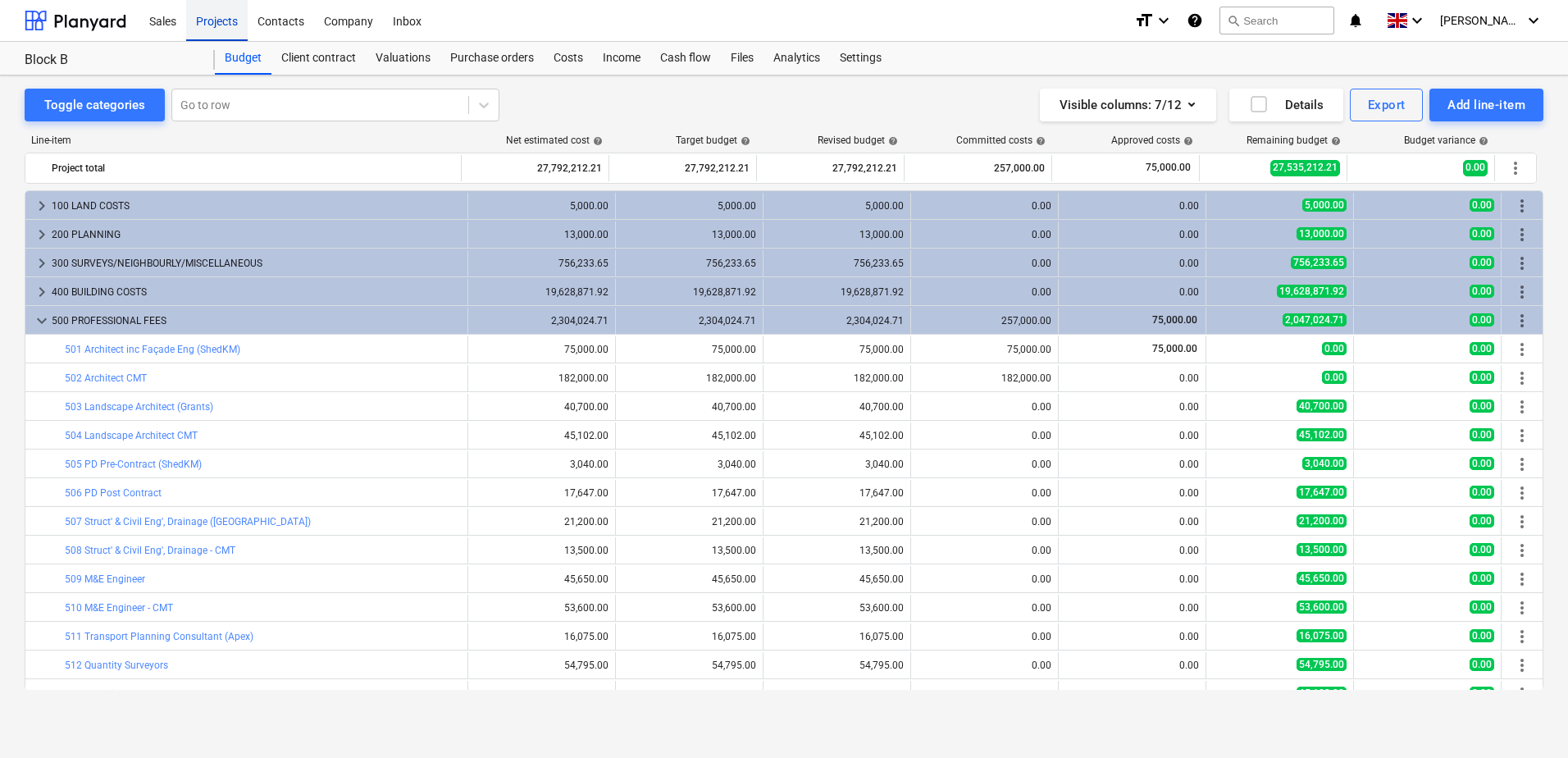
click at [223, 26] on div "Projects" at bounding box center [217, 20] width 62 height 42
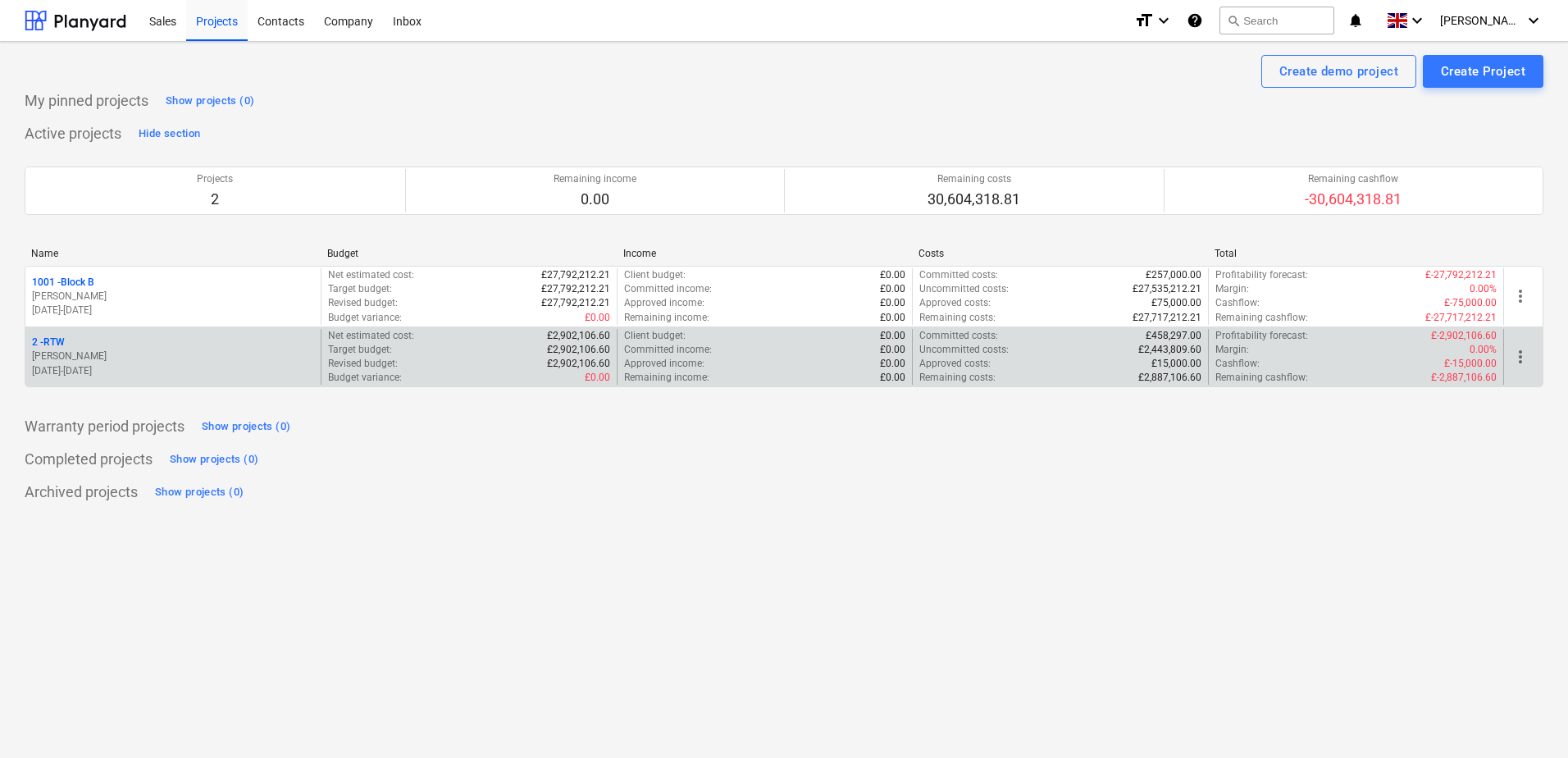
click at [112, 358] on p "[PERSON_NAME]" at bounding box center [172, 357] width 282 height 14
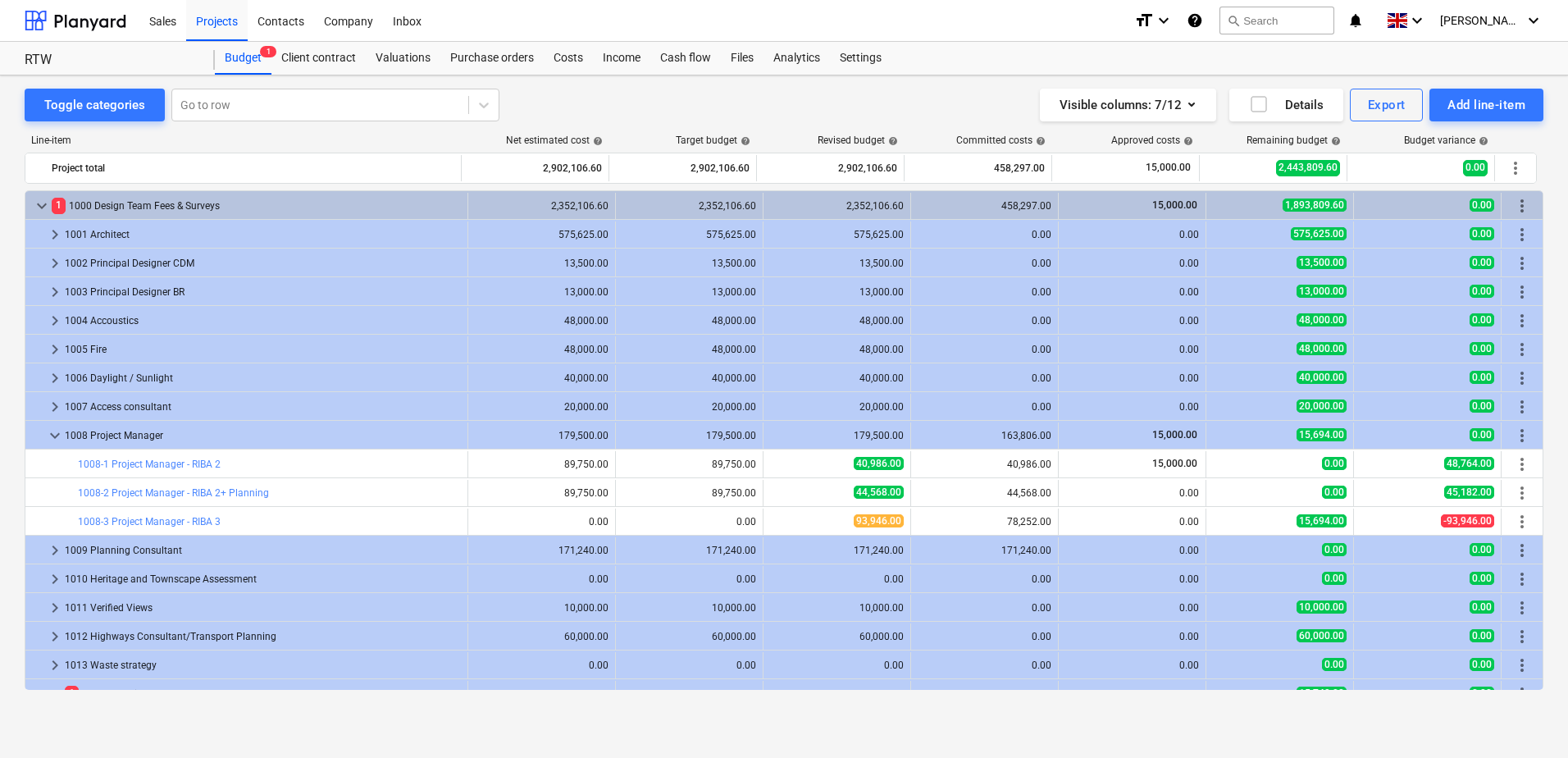
scroll to position [419, 0]
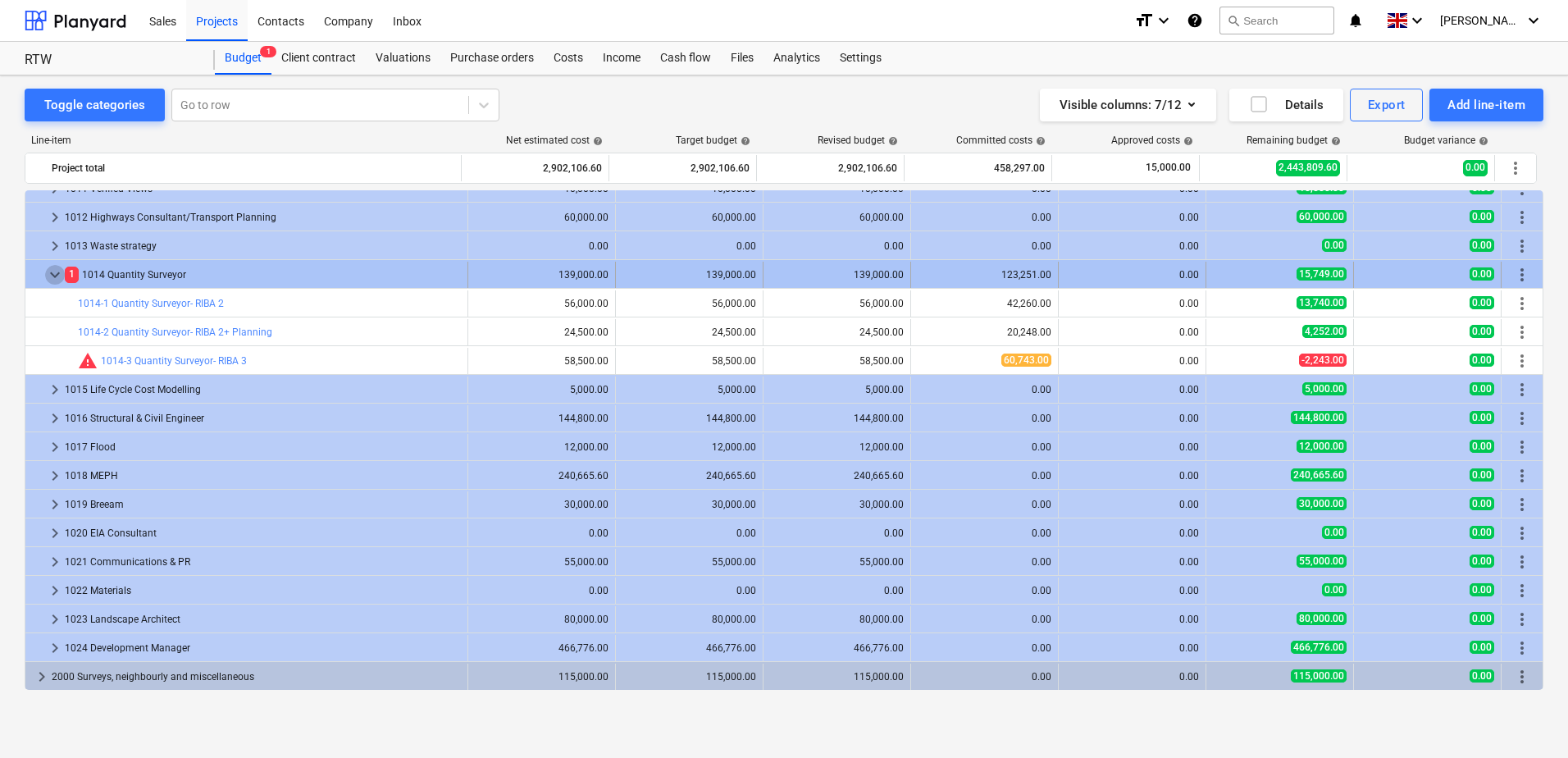
click at [56, 278] on span "keyboard_arrow_down" at bounding box center [55, 275] width 19 height 19
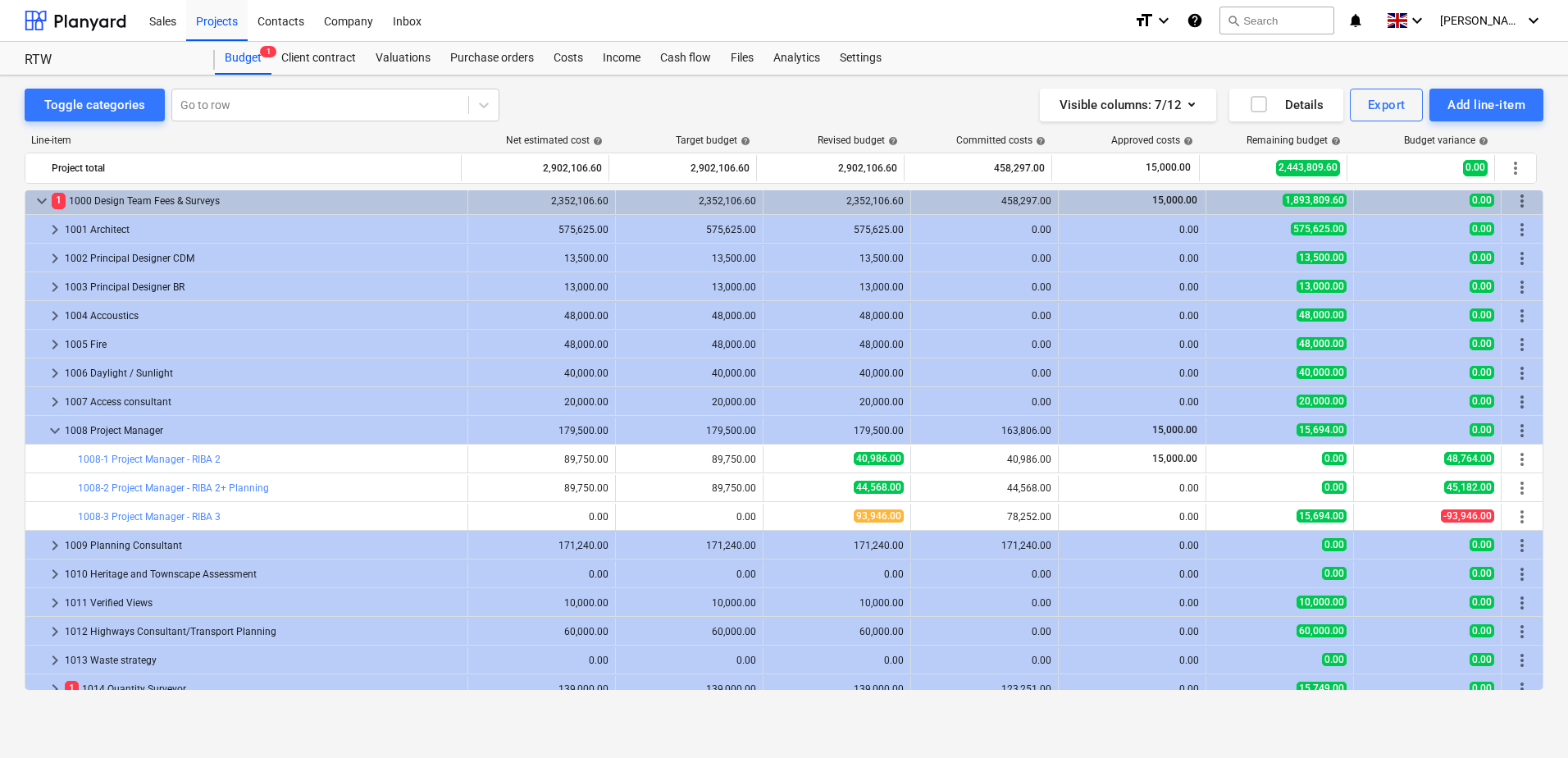
scroll to position [0, 0]
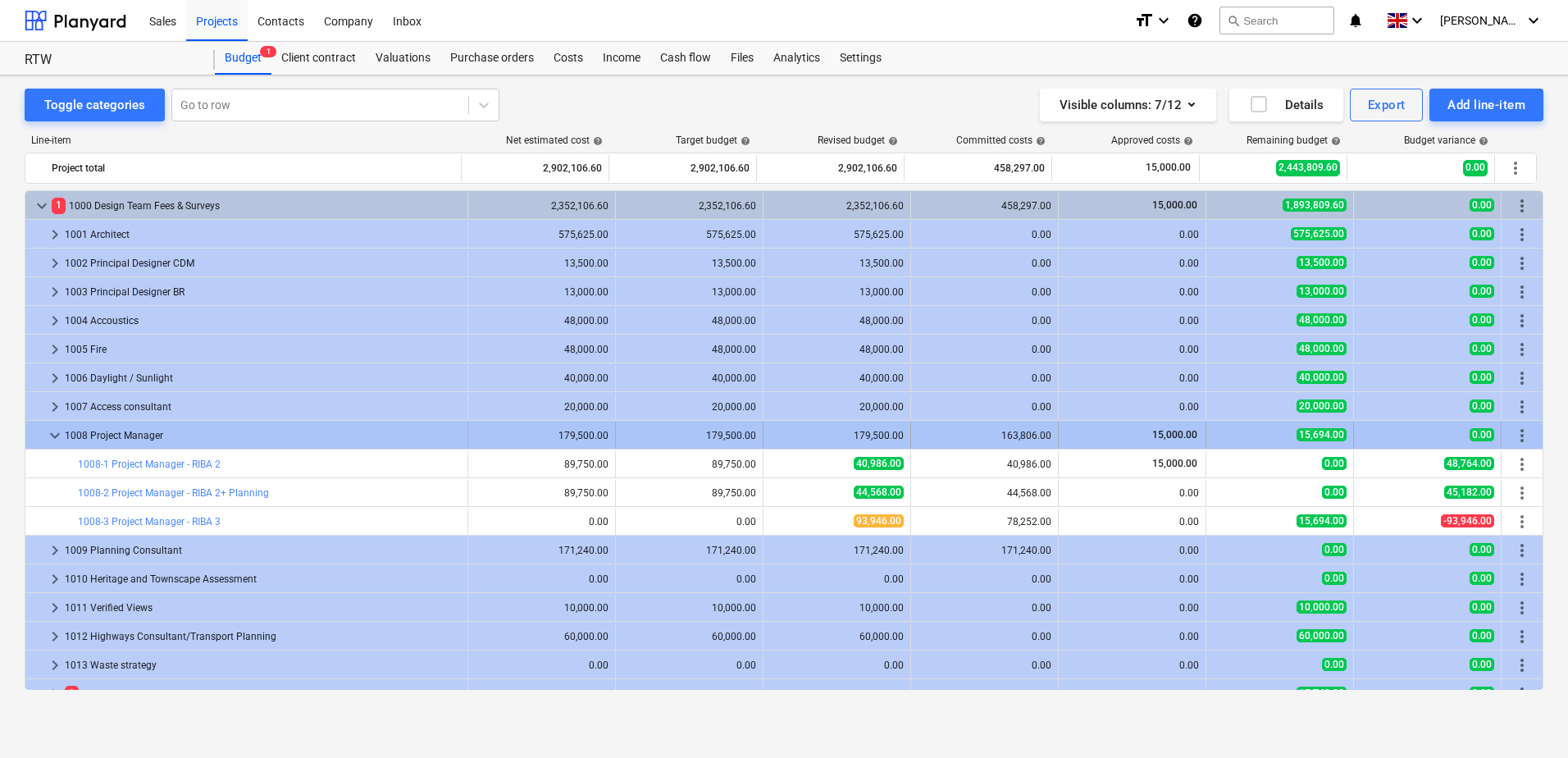
click at [48, 439] on span "keyboard_arrow_down" at bounding box center [55, 436] width 19 height 19
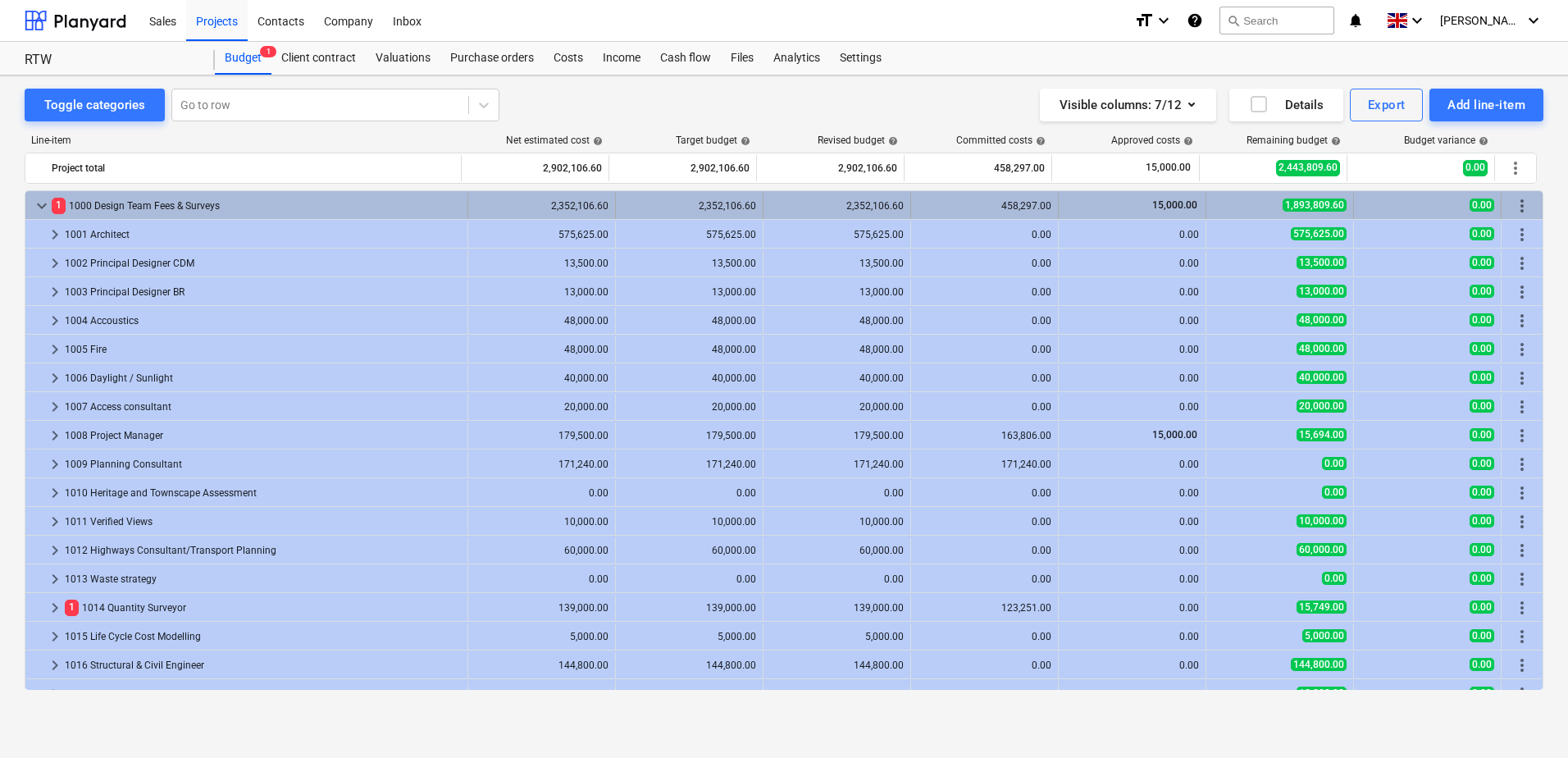
click at [40, 207] on span "keyboard_arrow_down" at bounding box center [41, 206] width 19 height 19
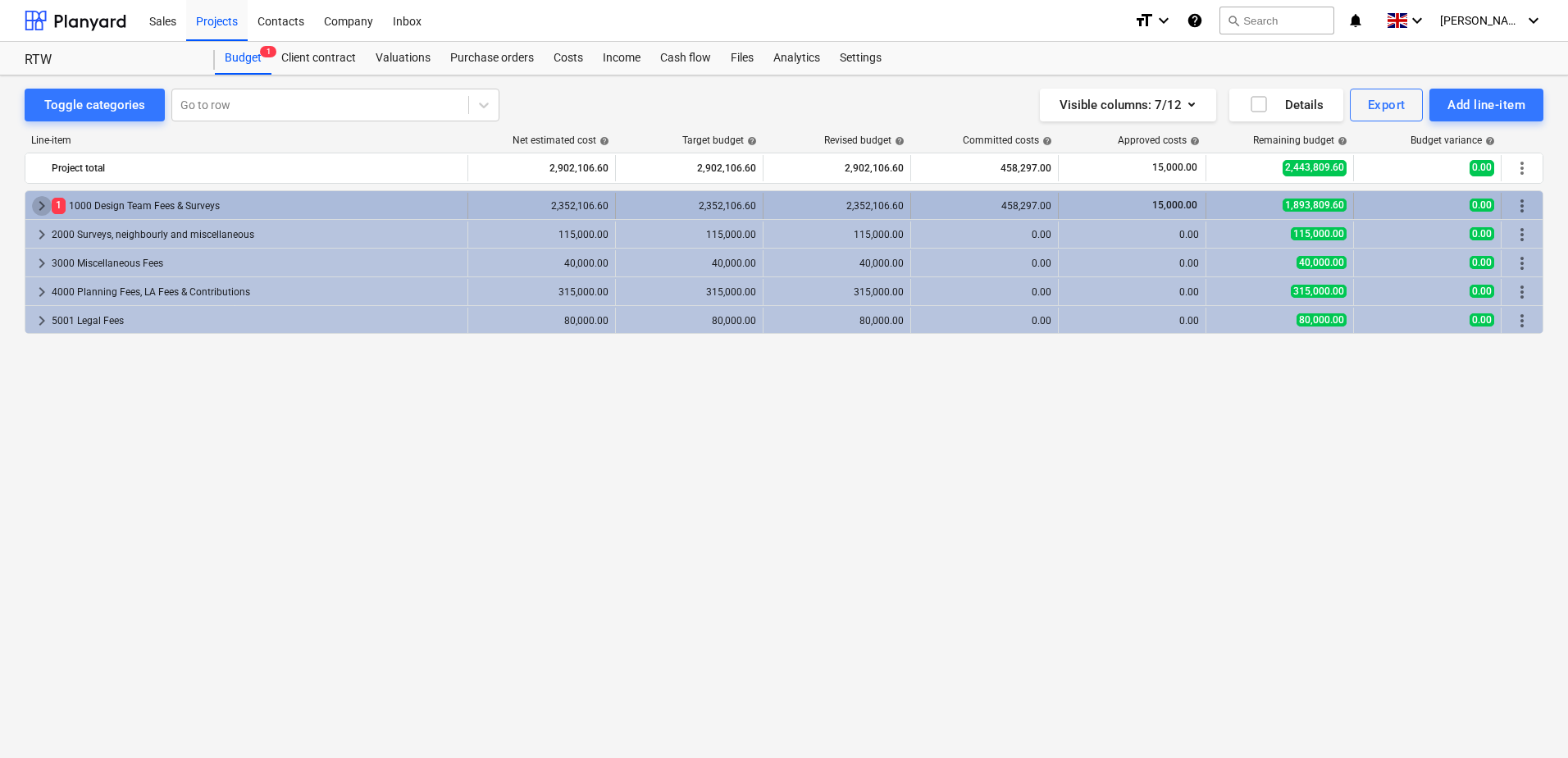
click at [39, 209] on span "keyboard_arrow_right" at bounding box center [41, 206] width 19 height 19
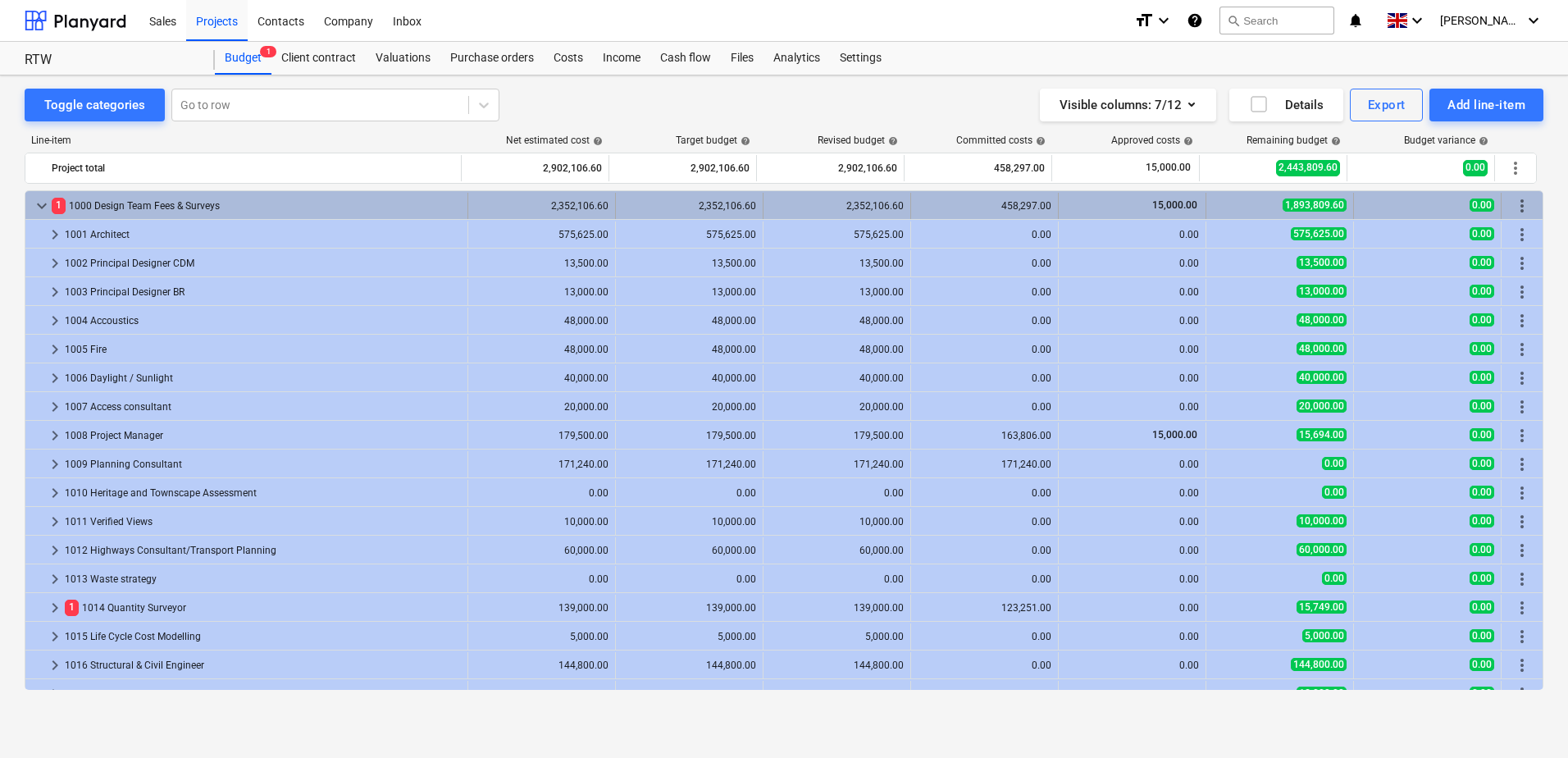
click at [40, 210] on span "keyboard_arrow_down" at bounding box center [41, 206] width 19 height 19
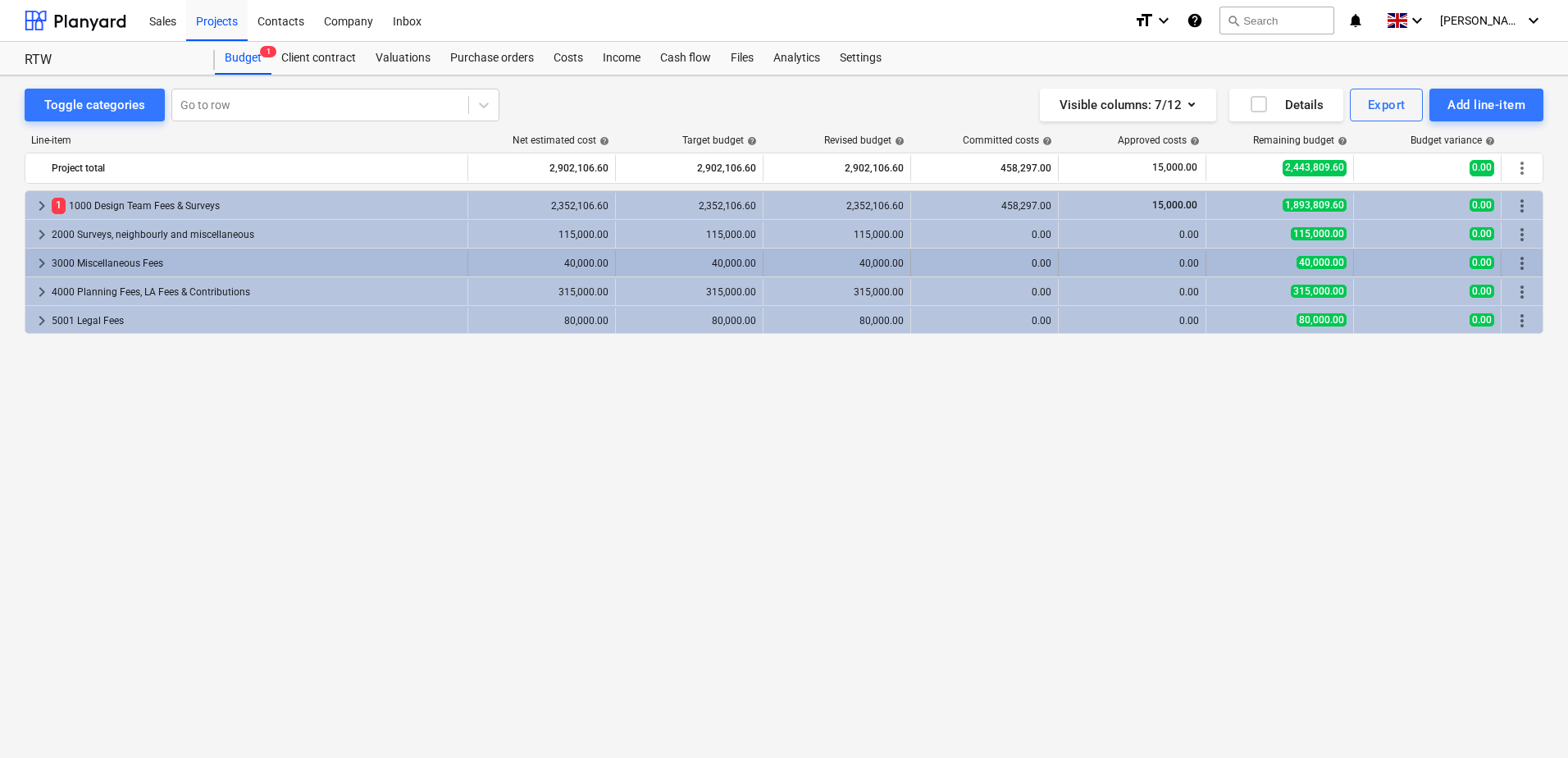
click at [36, 265] on span "keyboard_arrow_right" at bounding box center [41, 263] width 19 height 19
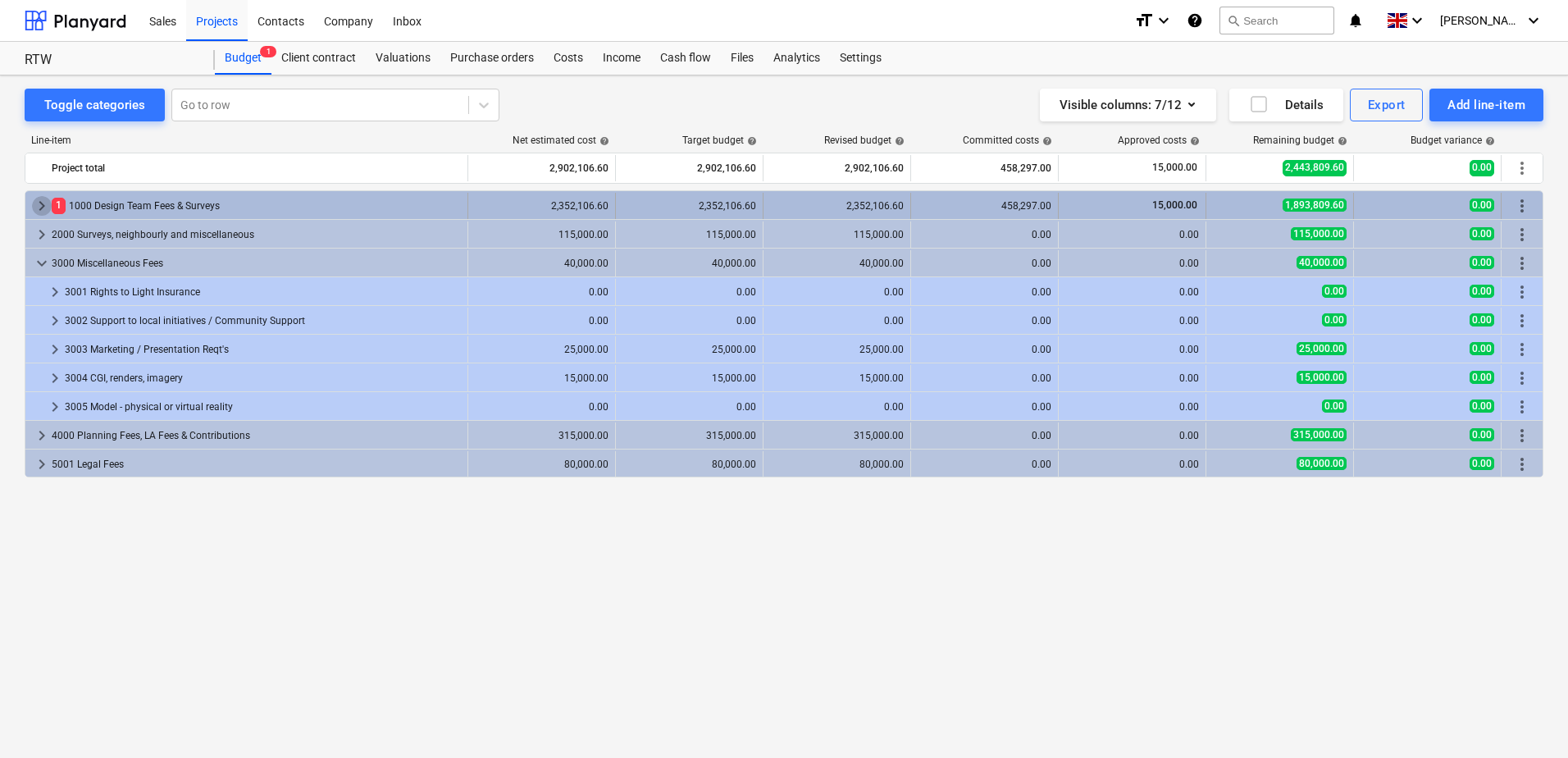
click at [40, 208] on span "keyboard_arrow_right" at bounding box center [41, 206] width 19 height 19
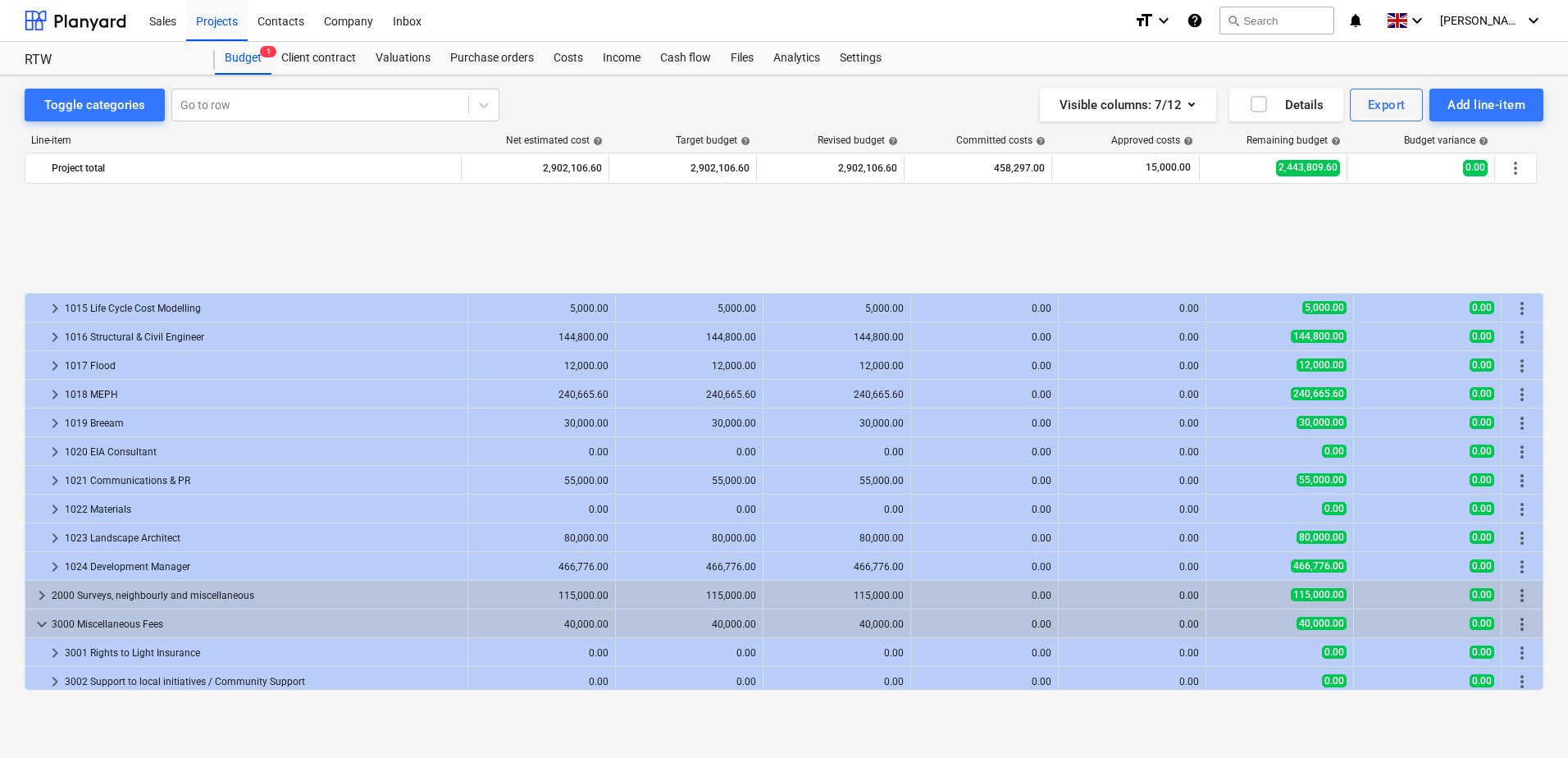
scroll to position [476, 0]
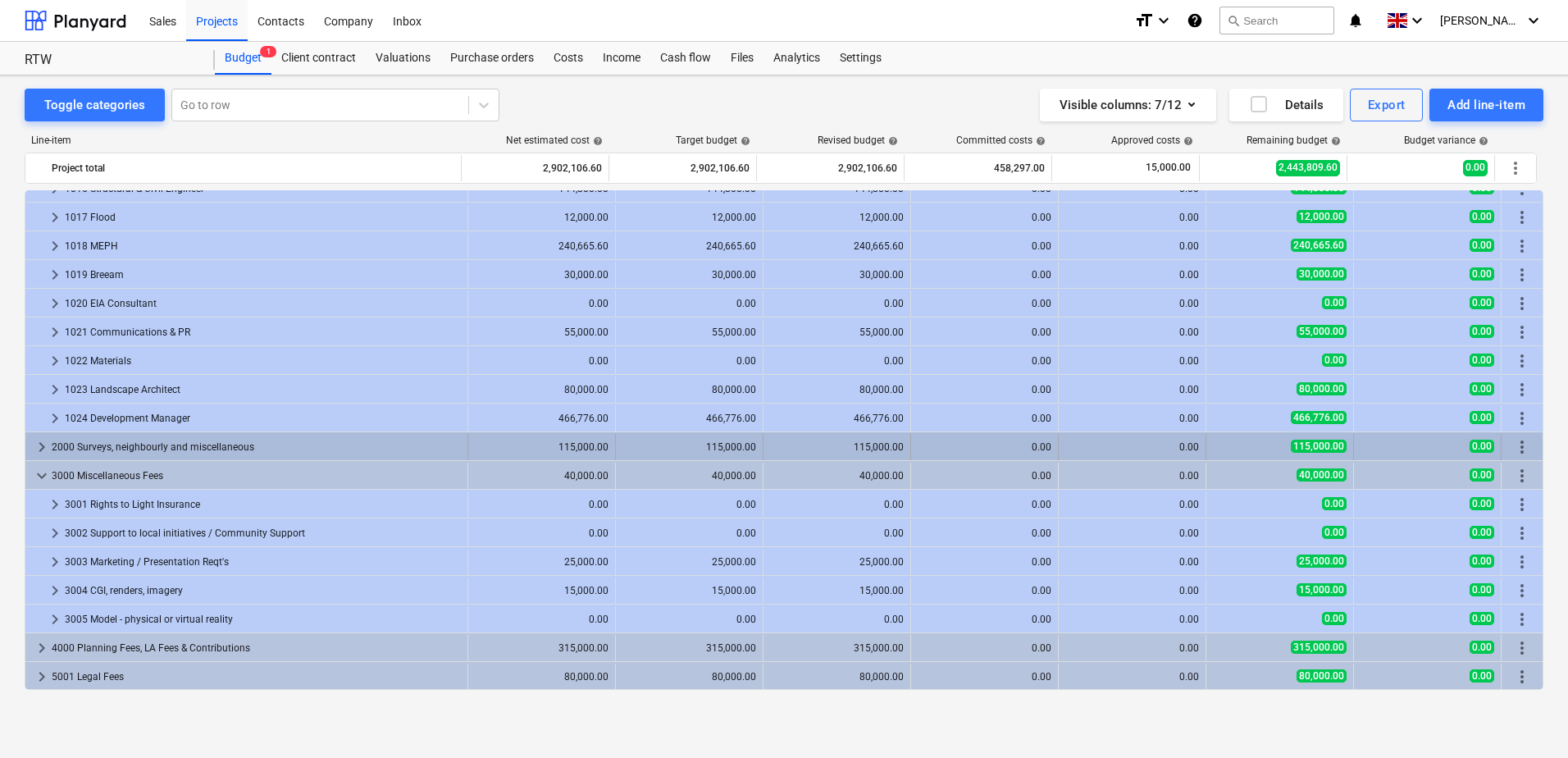
click at [39, 449] on span "keyboard_arrow_right" at bounding box center [41, 447] width 19 height 19
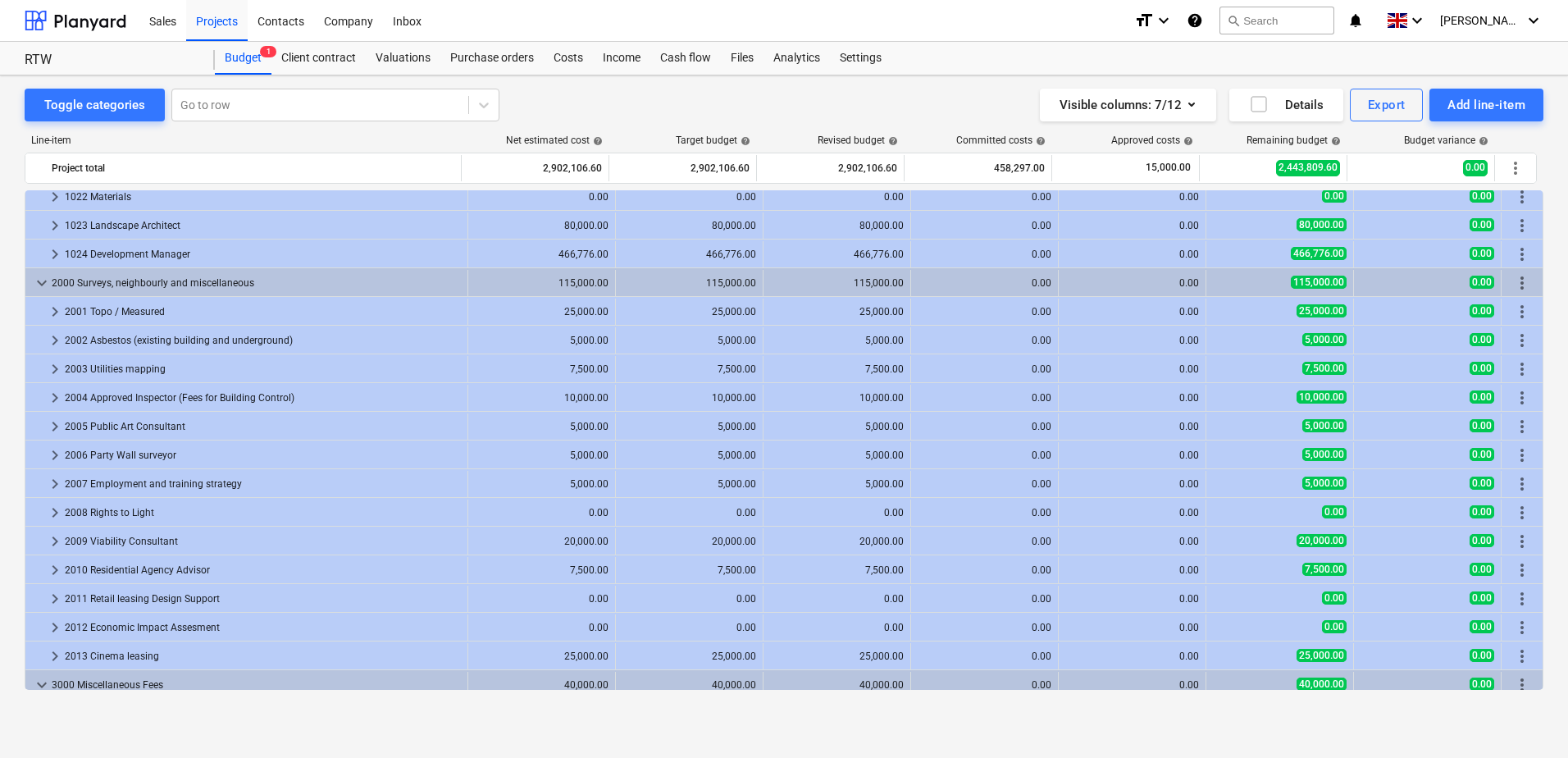
scroll to position [850, 0]
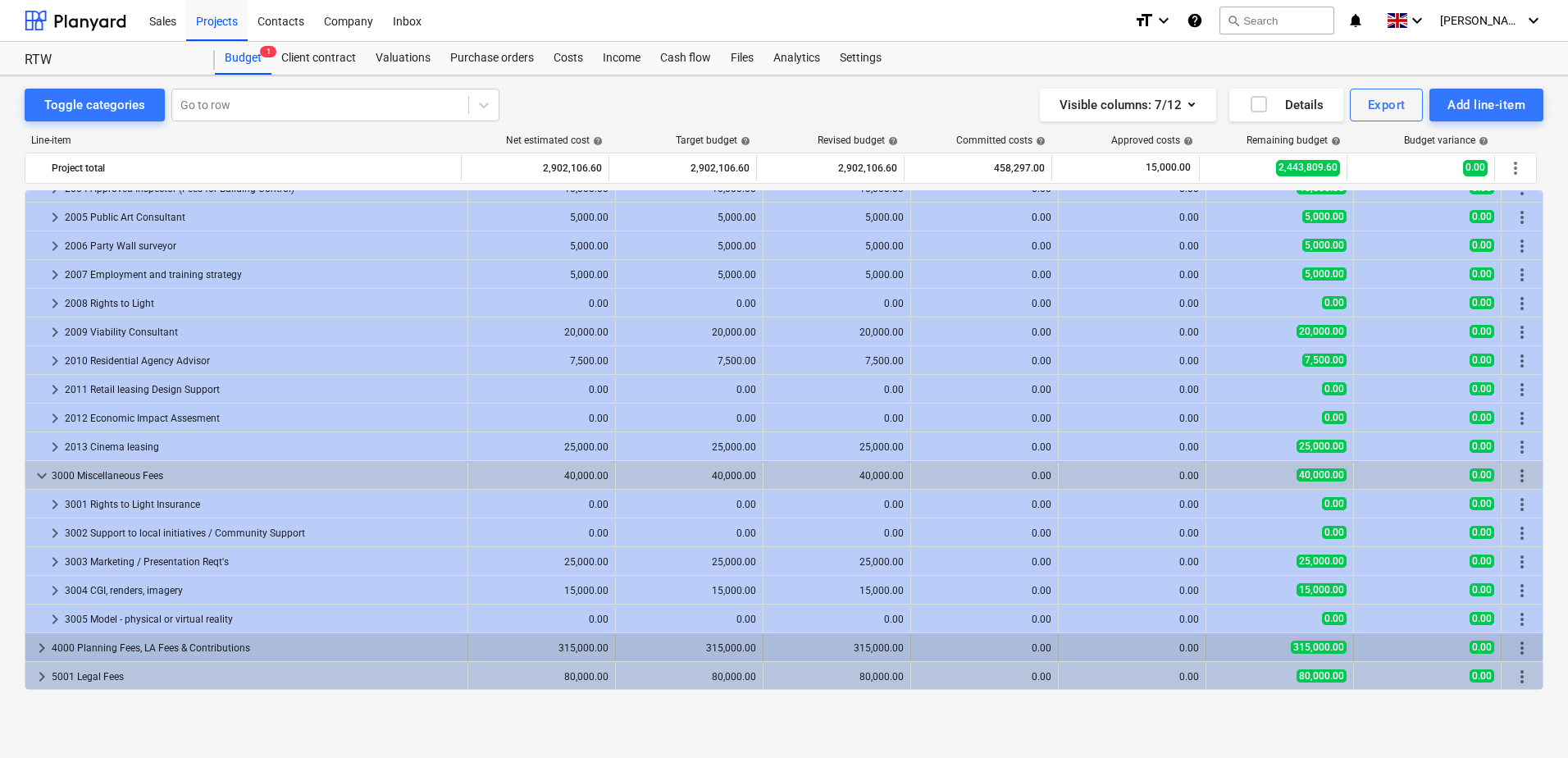
click at [36, 647] on span "keyboard_arrow_right" at bounding box center [41, 648] width 19 height 19
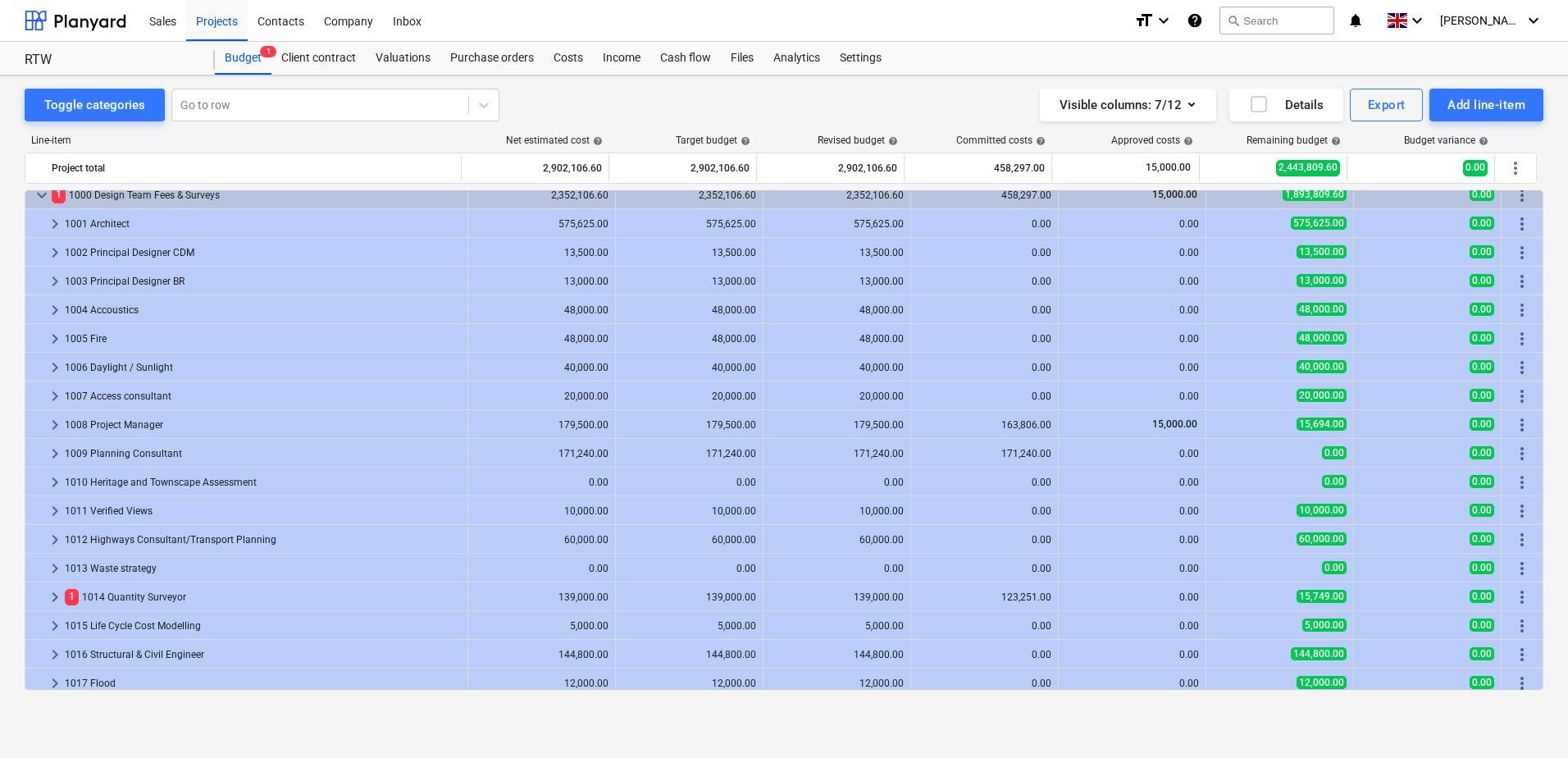
scroll to position [0, 0]
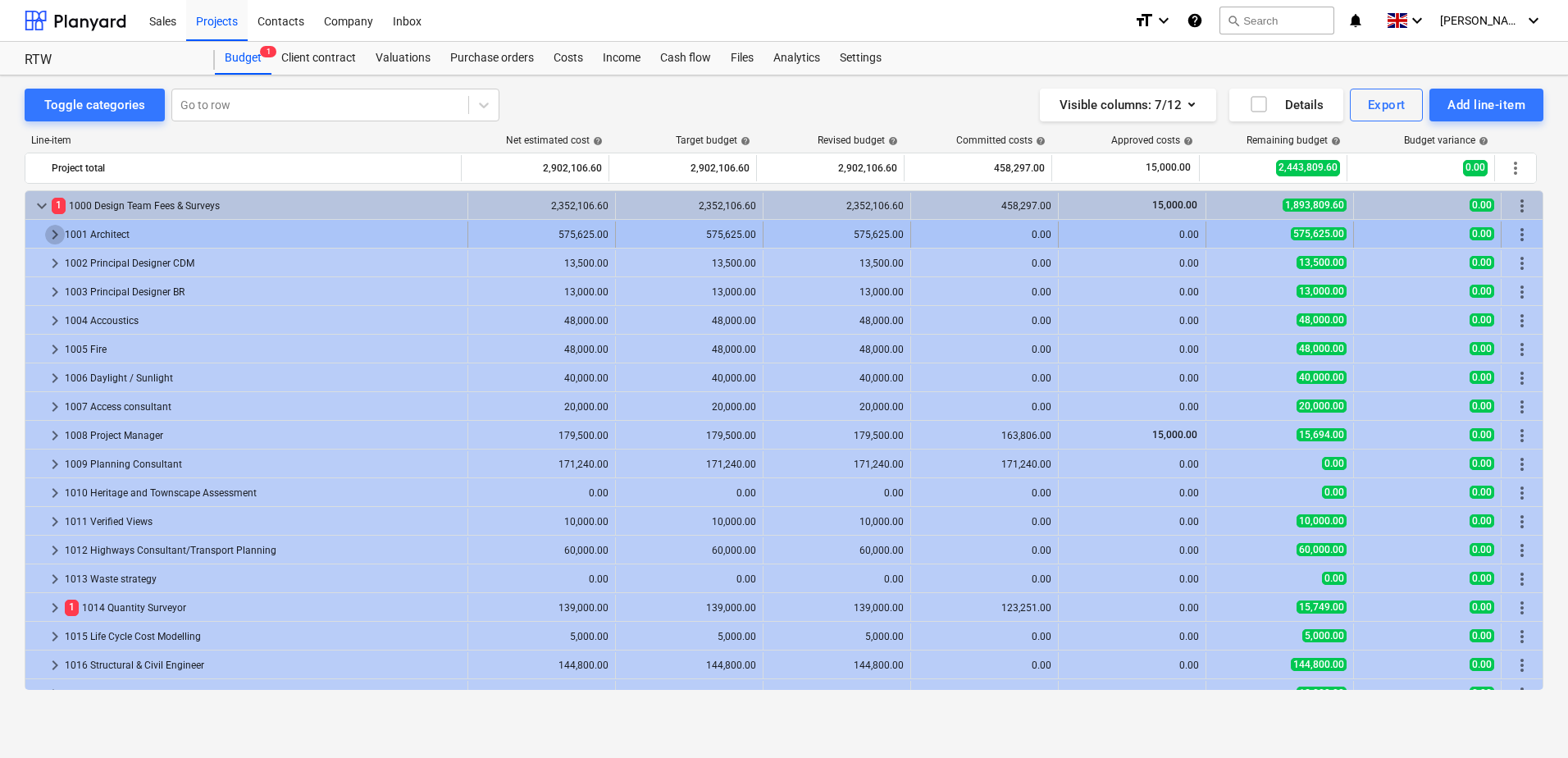
click at [56, 236] on span "keyboard_arrow_right" at bounding box center [55, 234] width 19 height 19
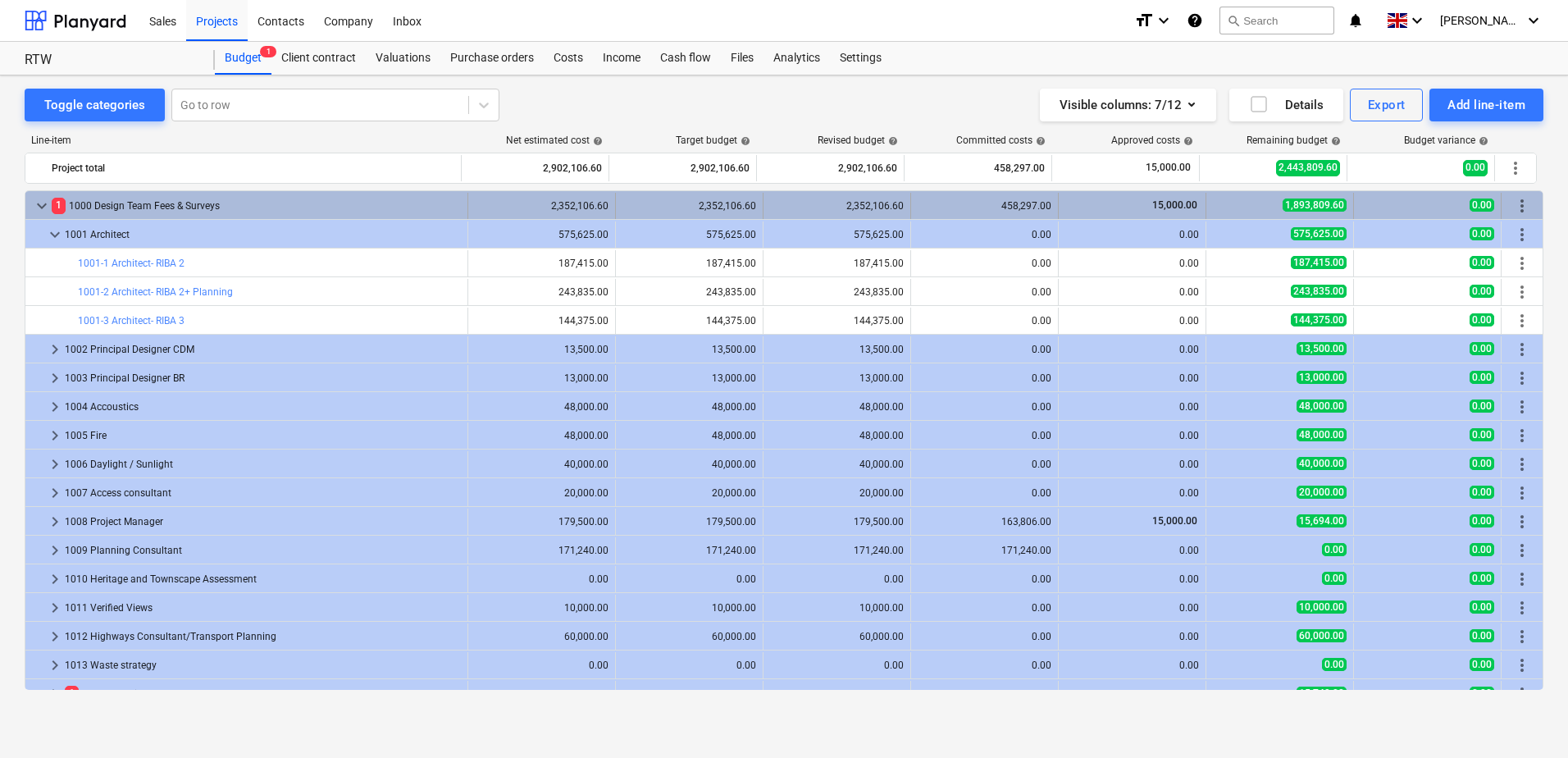
click at [42, 210] on span "keyboard_arrow_down" at bounding box center [41, 206] width 19 height 19
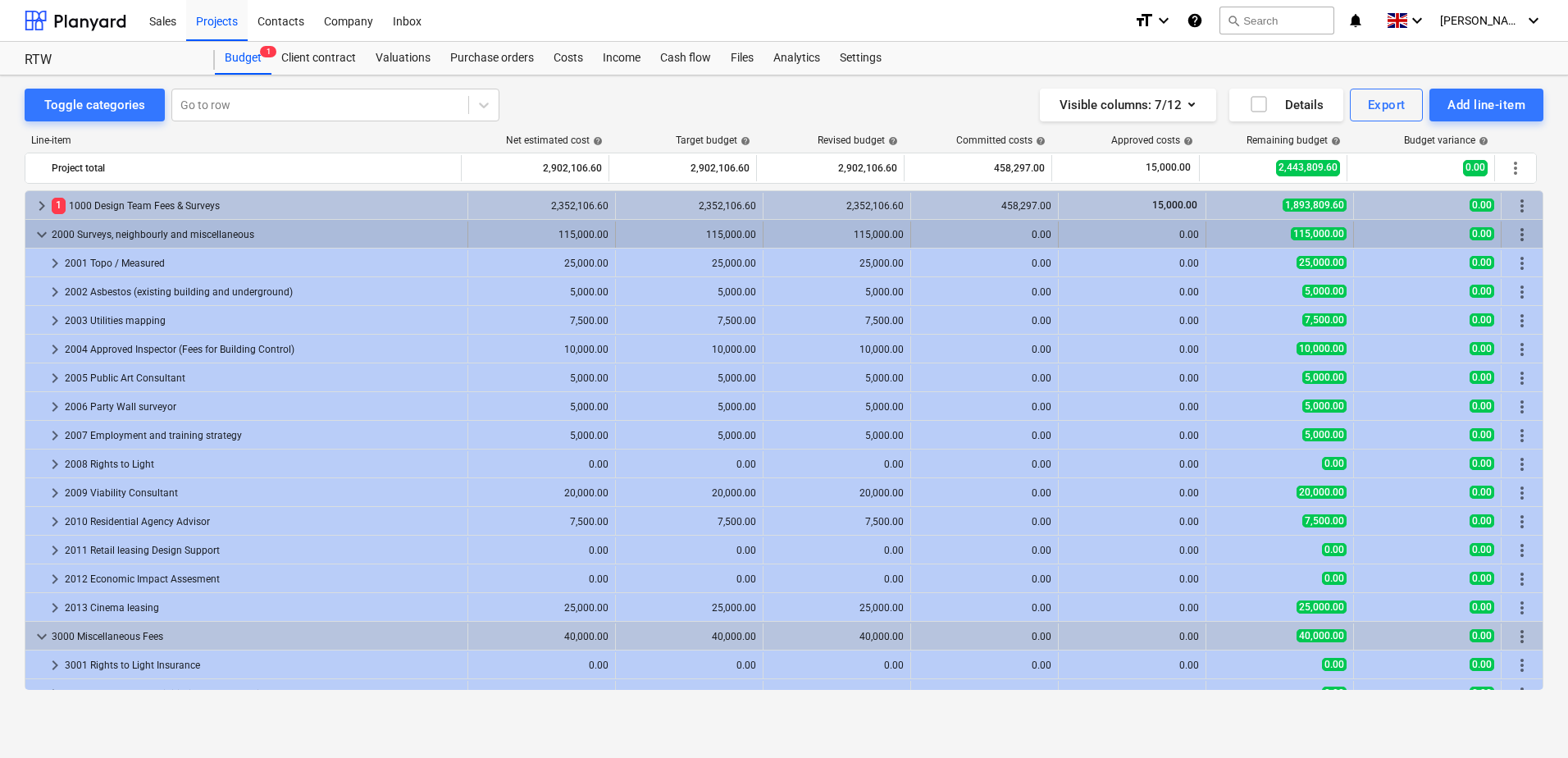
click at [42, 233] on span "keyboard_arrow_down" at bounding box center [41, 234] width 19 height 19
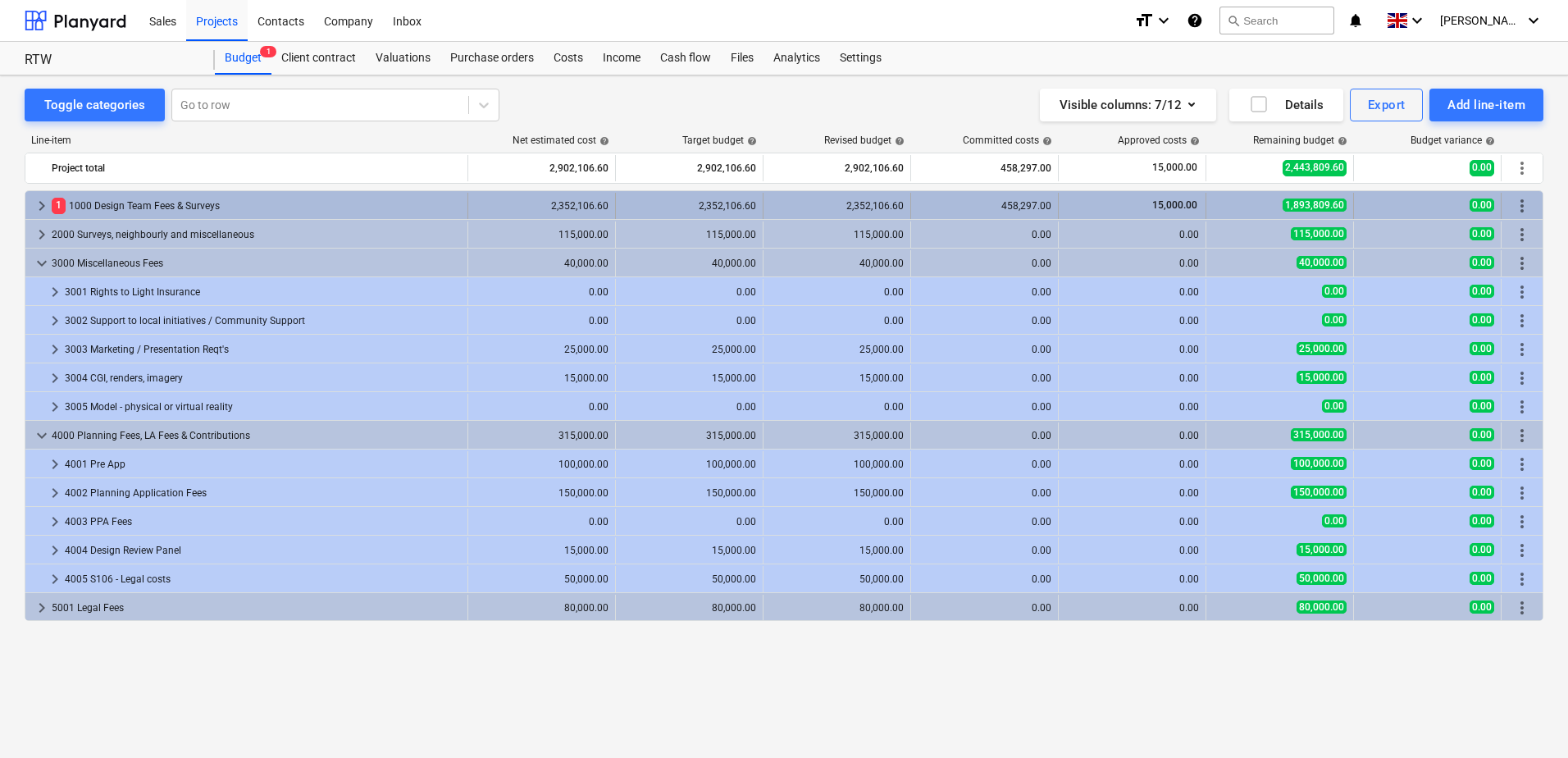
click at [44, 203] on span "keyboard_arrow_right" at bounding box center [41, 206] width 19 height 19
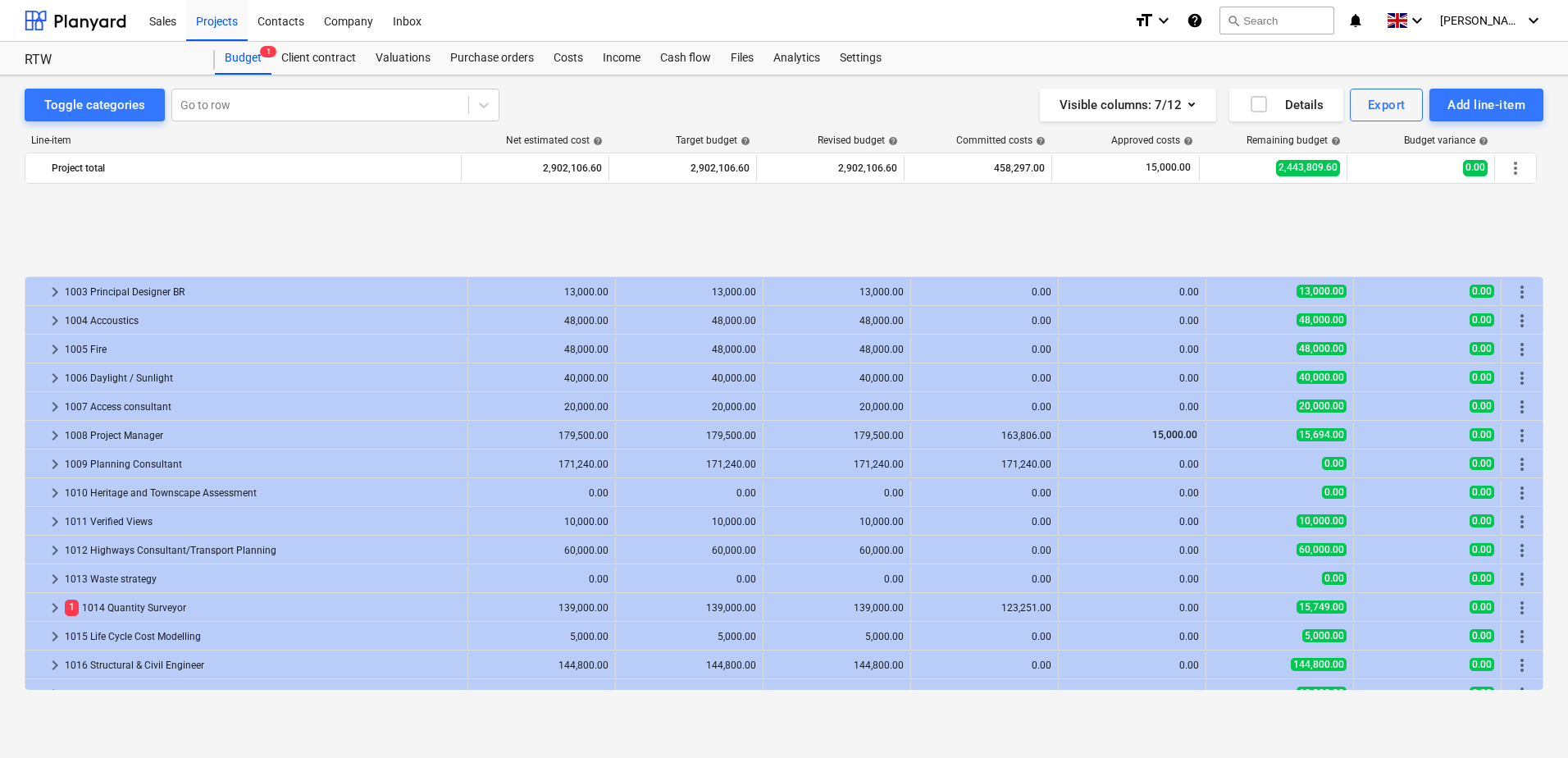
scroll to position [247, 0]
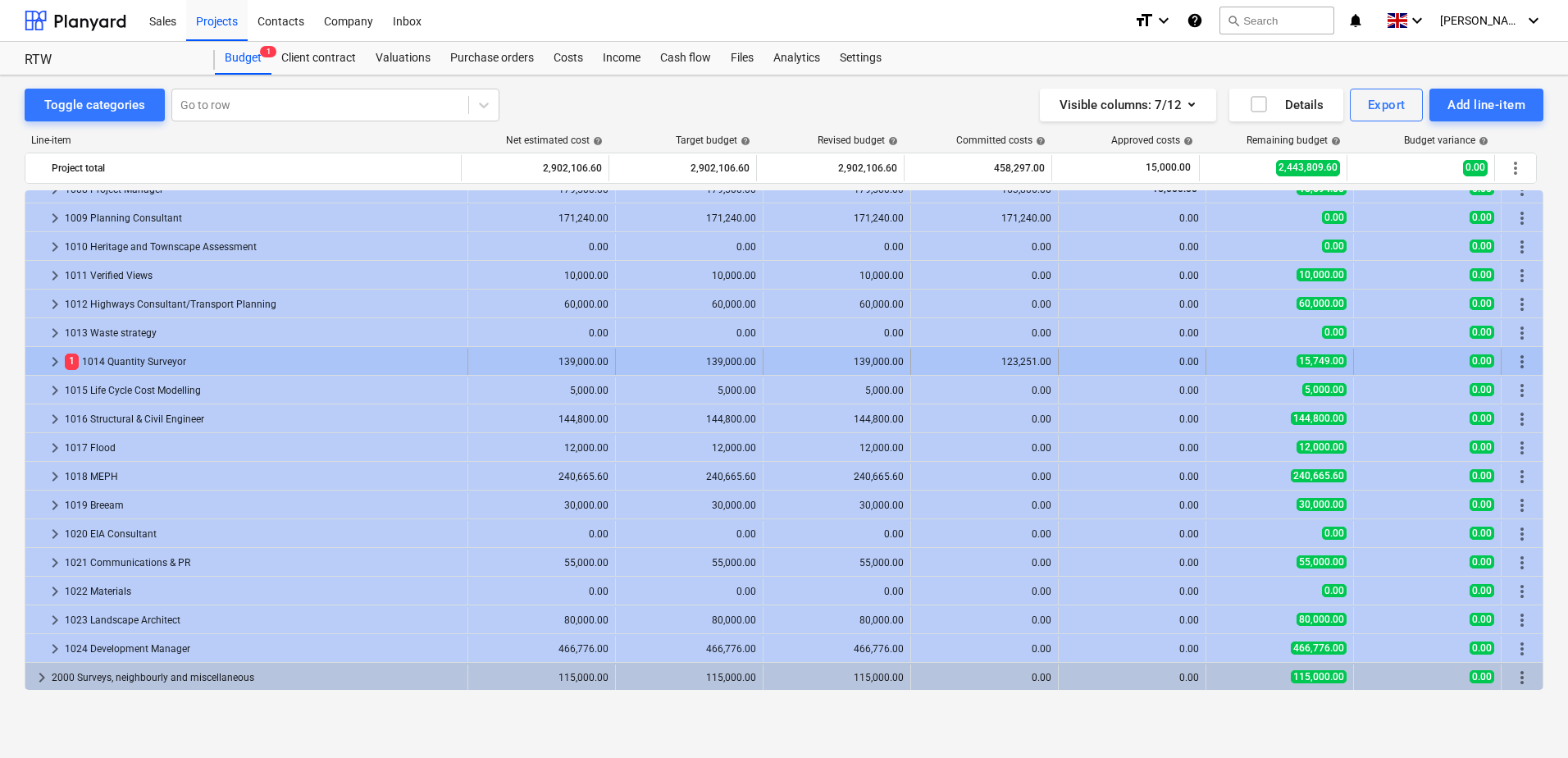
click at [54, 363] on span "keyboard_arrow_right" at bounding box center [55, 362] width 19 height 19
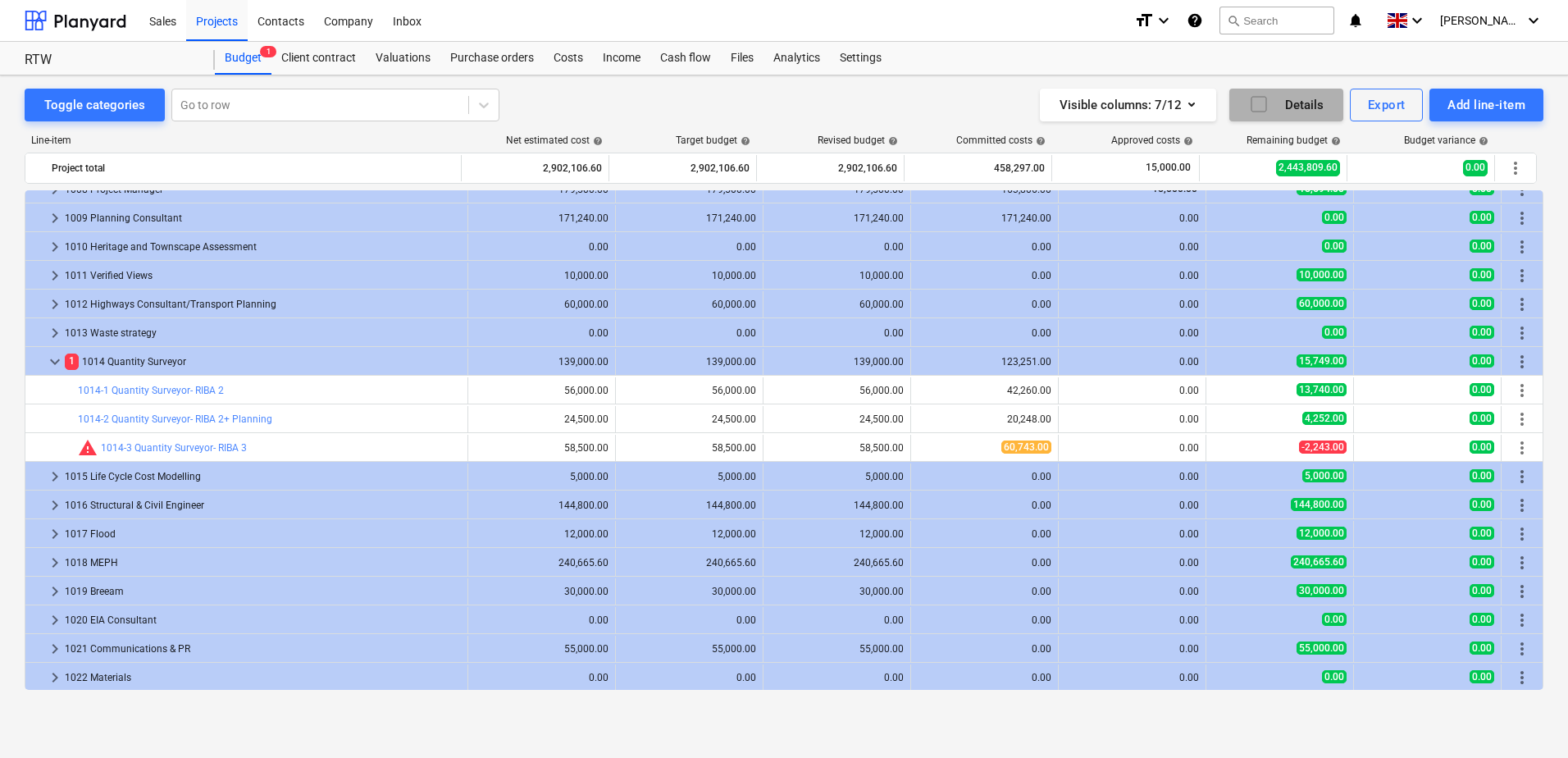
click at [1258, 108] on icon "button" at bounding box center [1258, 104] width 19 height 19
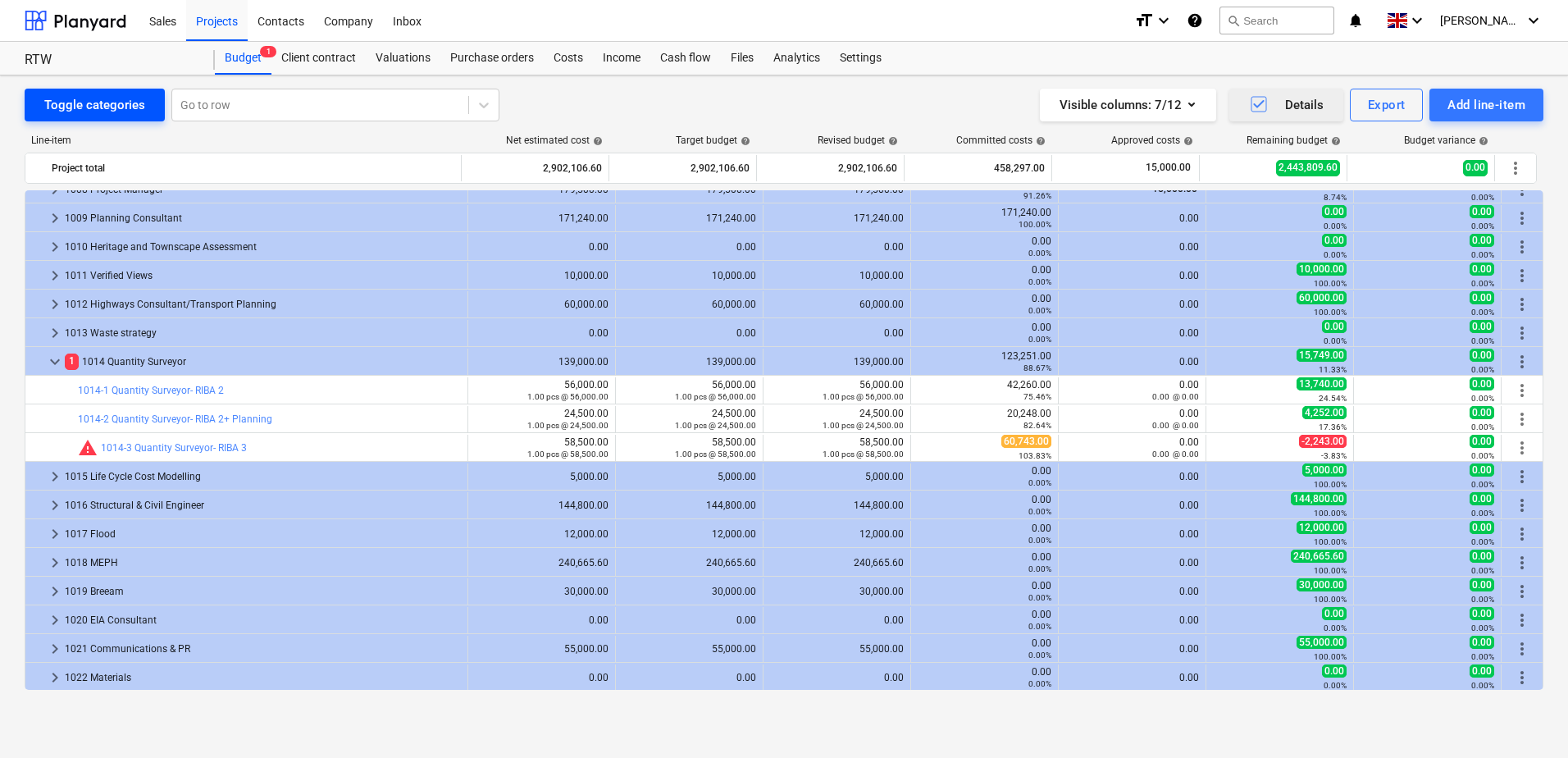
click at [105, 106] on div "Toggle categories" at bounding box center [94, 105] width 101 height 21
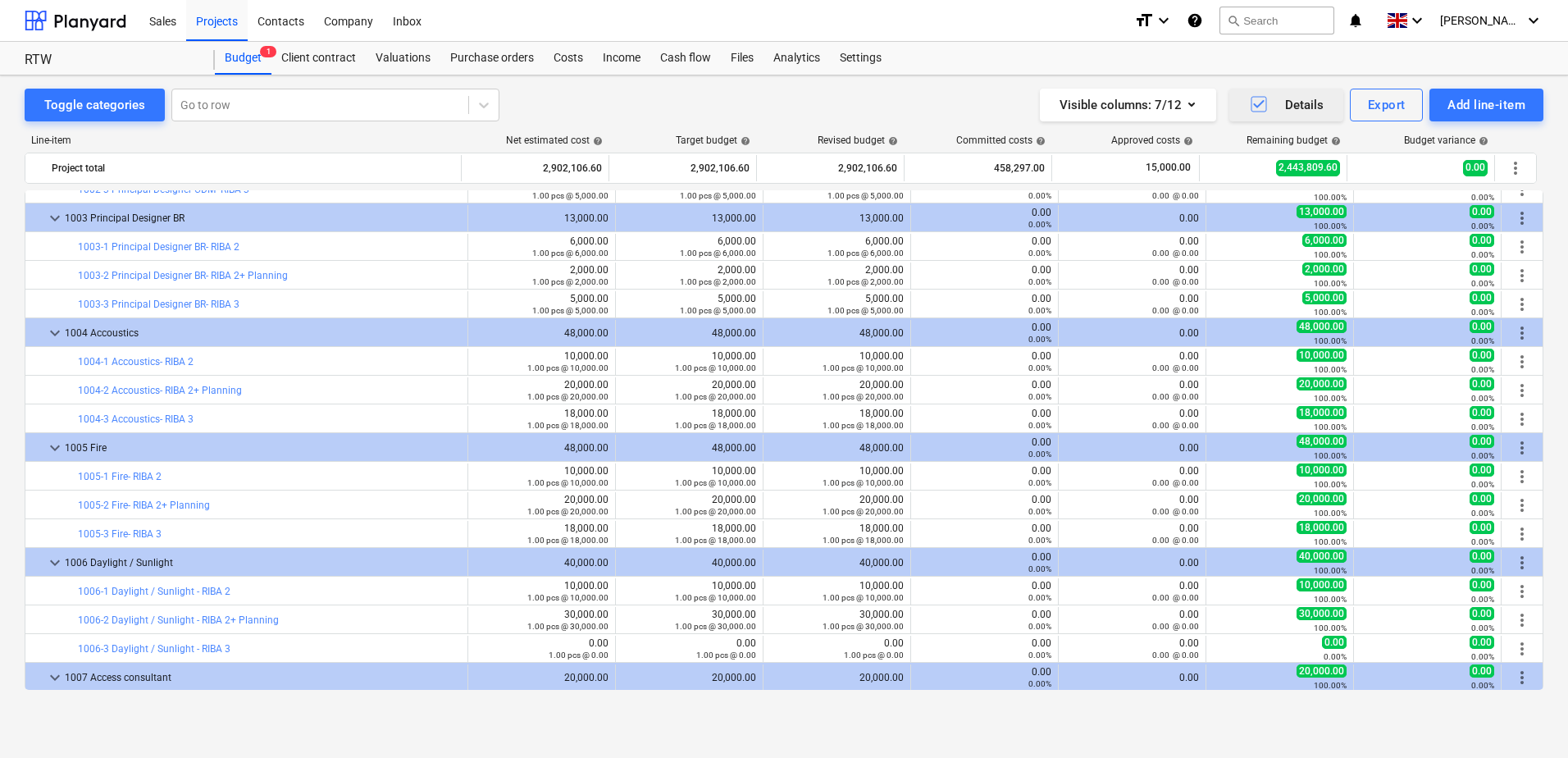
click at [1256, 105] on icon "button" at bounding box center [1258, 104] width 11 height 8
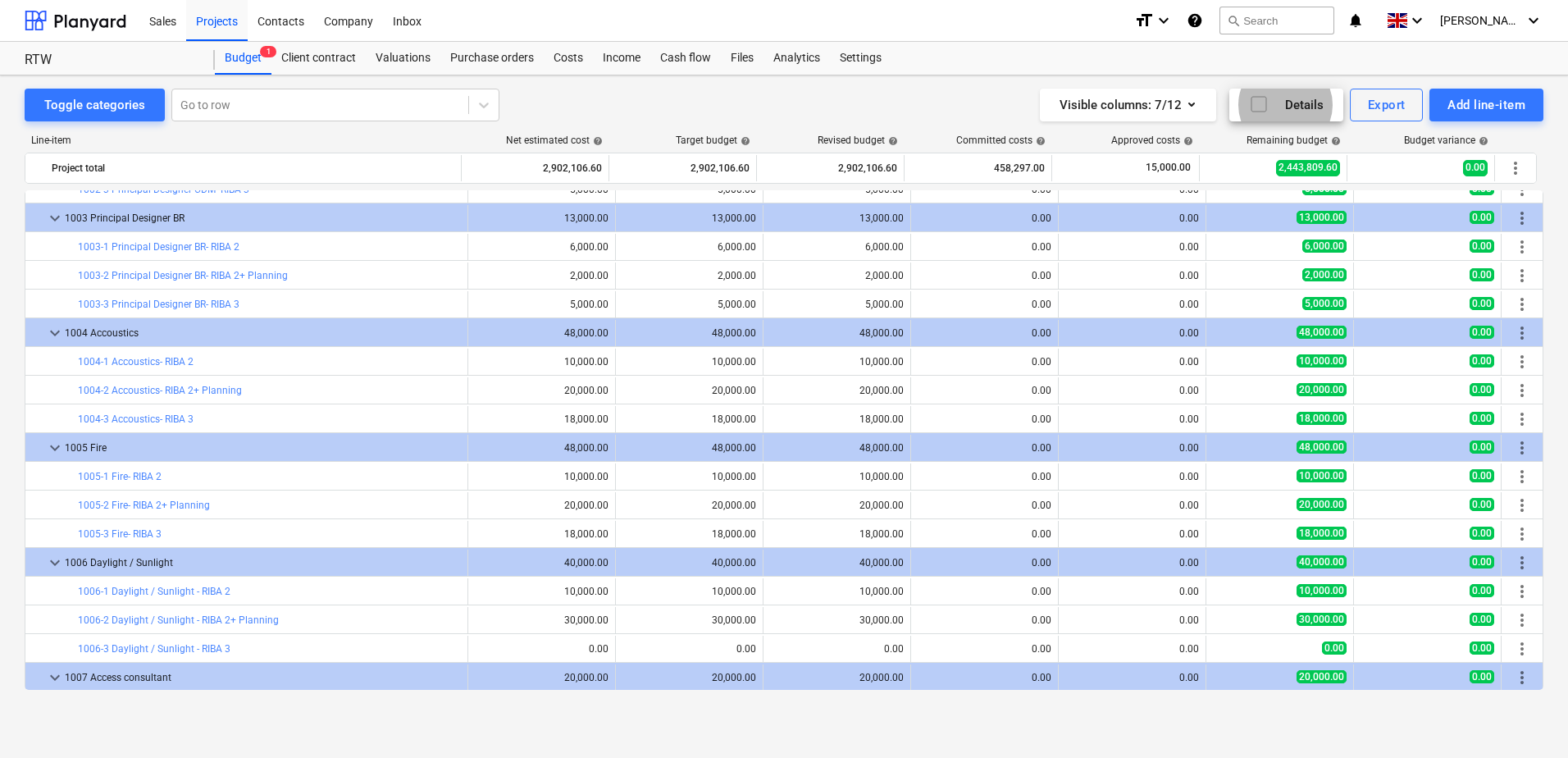
click at [1037, 20] on div "Sales Projects Contacts Company Inbox" at bounding box center [629, 20] width 981 height 41
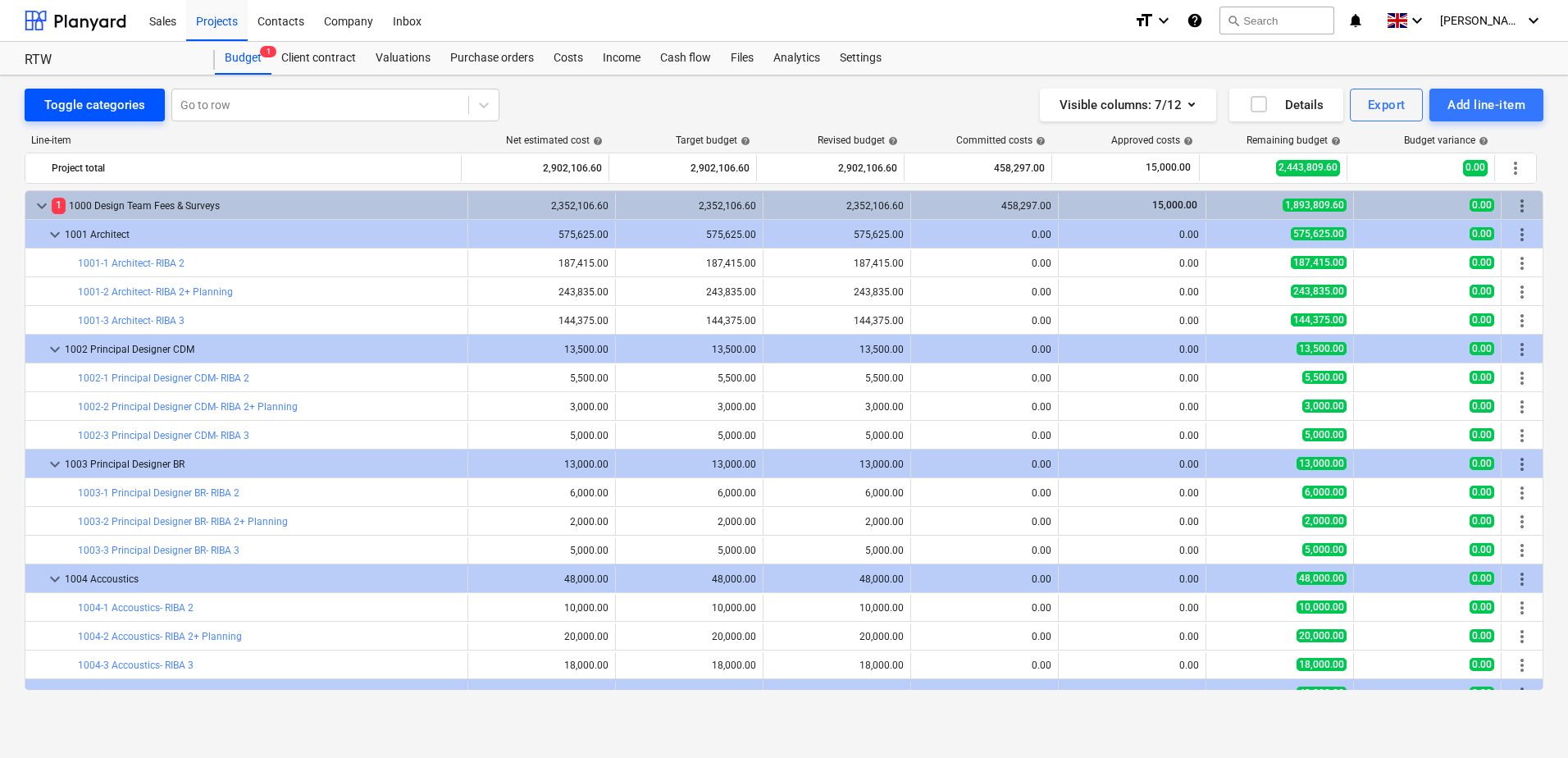
click at [114, 102] on div "Toggle categories" at bounding box center [94, 105] width 101 height 21
